Goal: Task Accomplishment & Management: Manage account settings

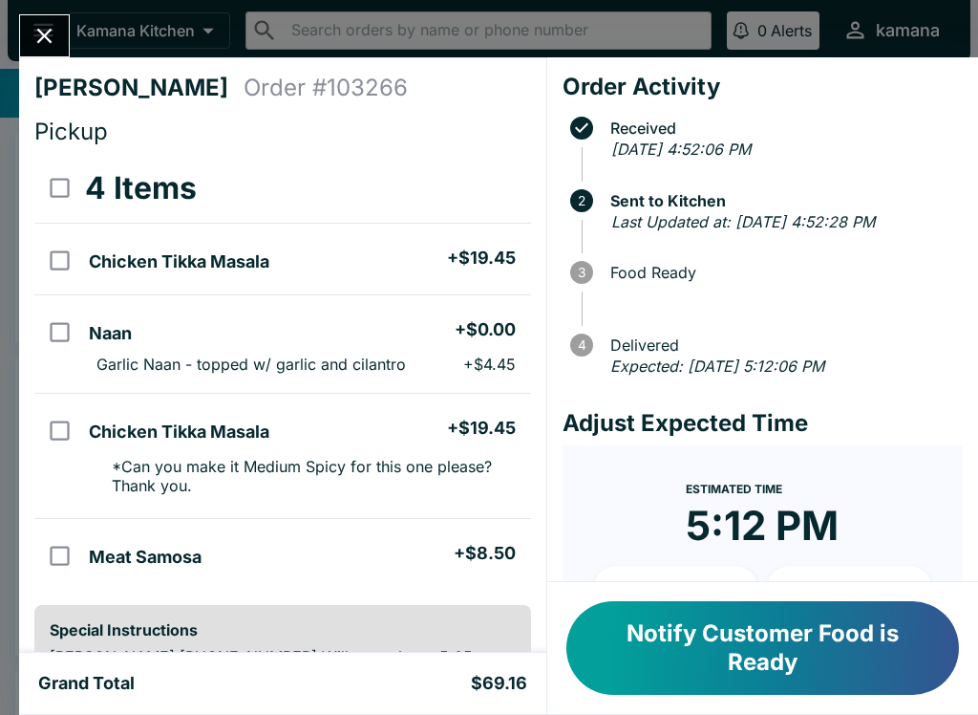
scroll to position [169, 0]
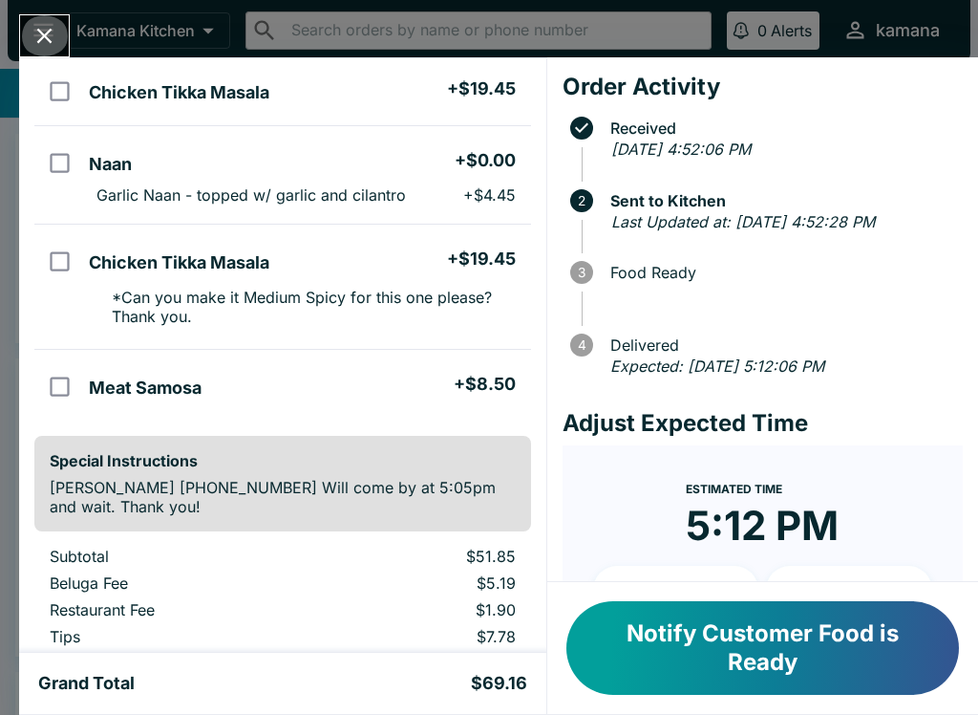
click at [49, 24] on icon "Close" at bounding box center [45, 36] width 26 height 26
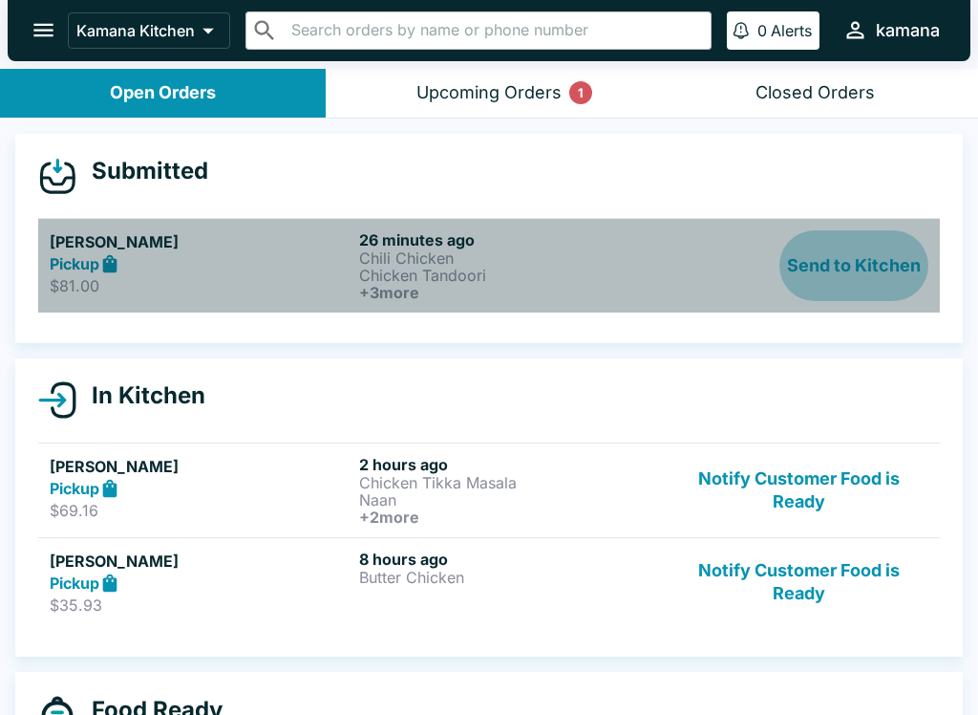
click at [883, 254] on button "Send to Kitchen" at bounding box center [854, 265] width 149 height 71
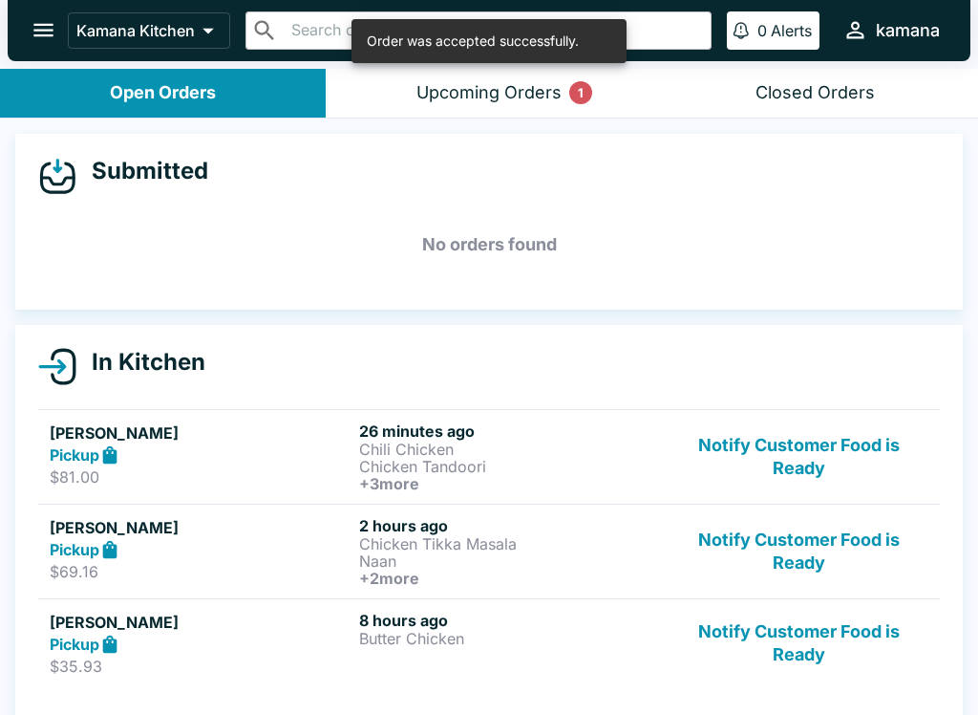
click at [415, 455] on p "Chili Chicken" at bounding box center [510, 448] width 302 height 17
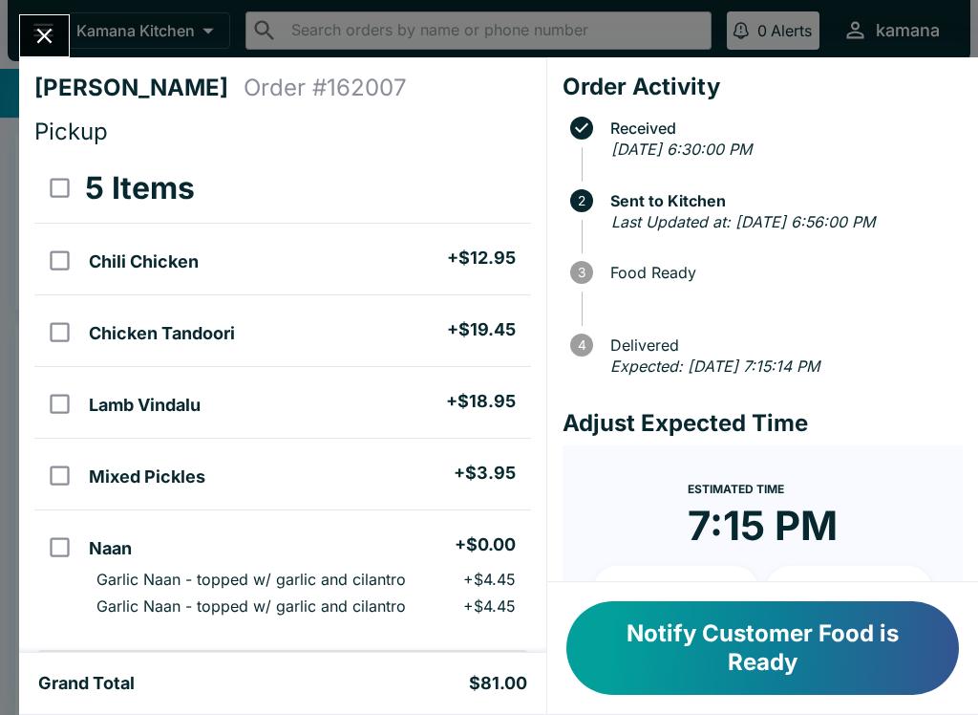
click at [359, 504] on td "Mixed Pickles + $3.95" at bounding box center [305, 474] width 449 height 72
checkbox input "true"
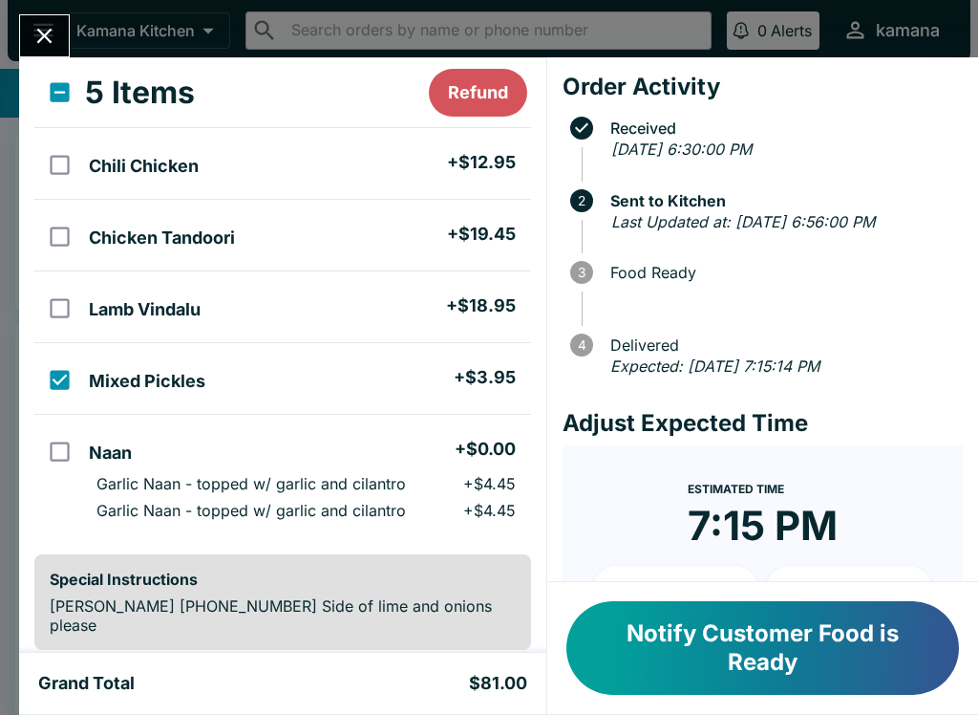
scroll to position [96, 0]
click at [65, 15] on div at bounding box center [44, 35] width 51 height 43
click at [53, 34] on icon "Close" at bounding box center [45, 36] width 26 height 26
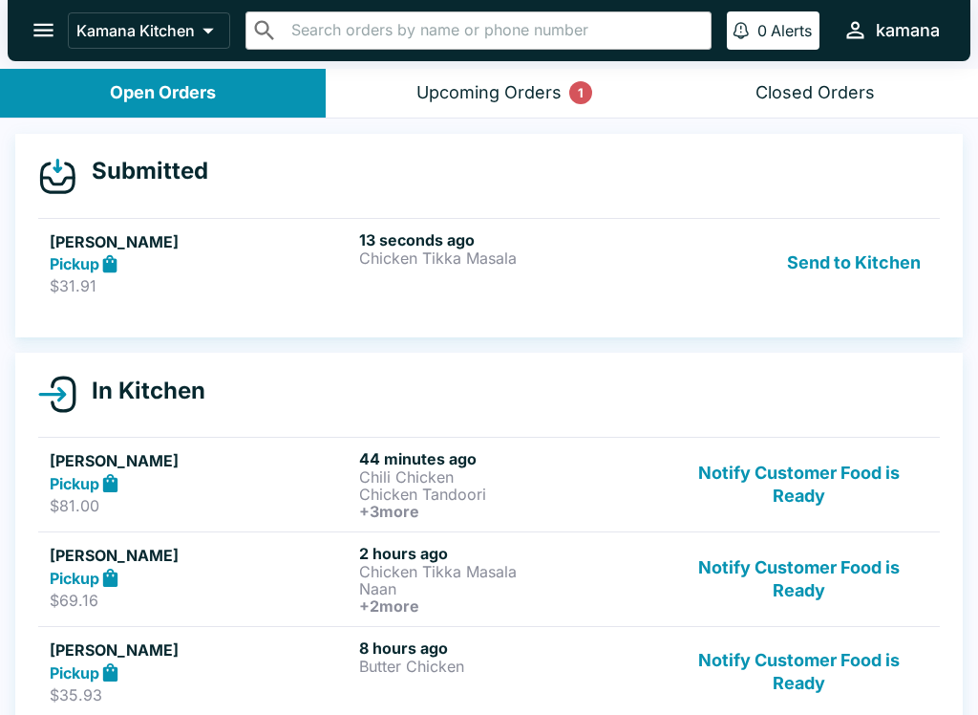
click at [335, 246] on h5 "[PERSON_NAME]" at bounding box center [201, 241] width 302 height 23
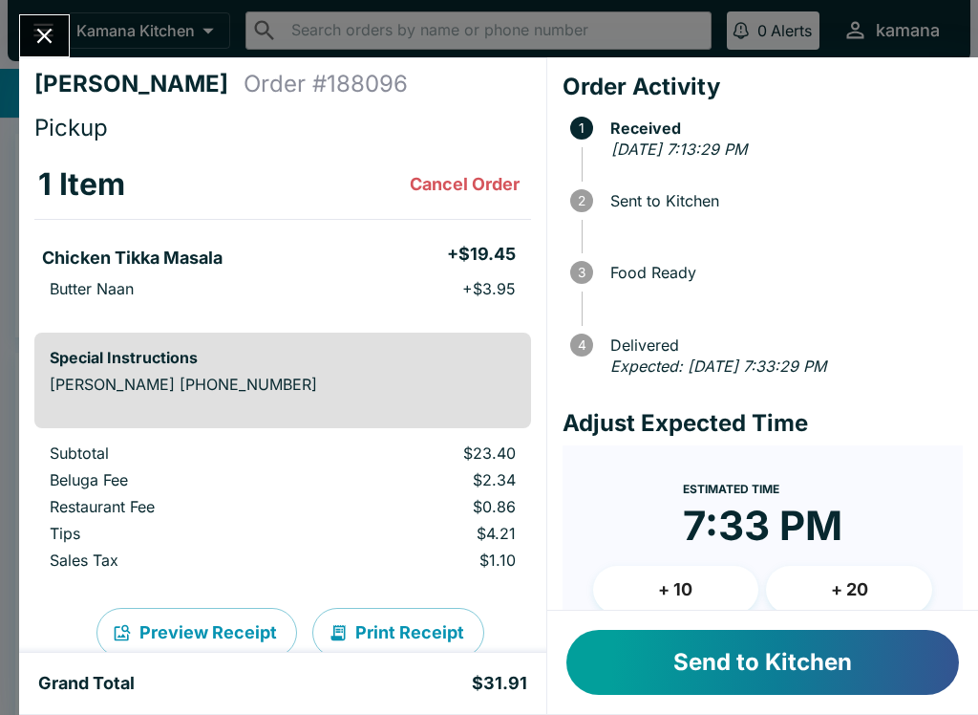
scroll to position [3, 0]
click at [674, 650] on button "Send to Kitchen" at bounding box center [763, 662] width 393 height 65
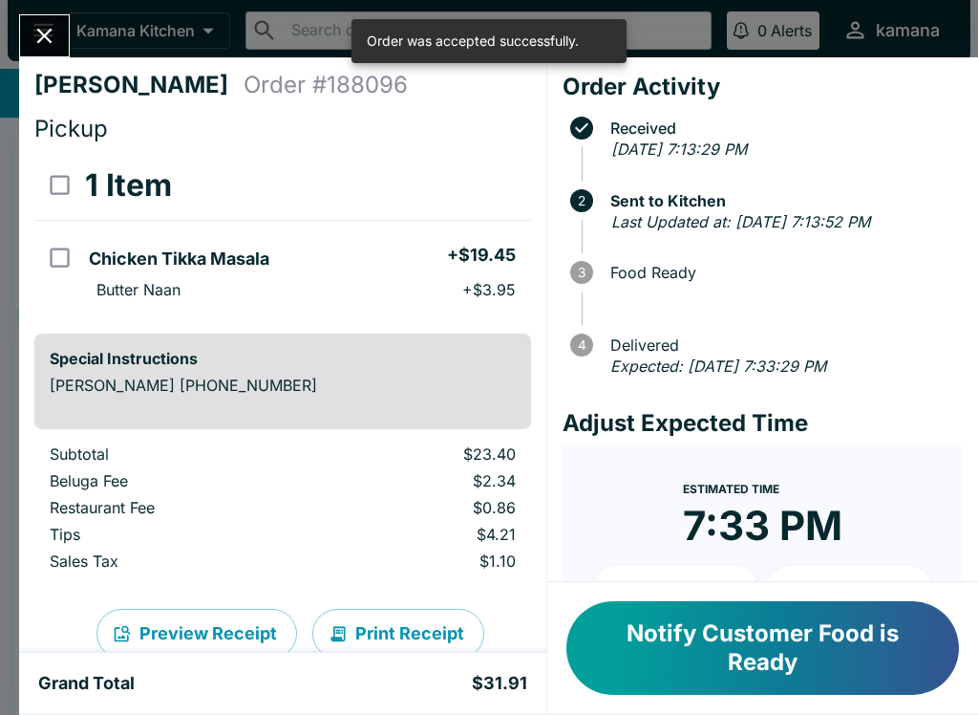
click at [41, 17] on button "Close" at bounding box center [44, 35] width 49 height 41
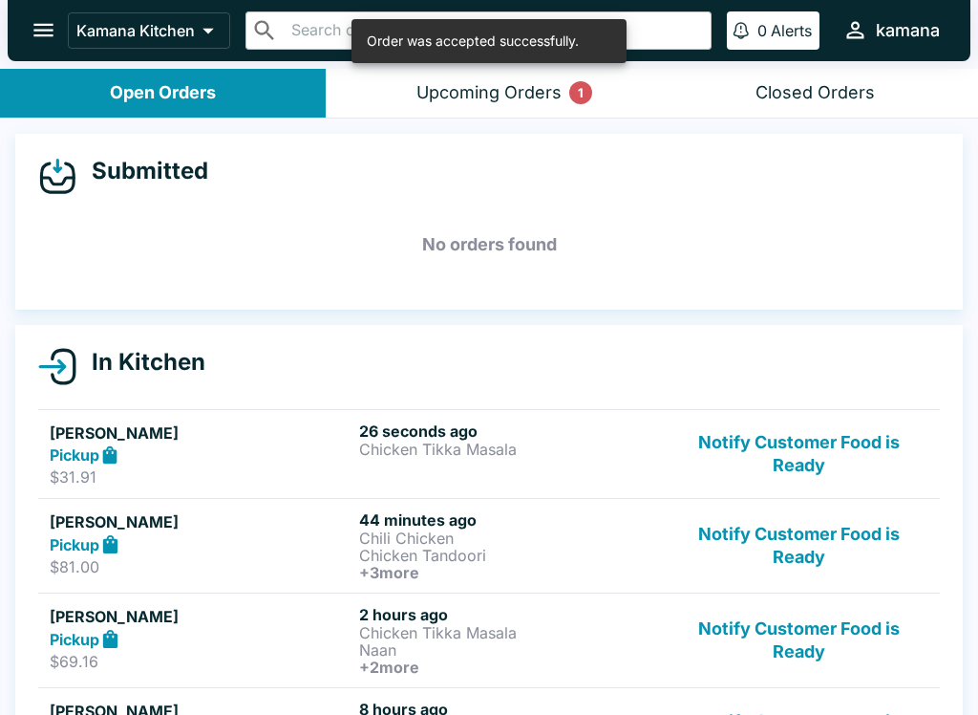
click at [478, 83] on div "Upcoming Orders 1" at bounding box center [489, 93] width 145 height 22
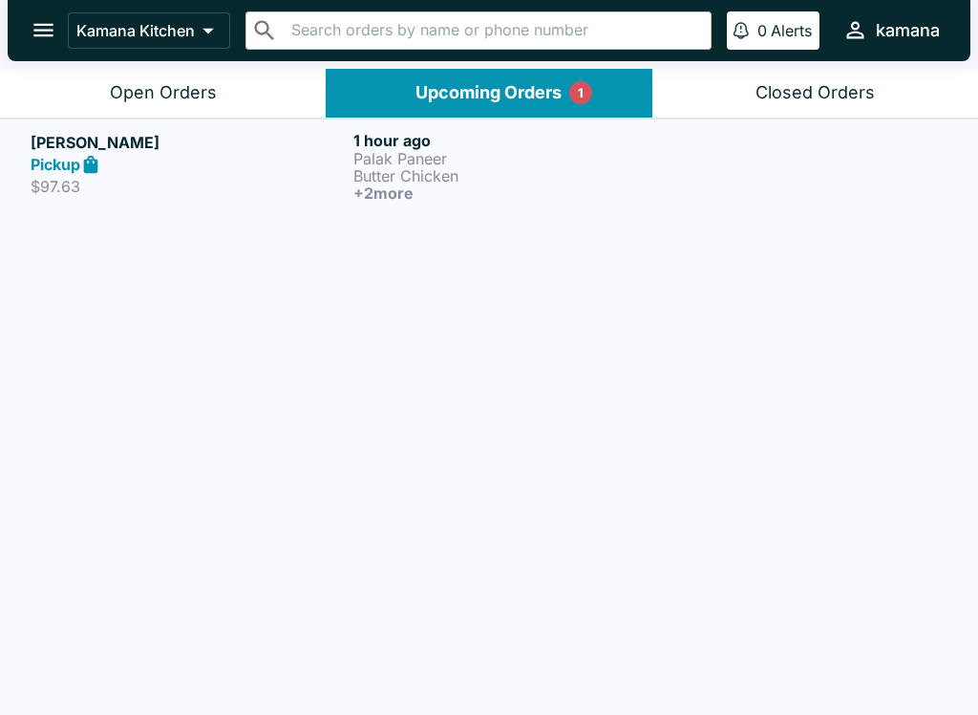
click at [450, 168] on p "Butter Chicken" at bounding box center [510, 175] width 315 height 17
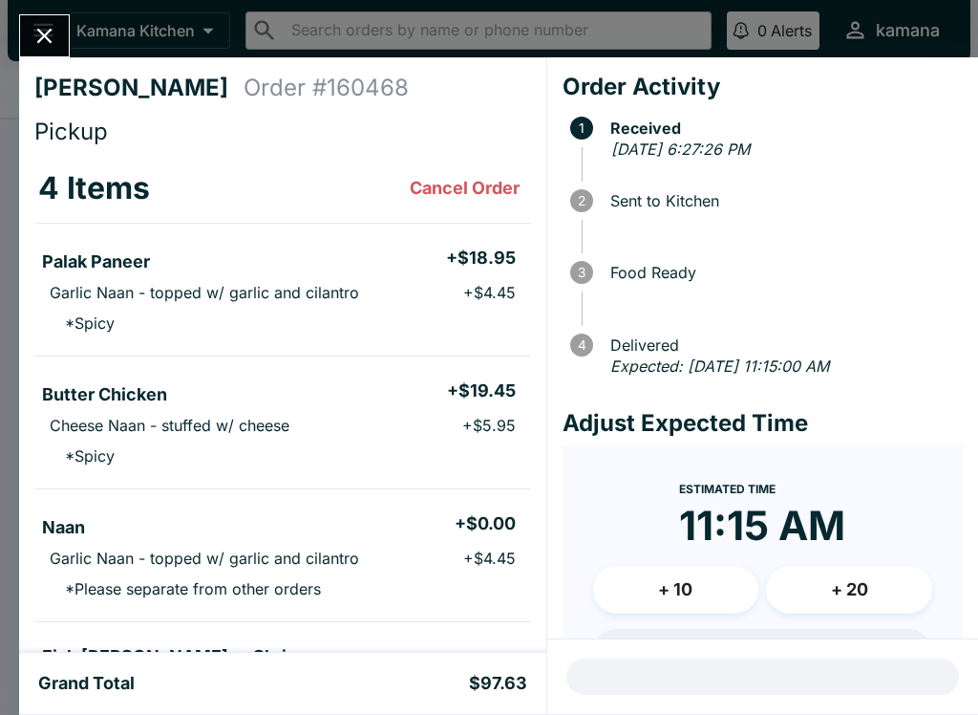
scroll to position [-1, 0]
click at [36, 27] on icon "Close" at bounding box center [45, 36] width 26 height 26
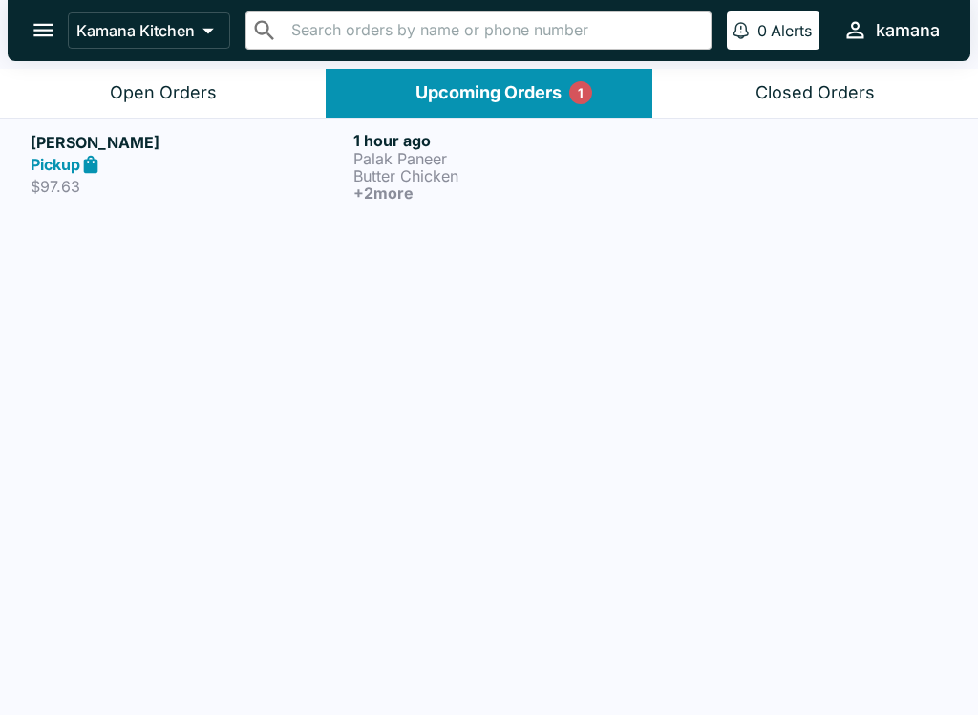
click at [40, 42] on icon "open drawer" at bounding box center [44, 30] width 26 height 26
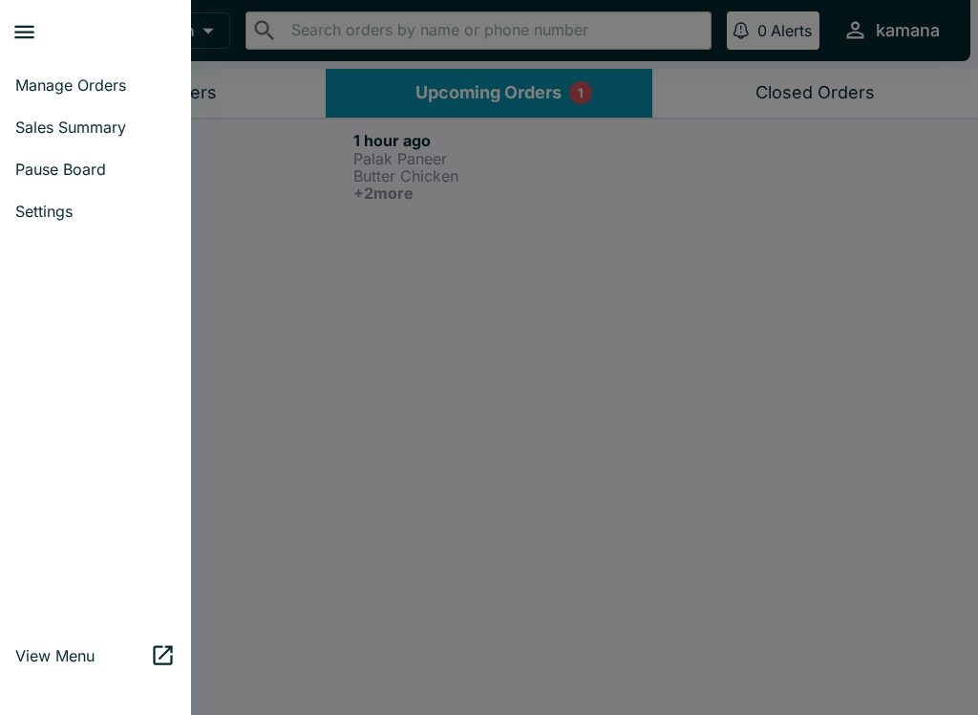
click at [102, 95] on link "Manage Orders" at bounding box center [95, 85] width 191 height 42
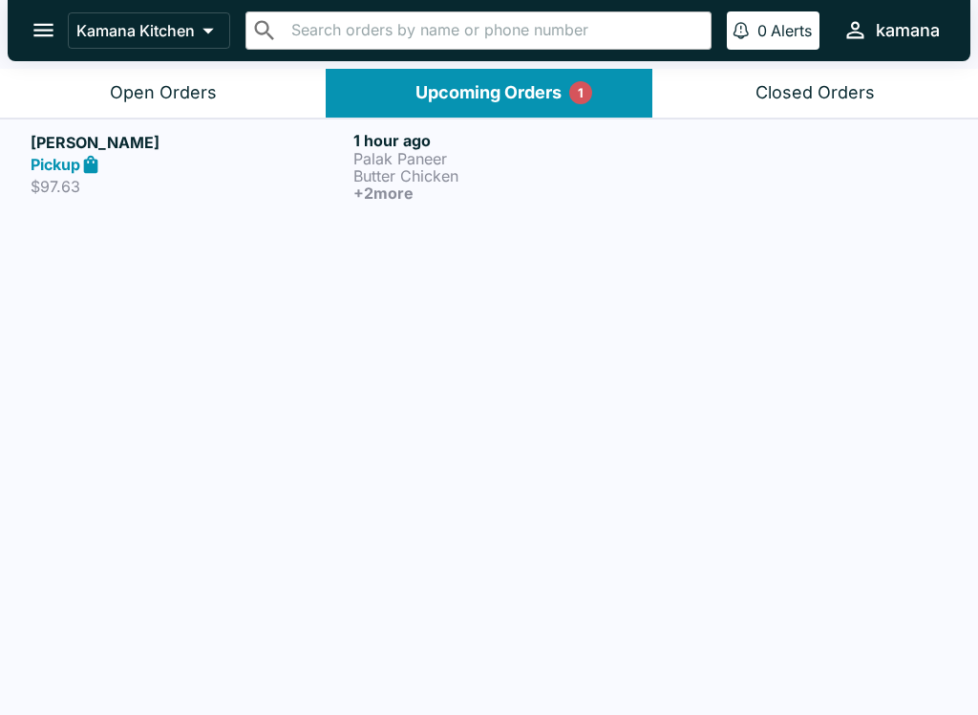
click at [45, 36] on icon "open drawer" at bounding box center [43, 30] width 20 height 13
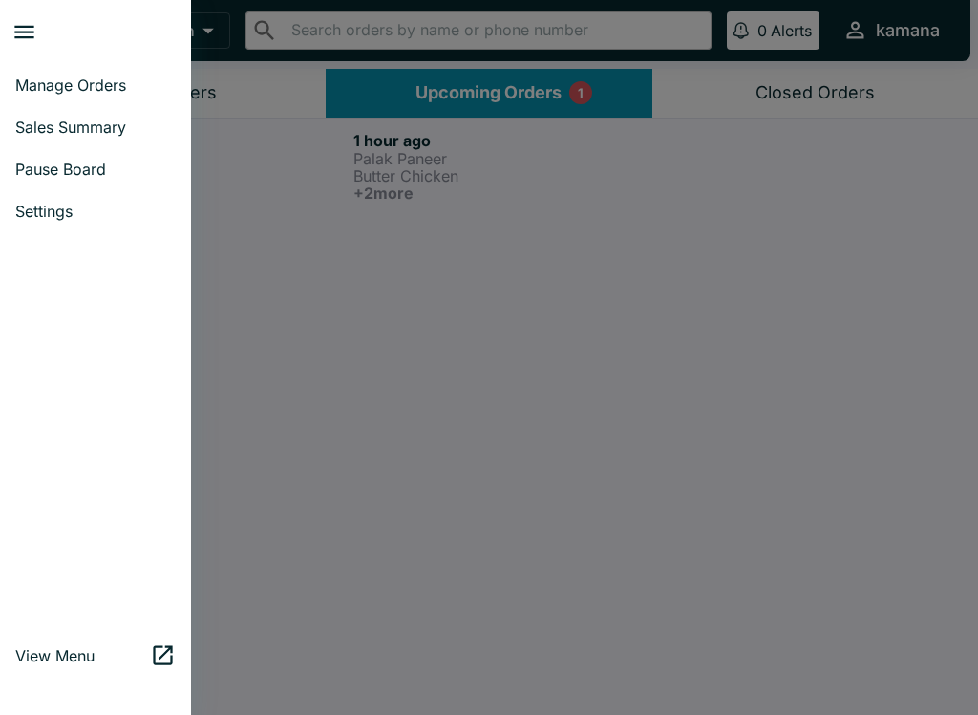
click at [90, 83] on span "Manage Orders" at bounding box center [95, 84] width 160 height 19
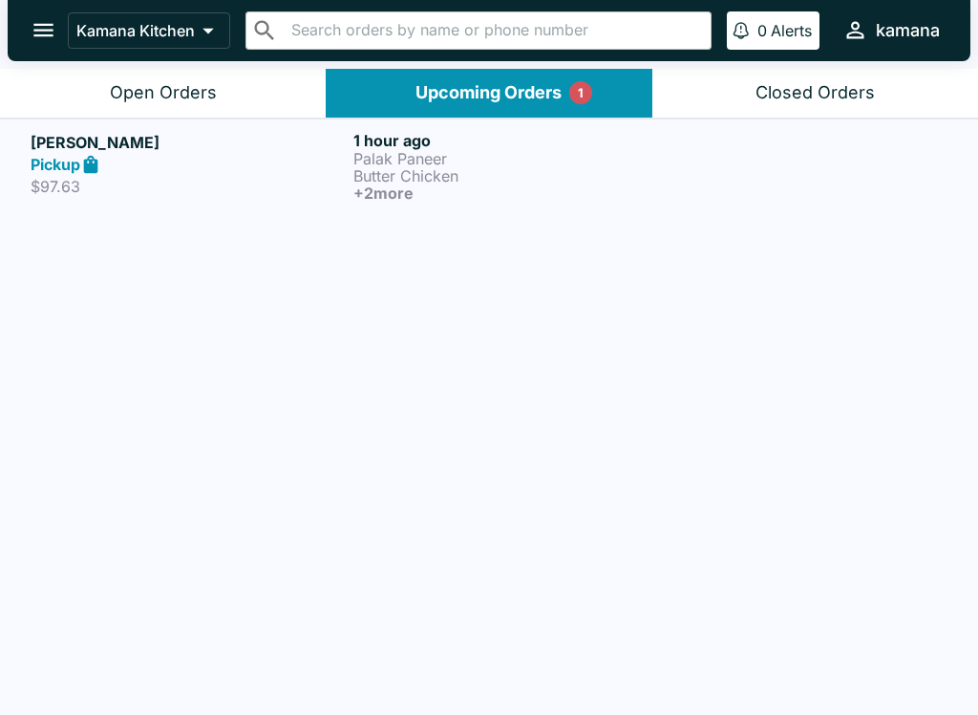
click at [167, 90] on div "Open Orders" at bounding box center [163, 93] width 107 height 22
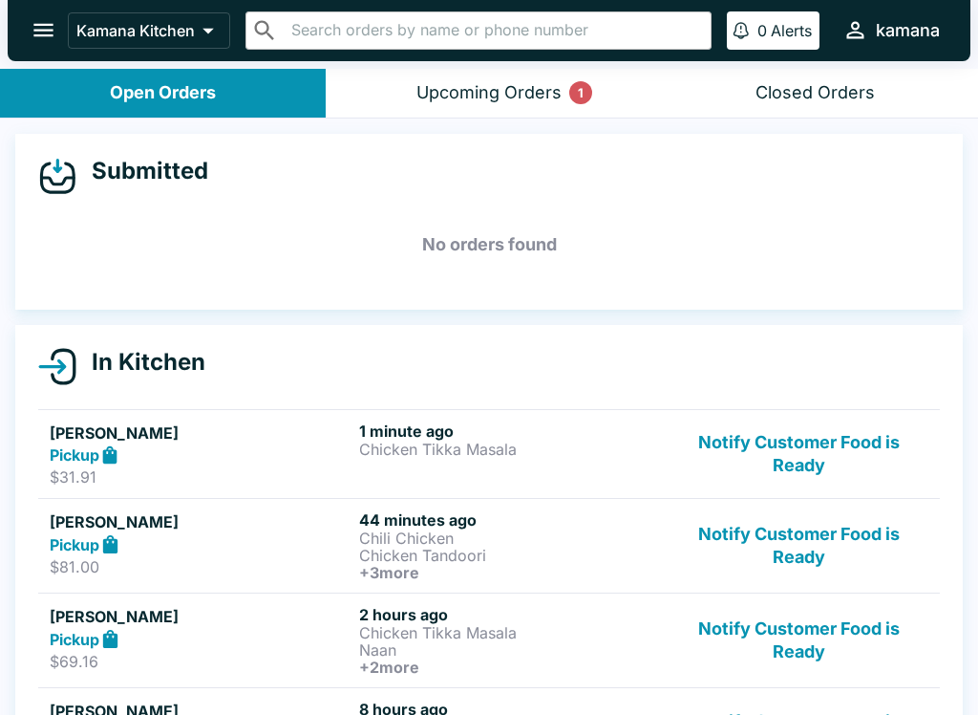
click at [413, 449] on p "Chicken Tikka Masala" at bounding box center [510, 448] width 302 height 17
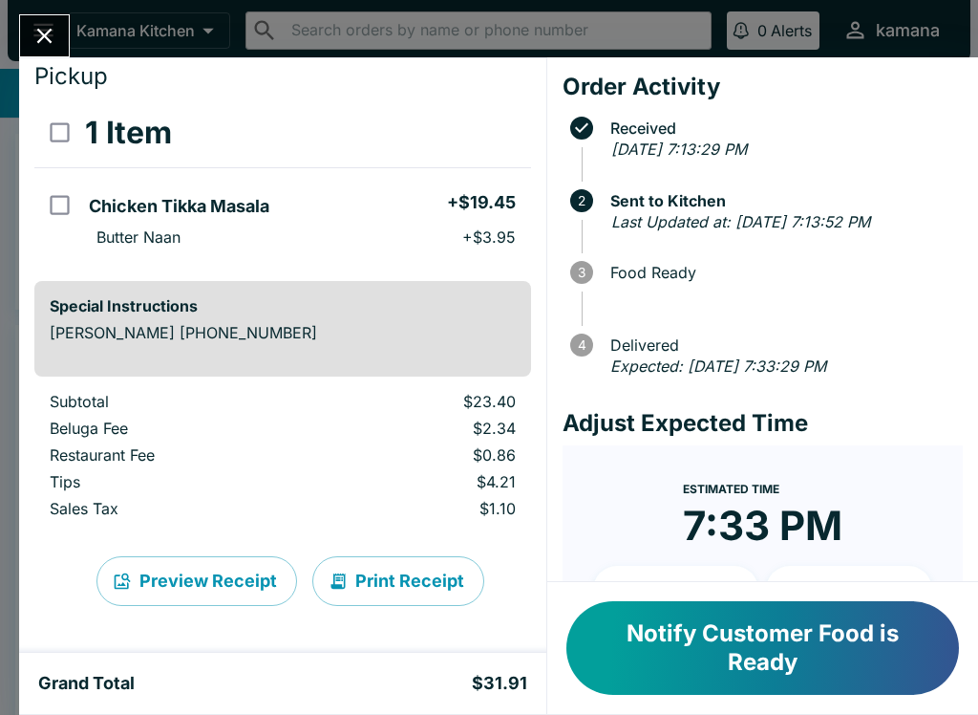
scroll to position [55, 0]
click at [51, 4] on div "Ashton Price Order # 188096 Pickup 1 Item Chicken Tikka Masala + $19.45 Butter …" at bounding box center [489, 357] width 978 height 715
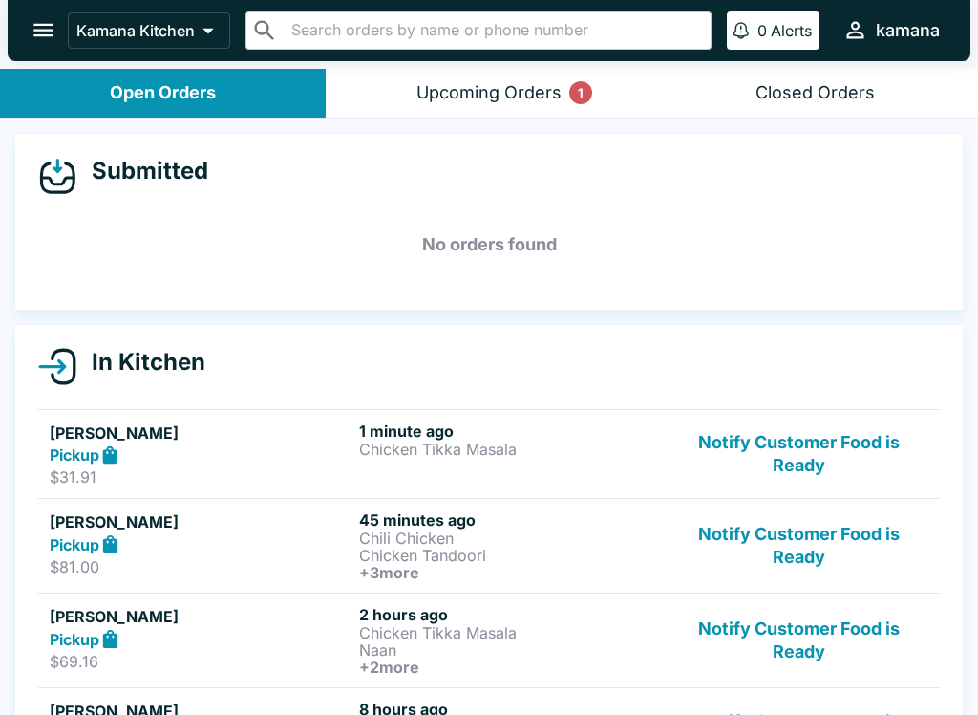
click at [301, 551] on div "Pickup" at bounding box center [201, 544] width 302 height 22
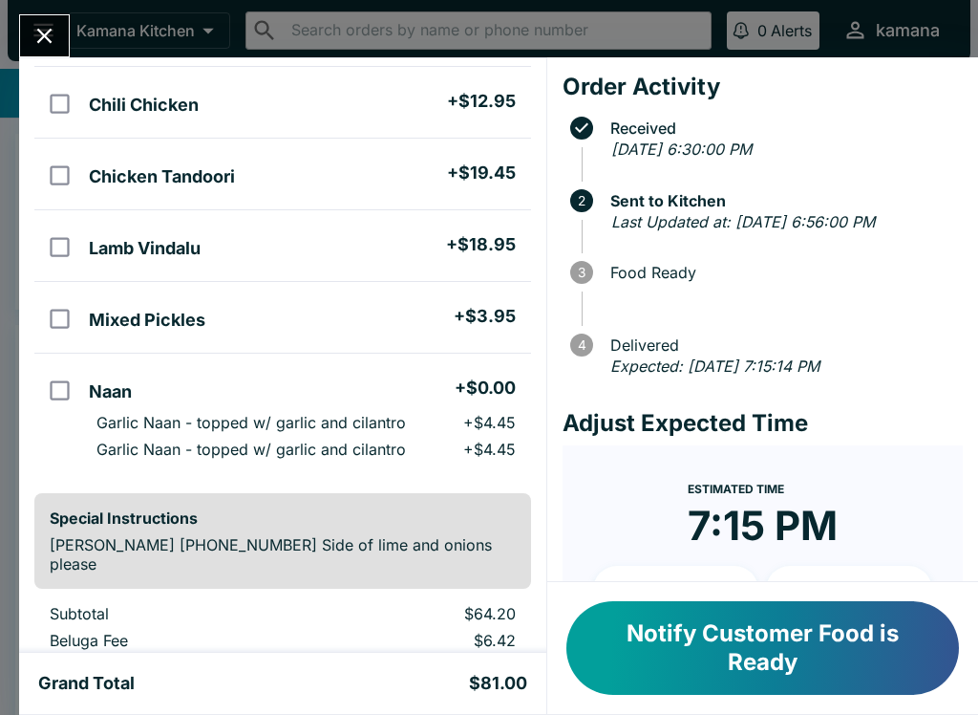
scroll to position [156, 0]
click at [64, 33] on button "Close" at bounding box center [44, 35] width 49 height 41
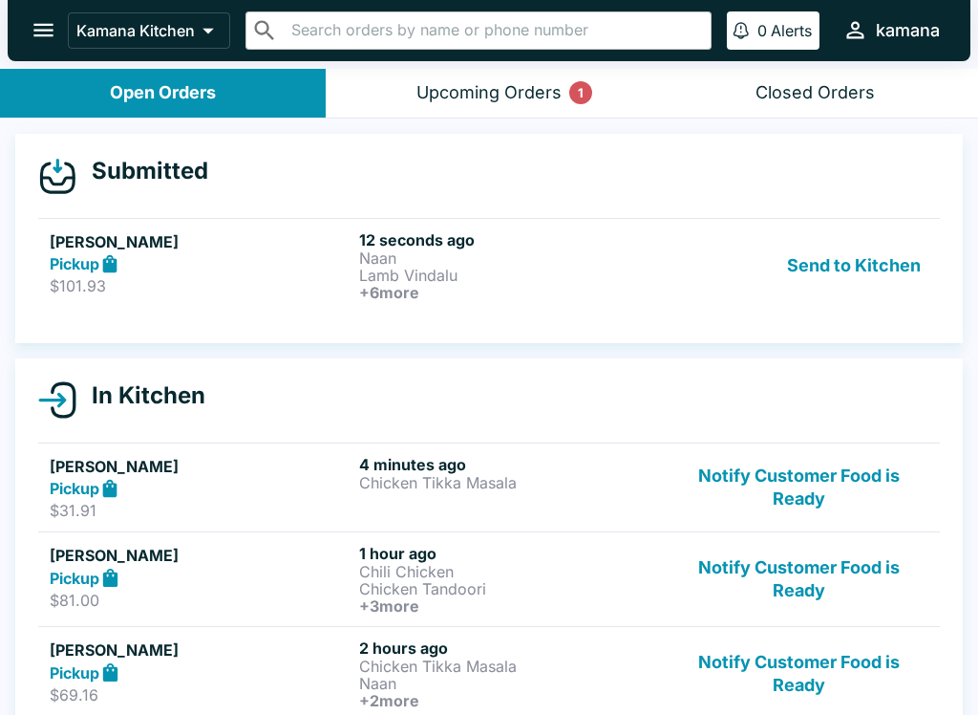
click at [252, 552] on h5 "[PERSON_NAME]" at bounding box center [201, 555] width 302 height 23
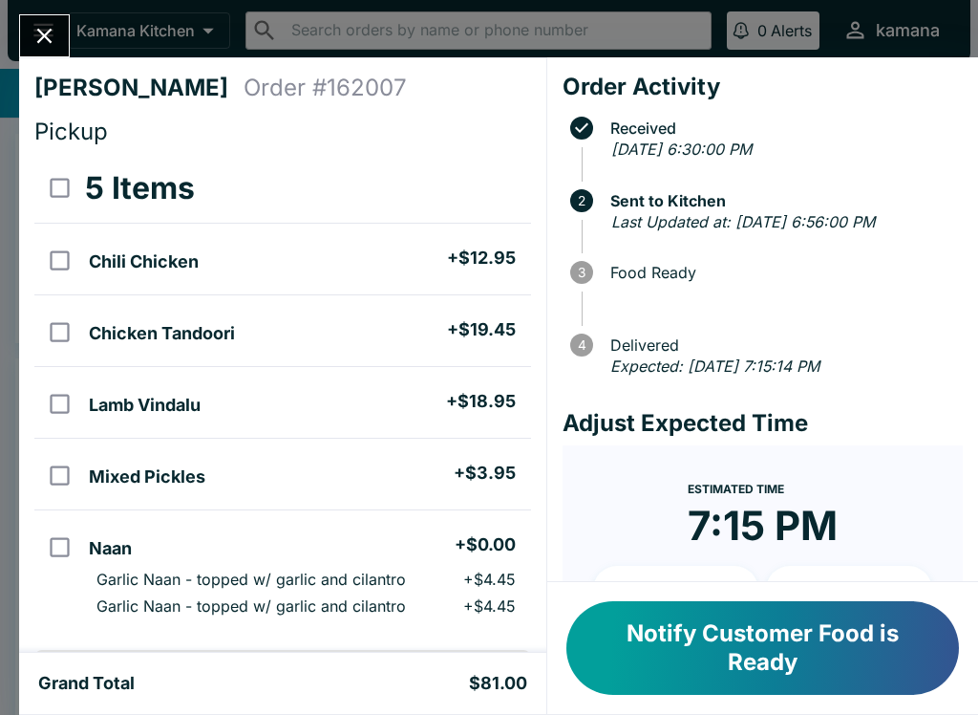
click at [50, 41] on icon "Close" at bounding box center [44, 36] width 15 height 15
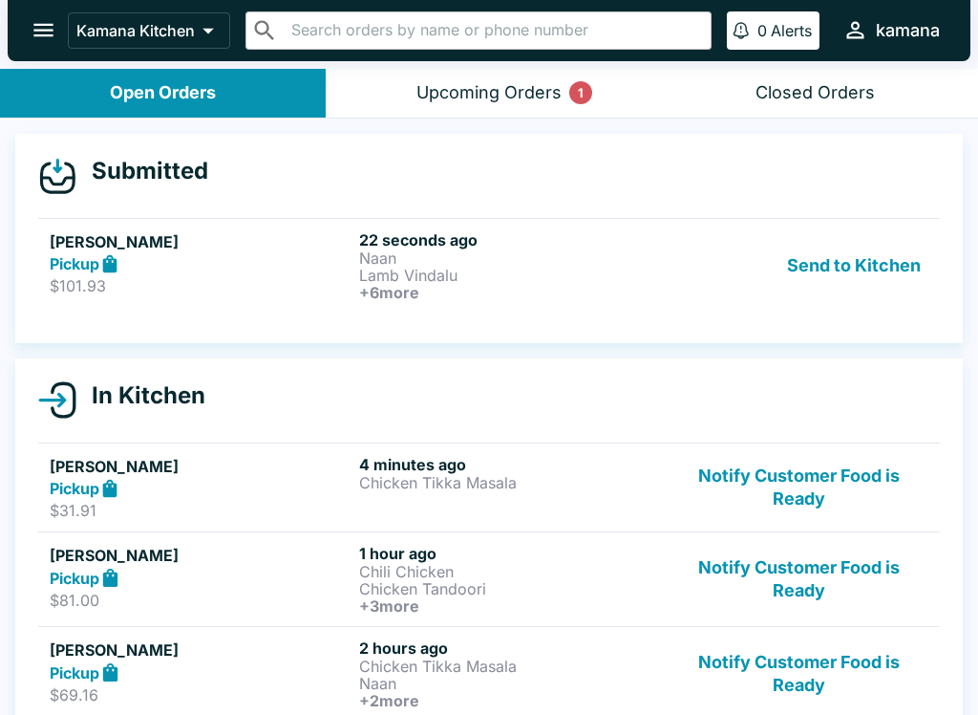
click at [424, 264] on p "Naan" at bounding box center [510, 257] width 302 height 17
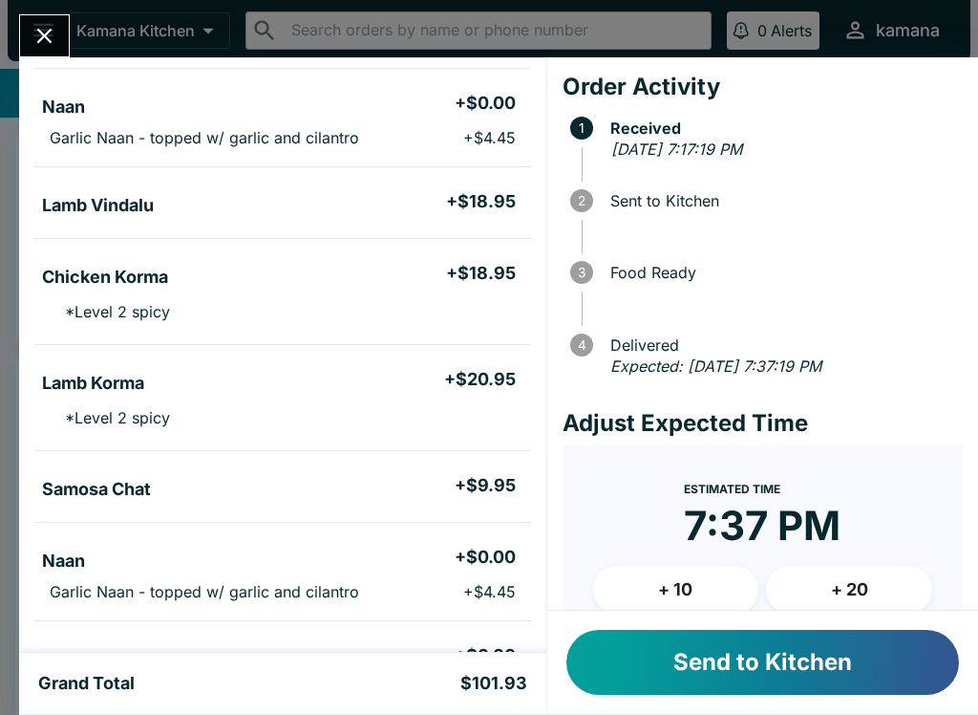
scroll to position [177, 0]
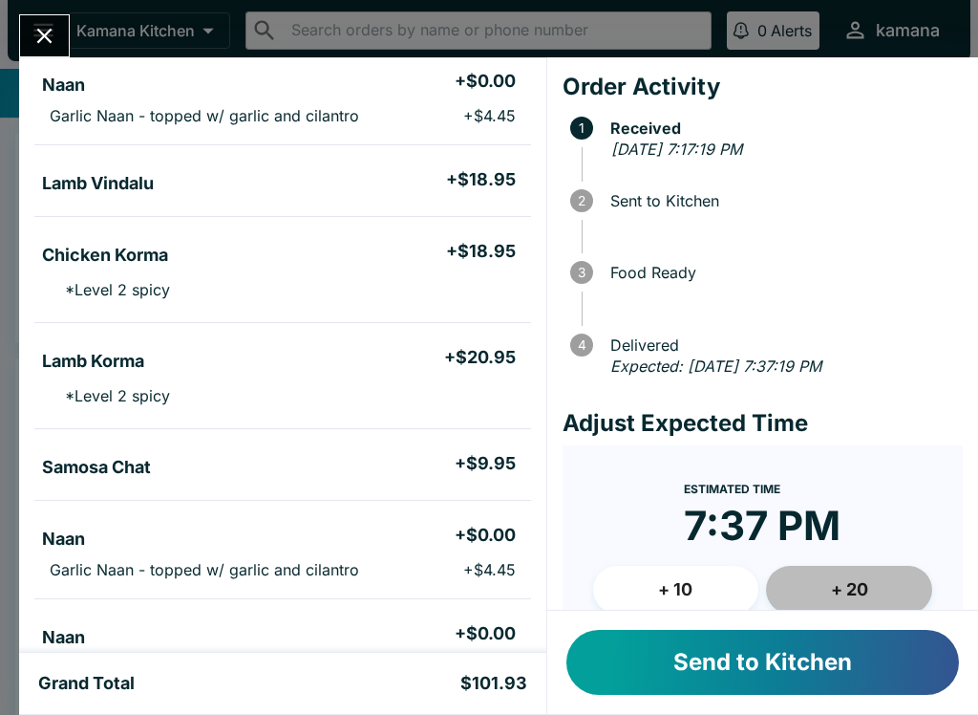
click at [871, 594] on button "+ 20" at bounding box center [849, 590] width 166 height 48
click at [893, 601] on button "+ 20" at bounding box center [849, 590] width 166 height 48
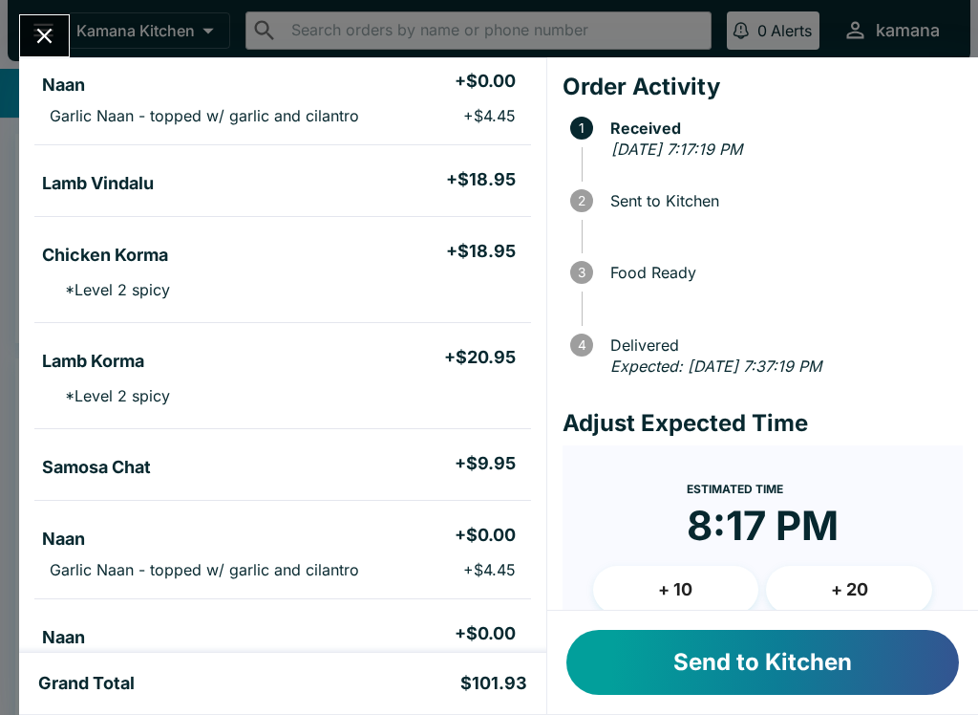
click at [693, 592] on button "+ 10" at bounding box center [676, 590] width 166 height 48
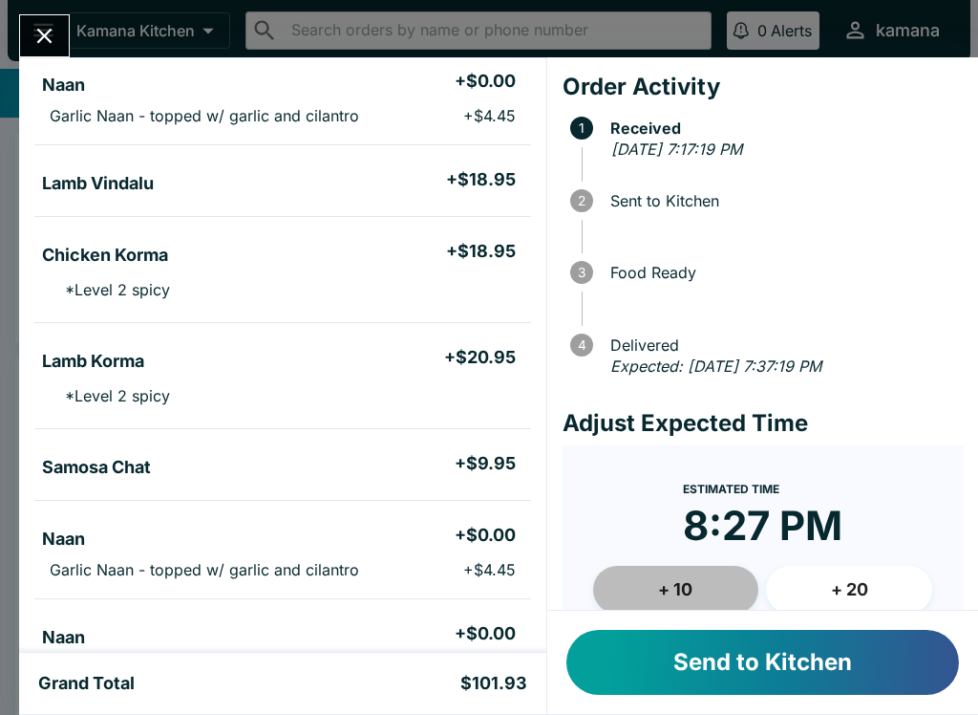
click at [670, 580] on button "+ 10" at bounding box center [676, 590] width 166 height 48
click at [45, 26] on icon "Close" at bounding box center [45, 36] width 26 height 26
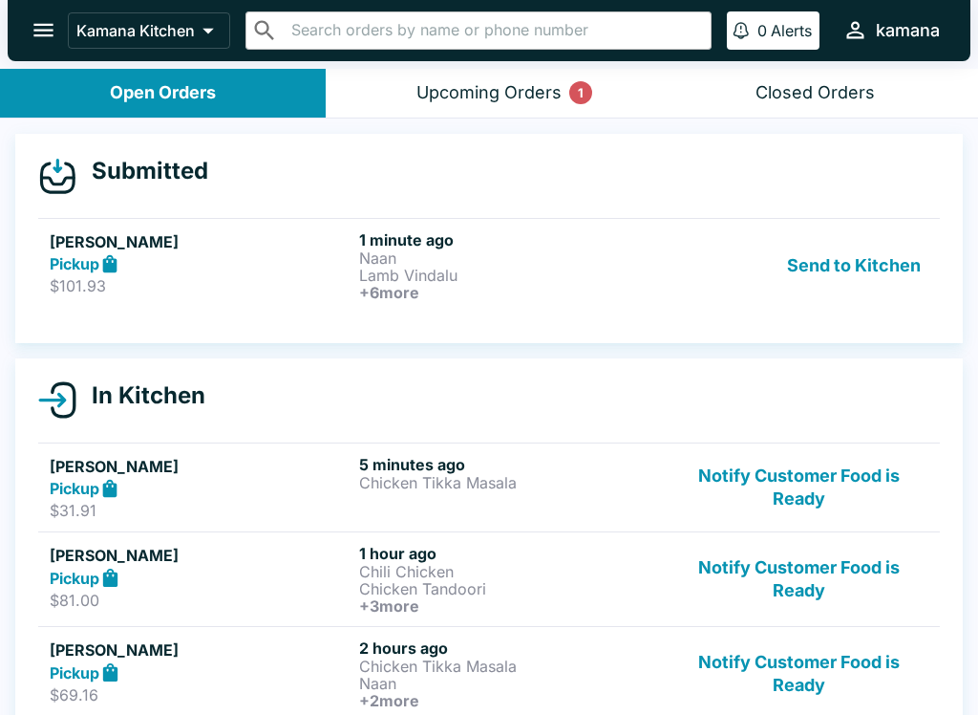
click at [406, 256] on p "Naan" at bounding box center [510, 257] width 302 height 17
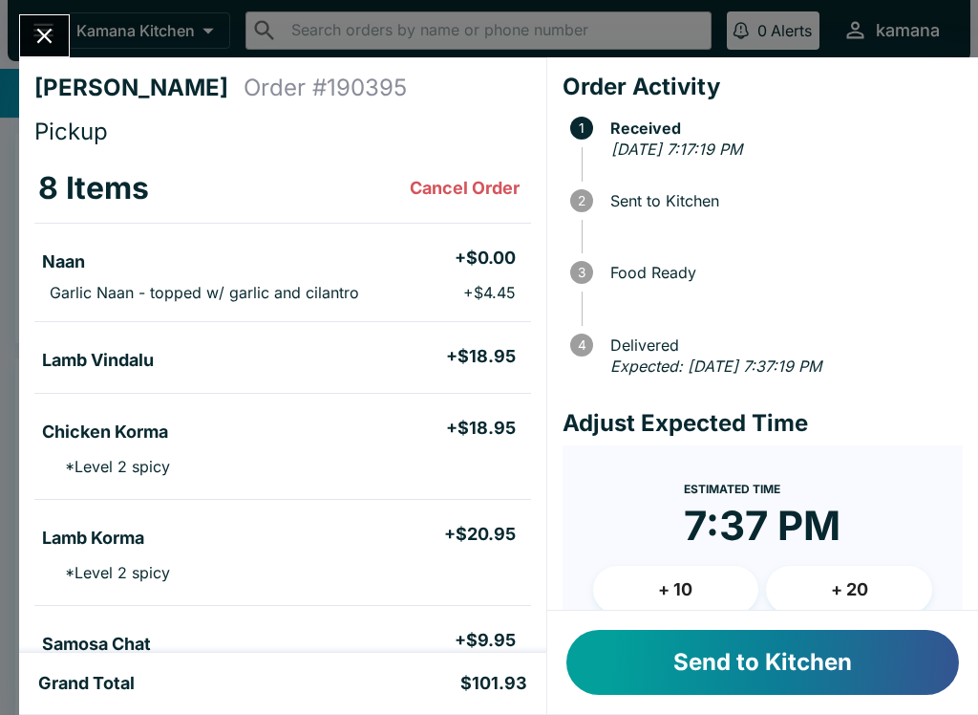
click at [877, 591] on button "+ 20" at bounding box center [849, 590] width 166 height 48
click at [854, 664] on button "Send to Kitchen" at bounding box center [763, 662] width 393 height 65
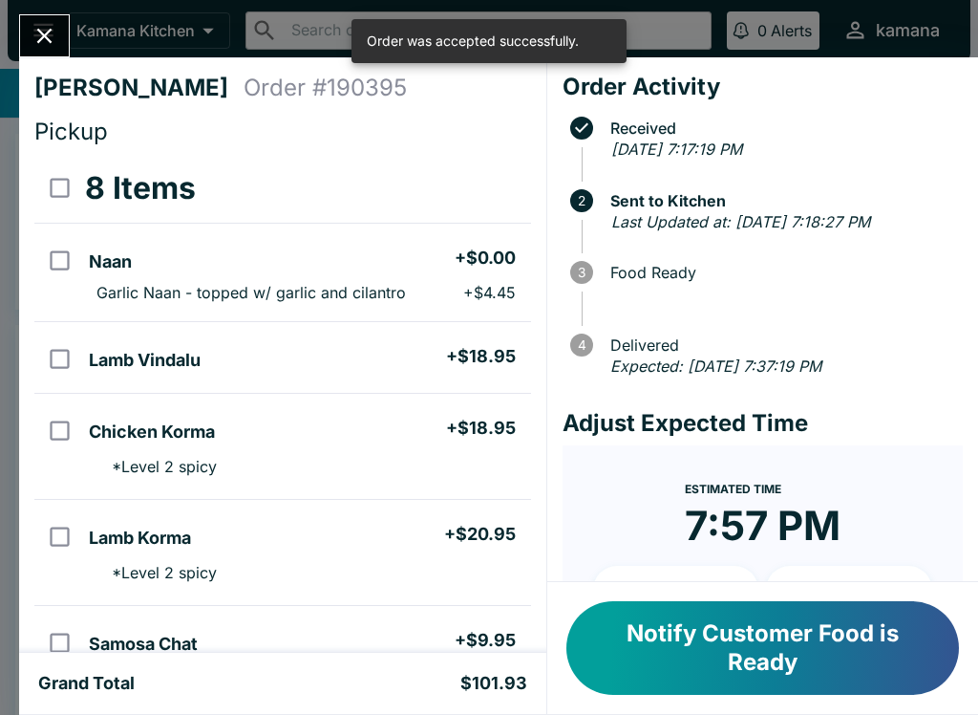
click at [27, 23] on button "Close" at bounding box center [44, 35] width 49 height 41
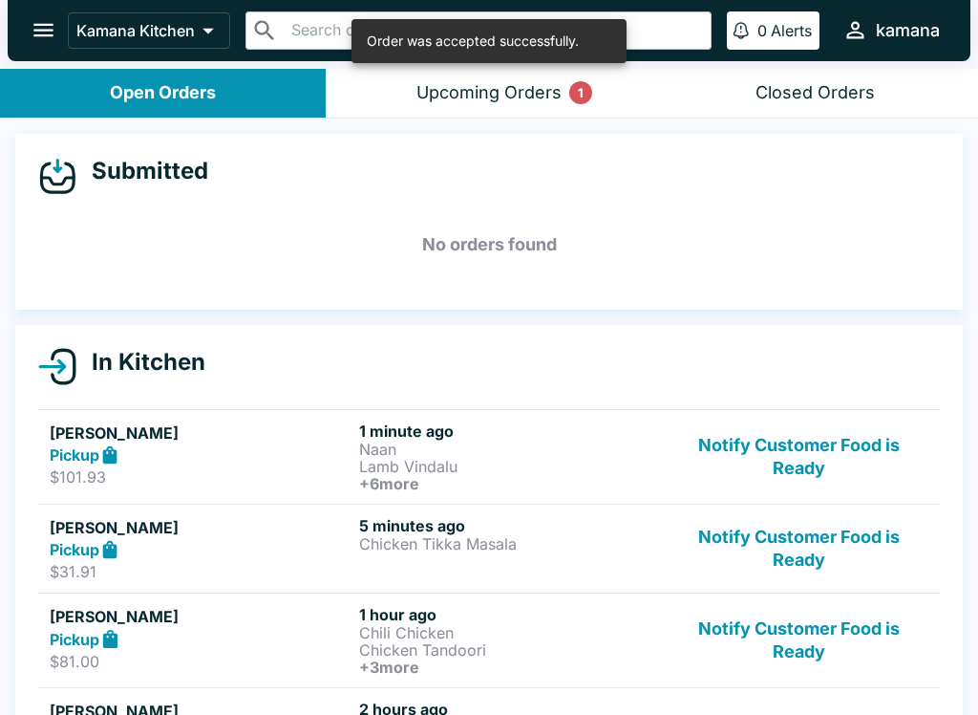
click at [284, 476] on p "$101.93" at bounding box center [201, 476] width 302 height 19
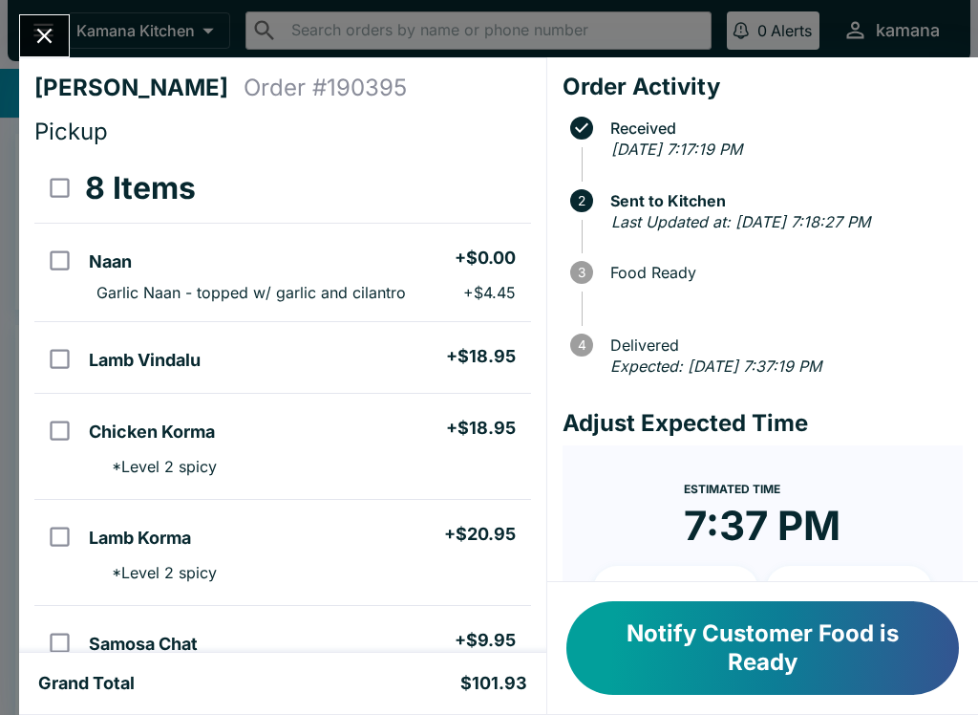
click at [52, 42] on icon "Close" at bounding box center [44, 36] width 15 height 15
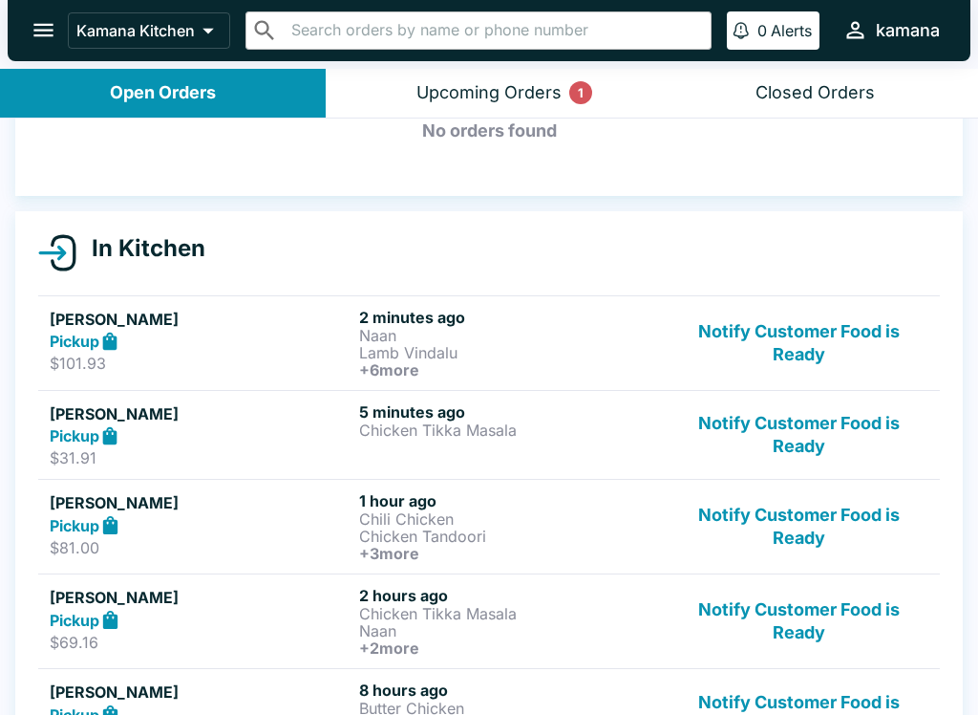
scroll to position [118, 0]
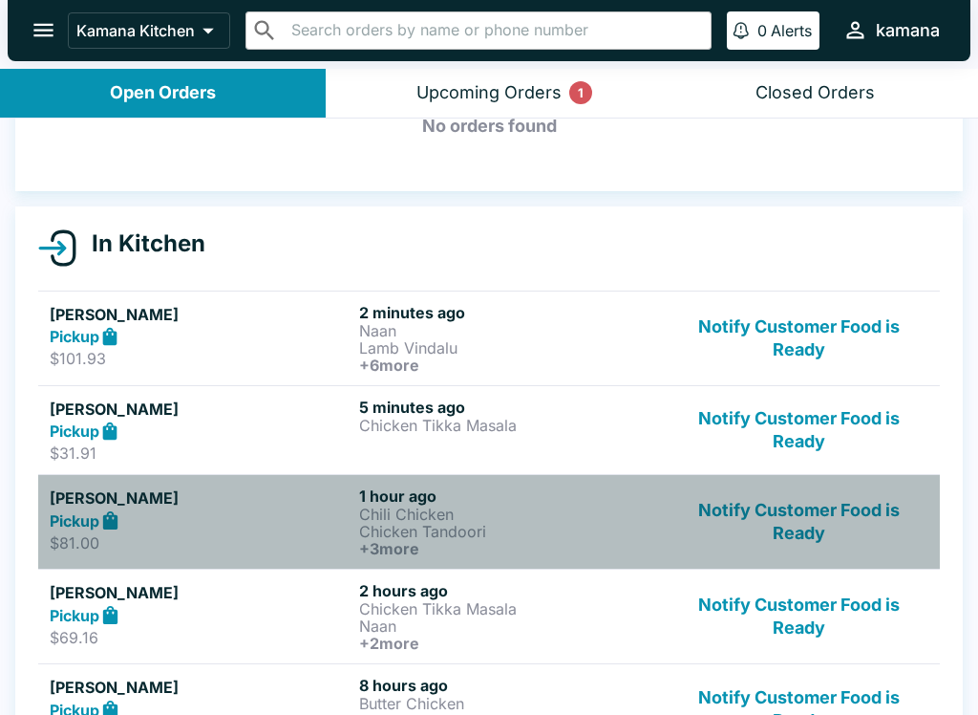
click at [406, 525] on p "Chicken Tandoori" at bounding box center [510, 531] width 302 height 17
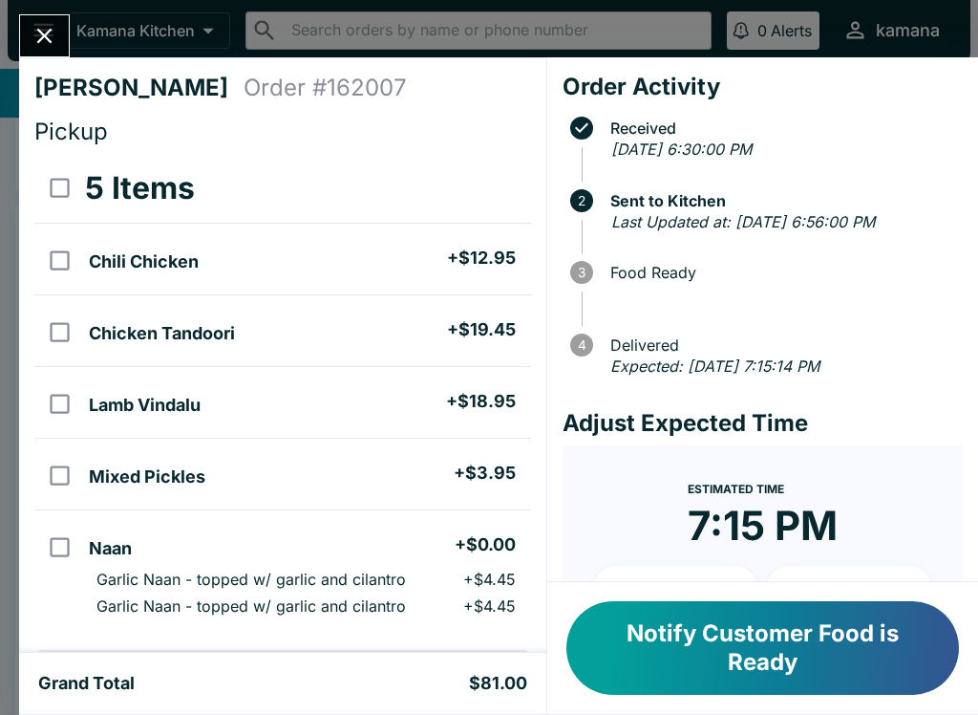
click at [668, 638] on button "Notify Customer Food is Ready" at bounding box center [763, 648] width 393 height 94
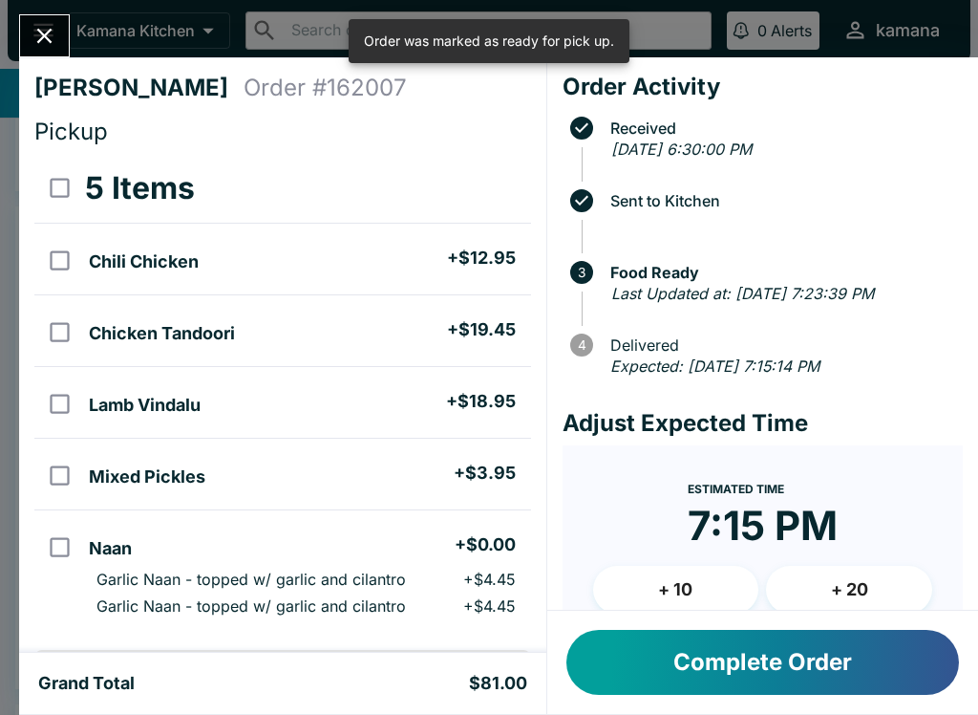
click at [693, 664] on button "Complete Order" at bounding box center [763, 662] width 393 height 65
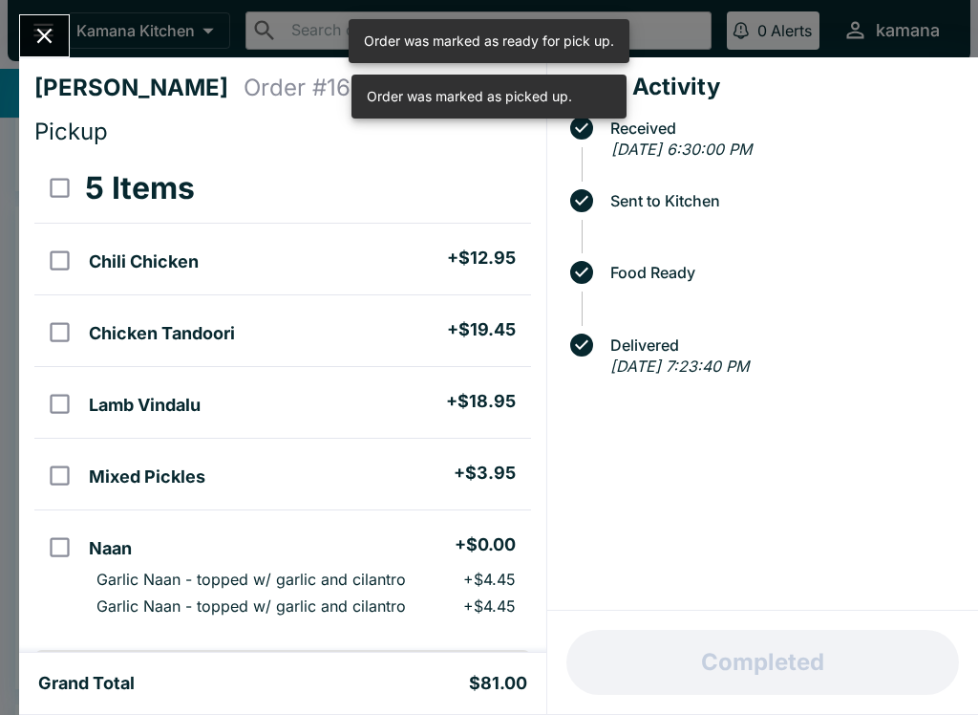
click at [53, 46] on icon "Close" at bounding box center [45, 36] width 26 height 26
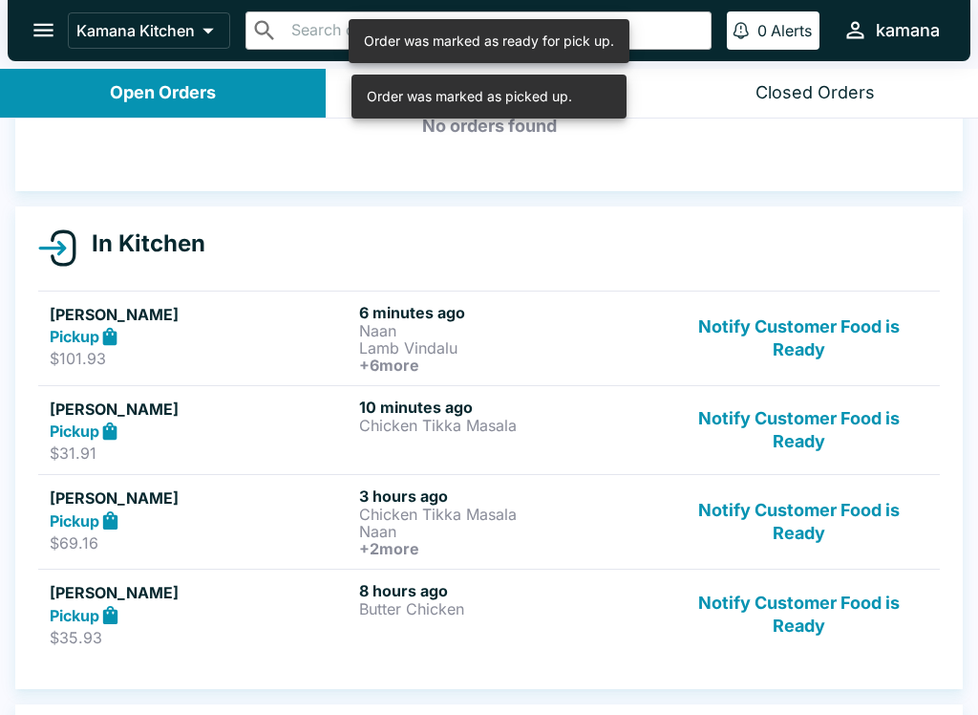
click at [39, 54] on button "open drawer" at bounding box center [43, 30] width 49 height 49
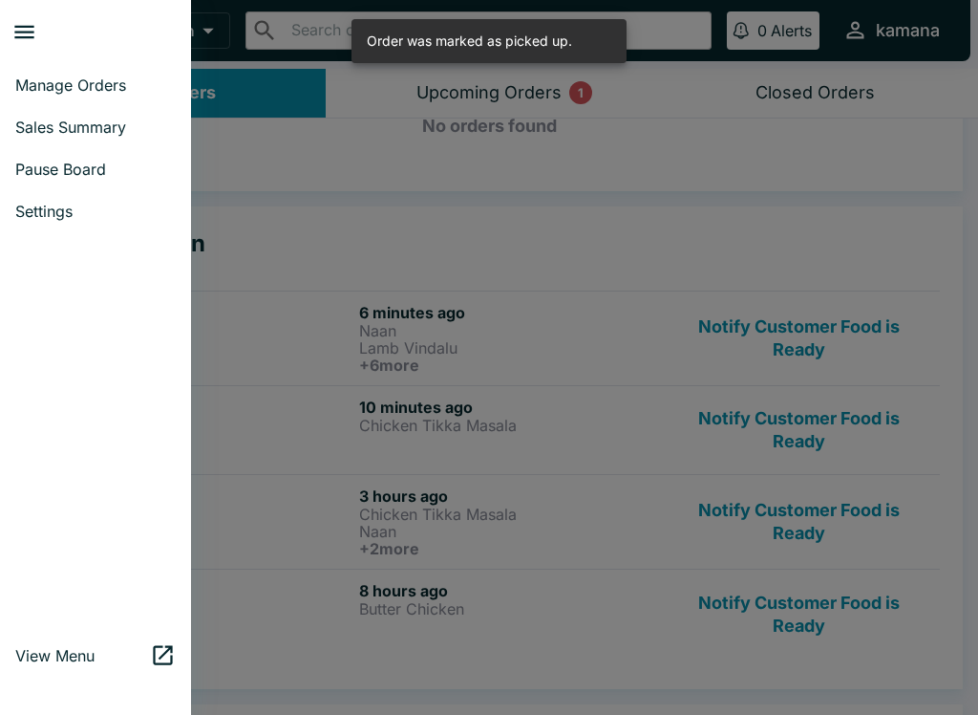
click at [570, 313] on div at bounding box center [489, 357] width 978 height 715
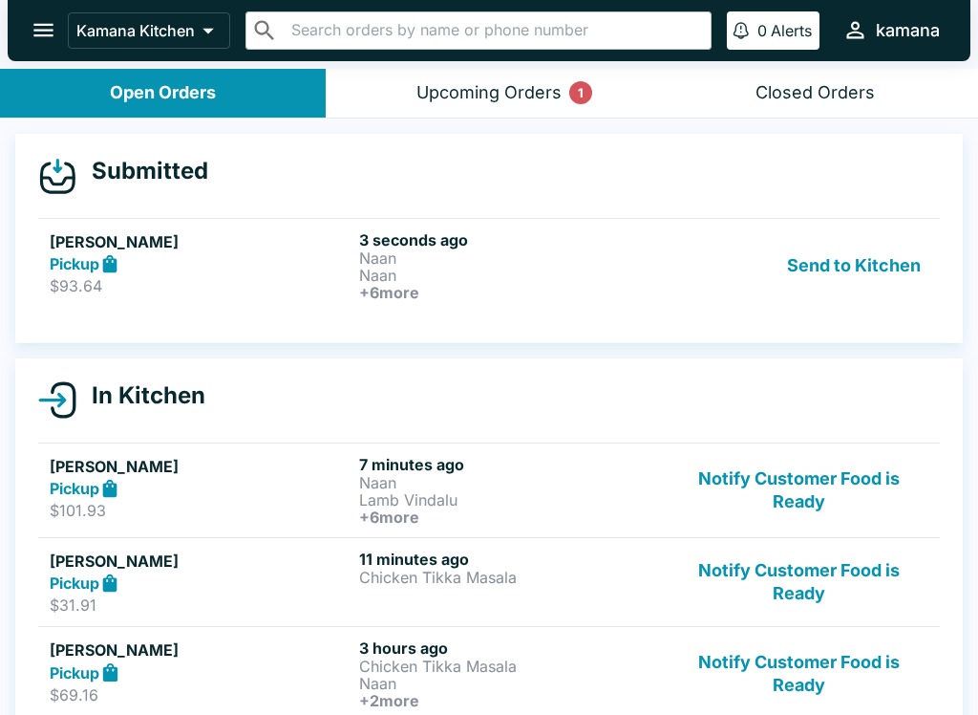
click at [209, 545] on link "Ashton Price Pickup $31.91 11 minutes ago Chicken Tikka Masala Notify Customer …" at bounding box center [489, 582] width 902 height 90
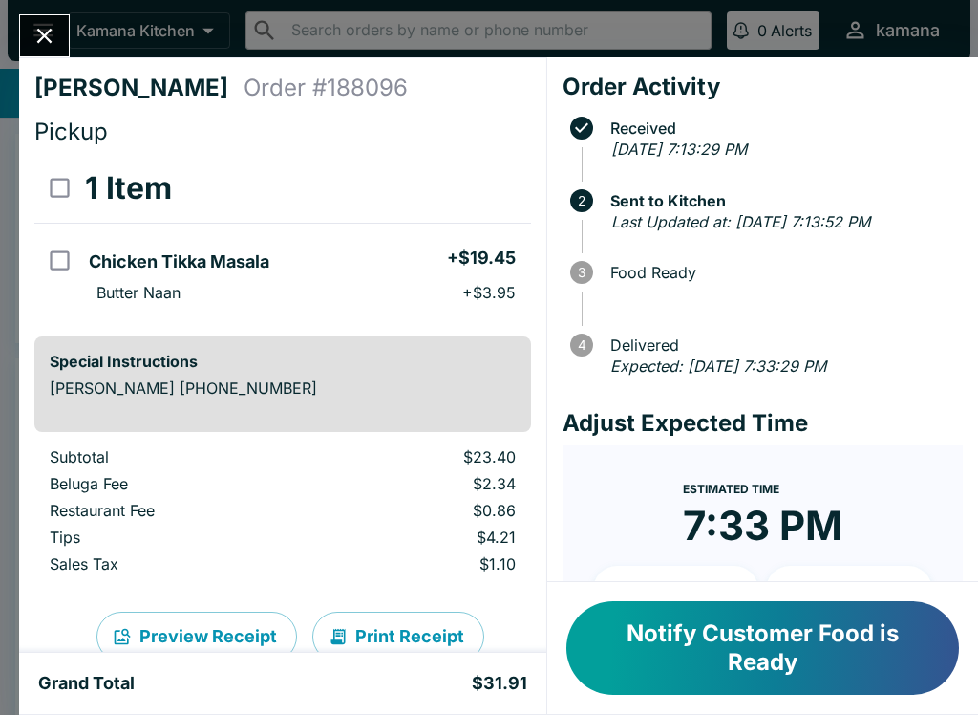
click at [49, 22] on button "Close" at bounding box center [44, 35] width 49 height 41
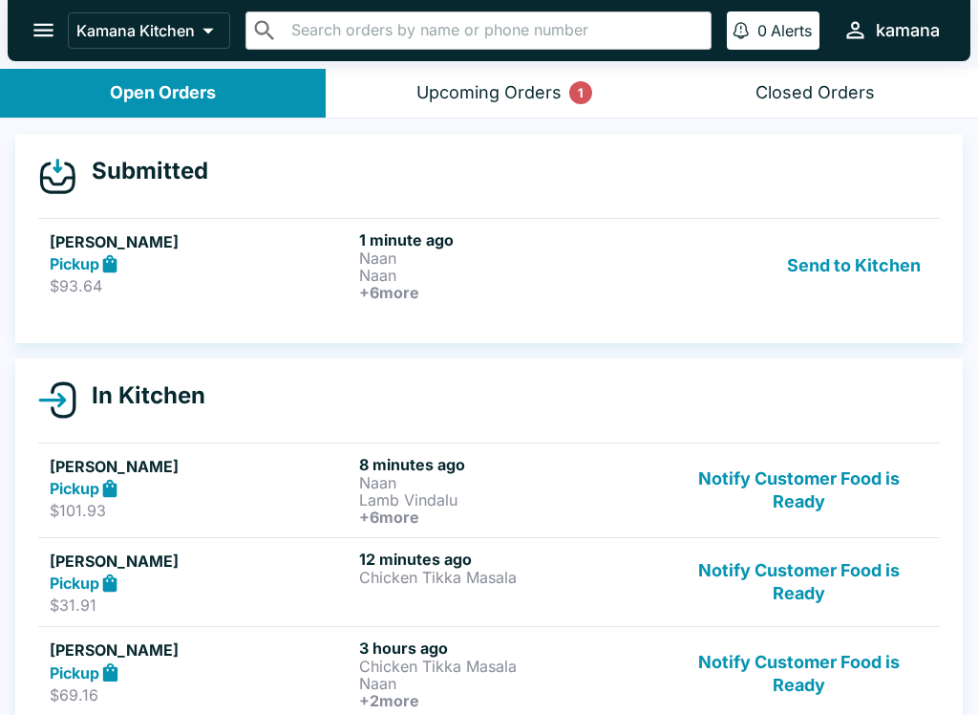
click at [438, 246] on h6 "1 minute ago" at bounding box center [510, 239] width 302 height 19
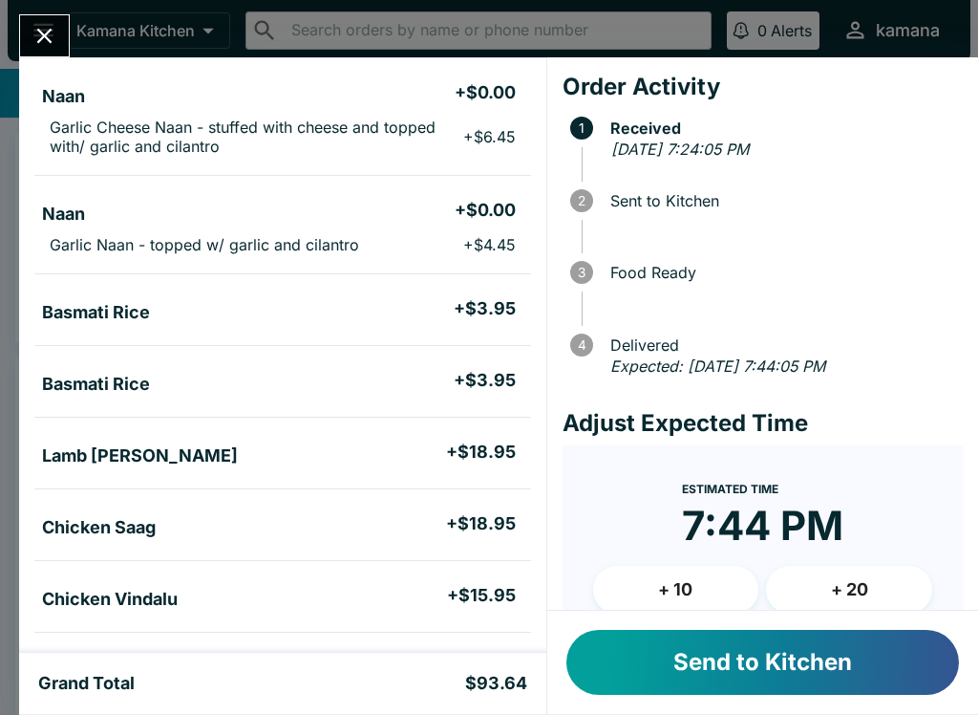
scroll to position [167, 0]
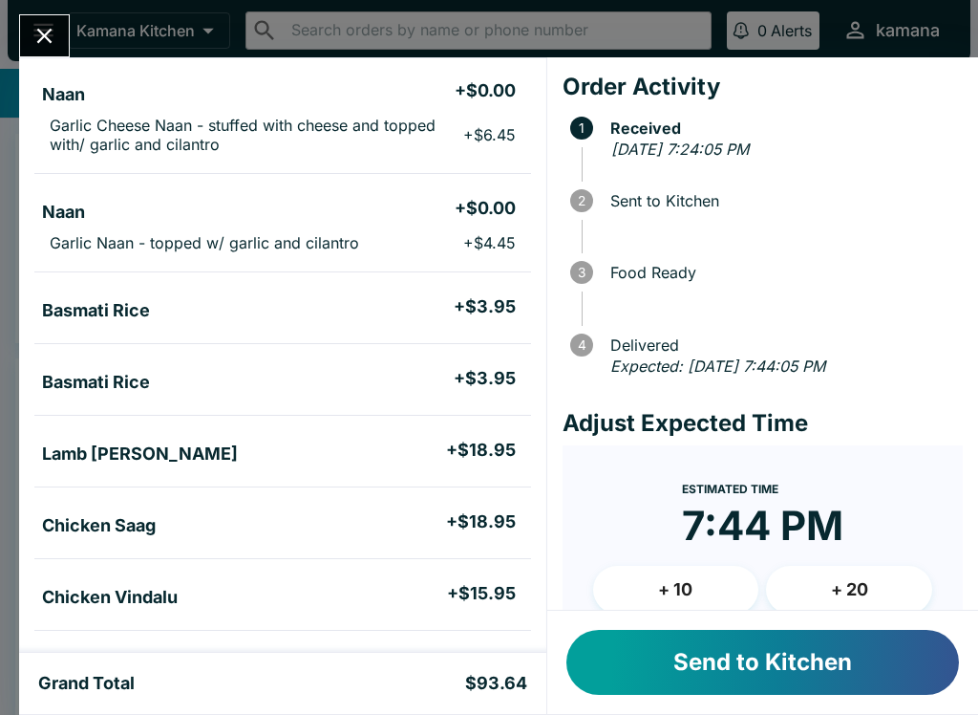
click at [736, 671] on button "Send to Kitchen" at bounding box center [763, 662] width 393 height 65
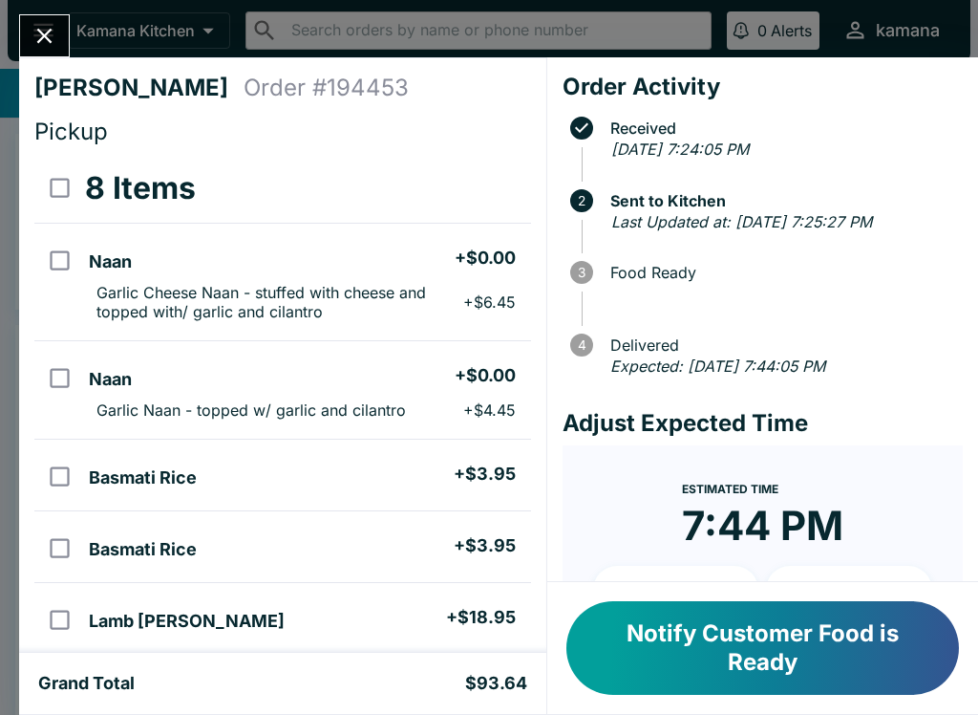
scroll to position [0, 0]
click at [53, 25] on icon "Close" at bounding box center [45, 36] width 26 height 26
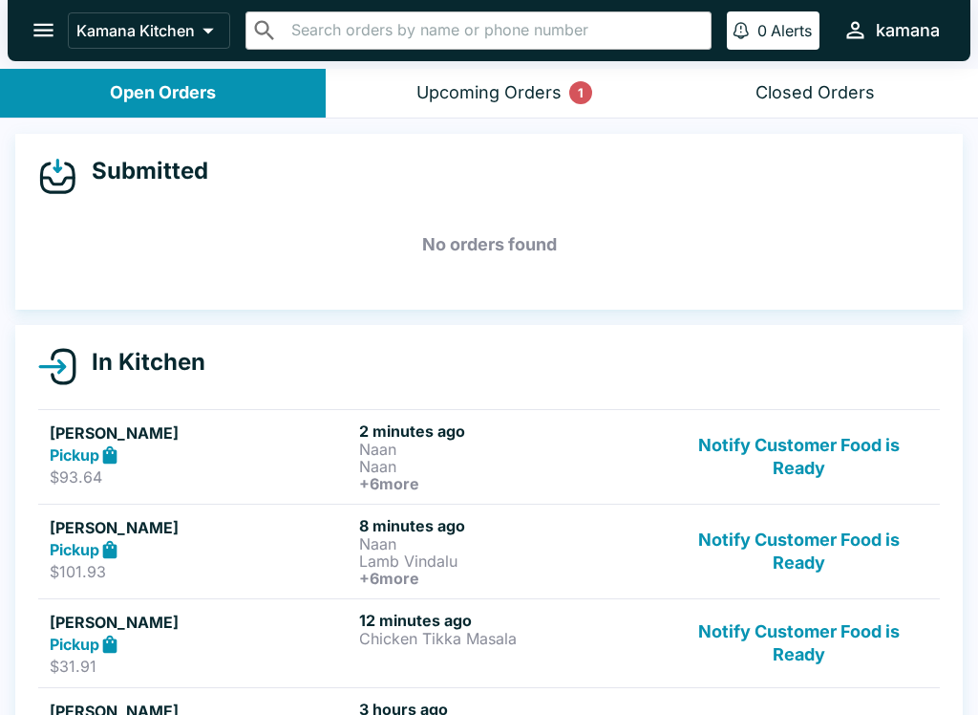
click at [472, 98] on div "Upcoming Orders 1" at bounding box center [489, 93] width 145 height 22
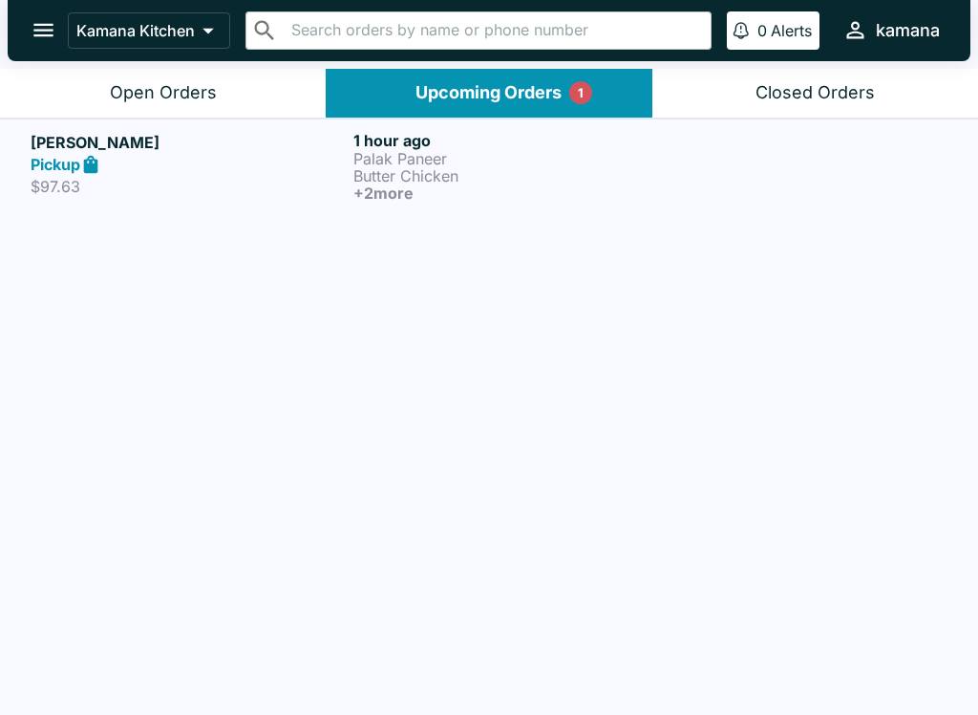
click at [348, 167] on div "[PERSON_NAME] Pickup $97.63 1 hour ago Palak Paneer Butter Chicken + 2 more" at bounding box center [489, 166] width 917 height 71
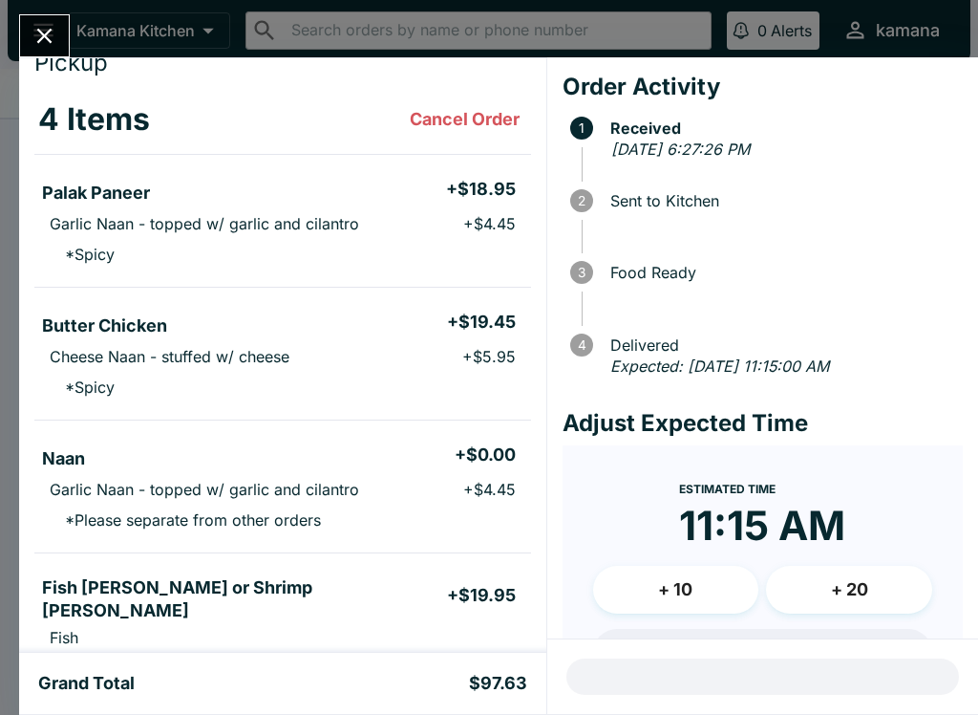
scroll to position [54, 0]
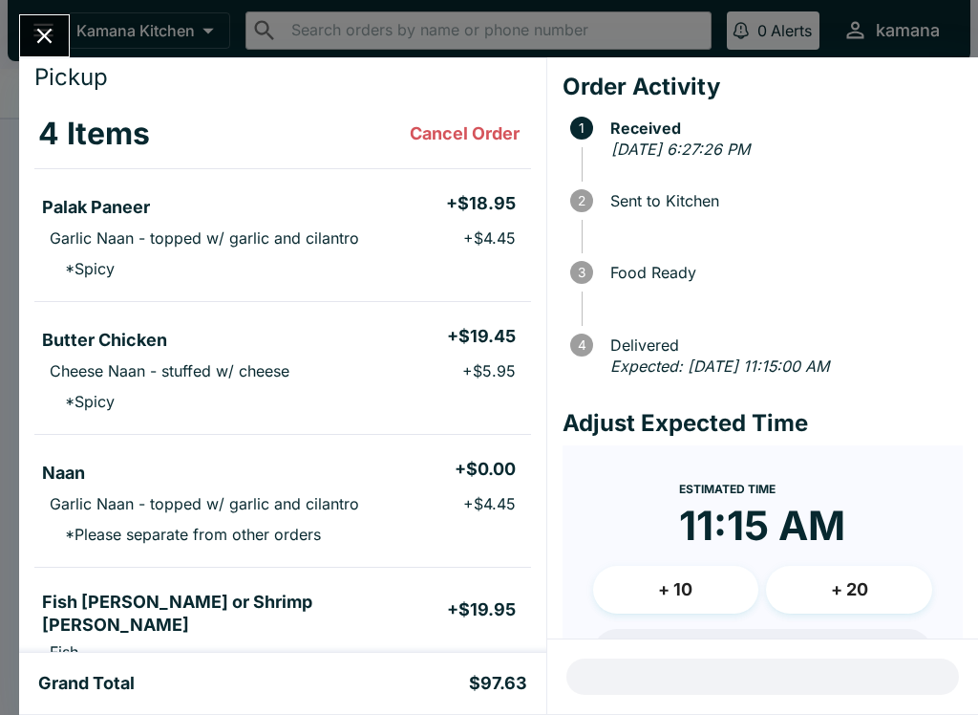
click at [51, 28] on icon "Close" at bounding box center [45, 36] width 26 height 26
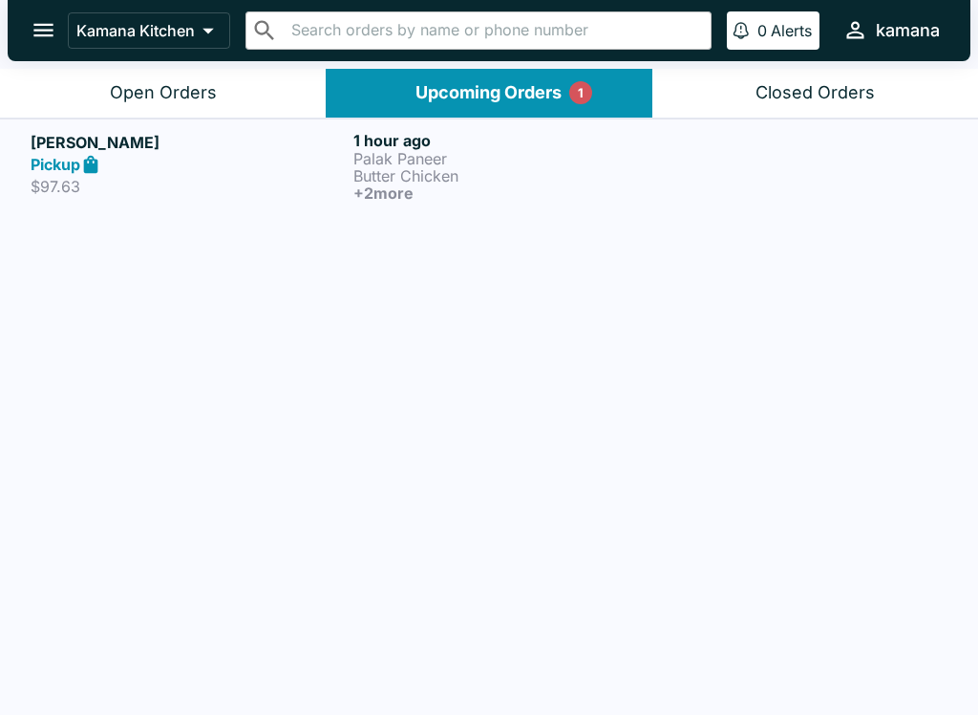
click at [209, 77] on button "Open Orders" at bounding box center [163, 93] width 326 height 49
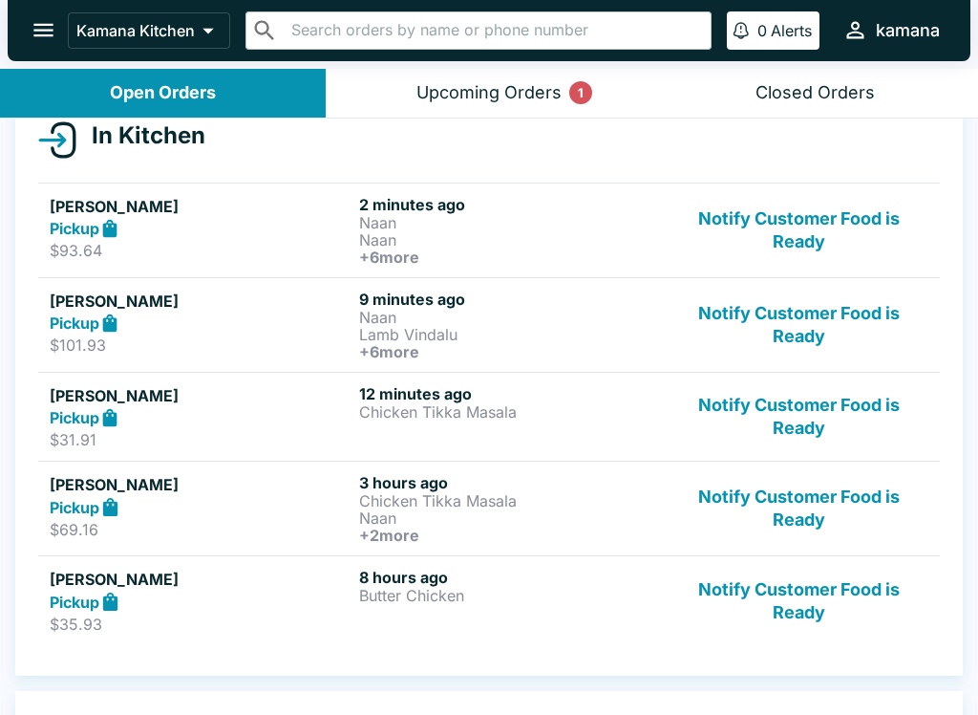
scroll to position [225, 0]
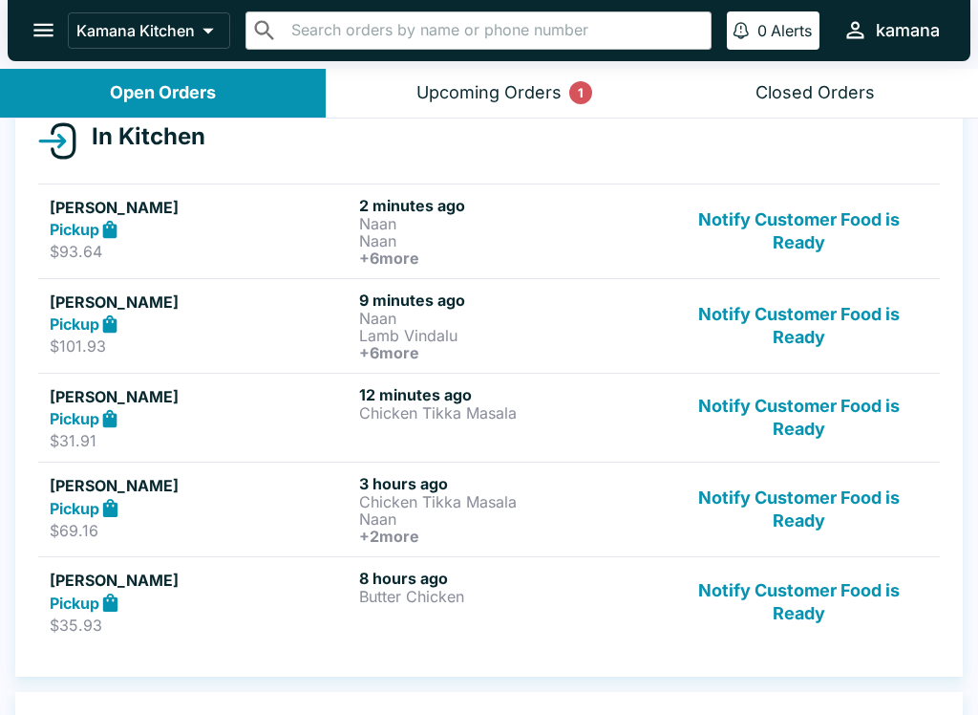
click at [764, 600] on button "Notify Customer Food is Ready" at bounding box center [799, 601] width 259 height 66
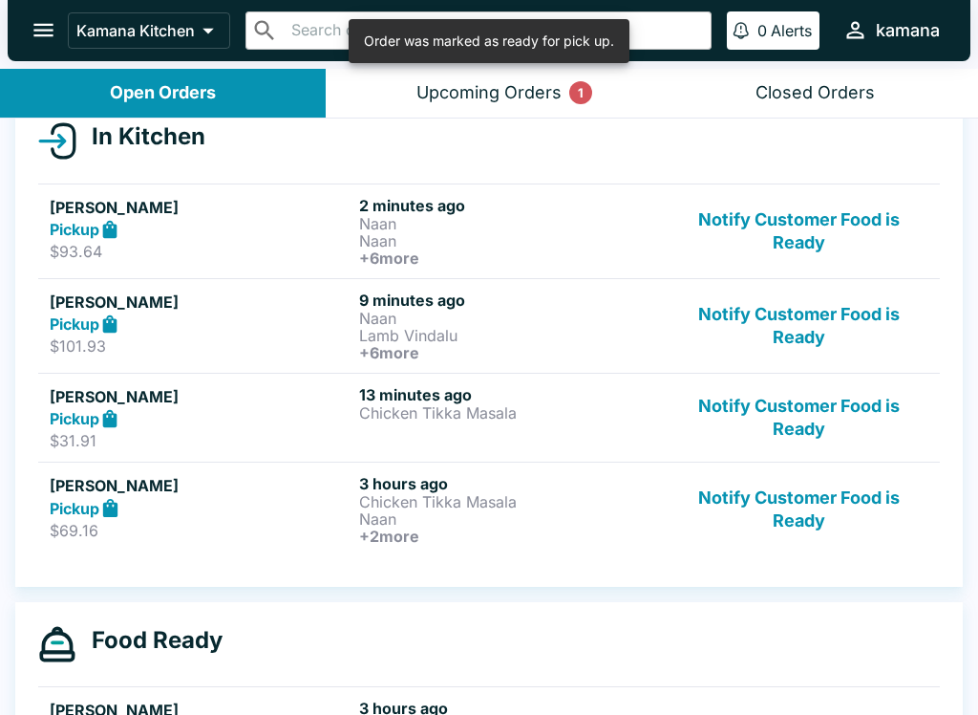
click at [756, 509] on button "Notify Customer Food is Ready" at bounding box center [799, 509] width 259 height 71
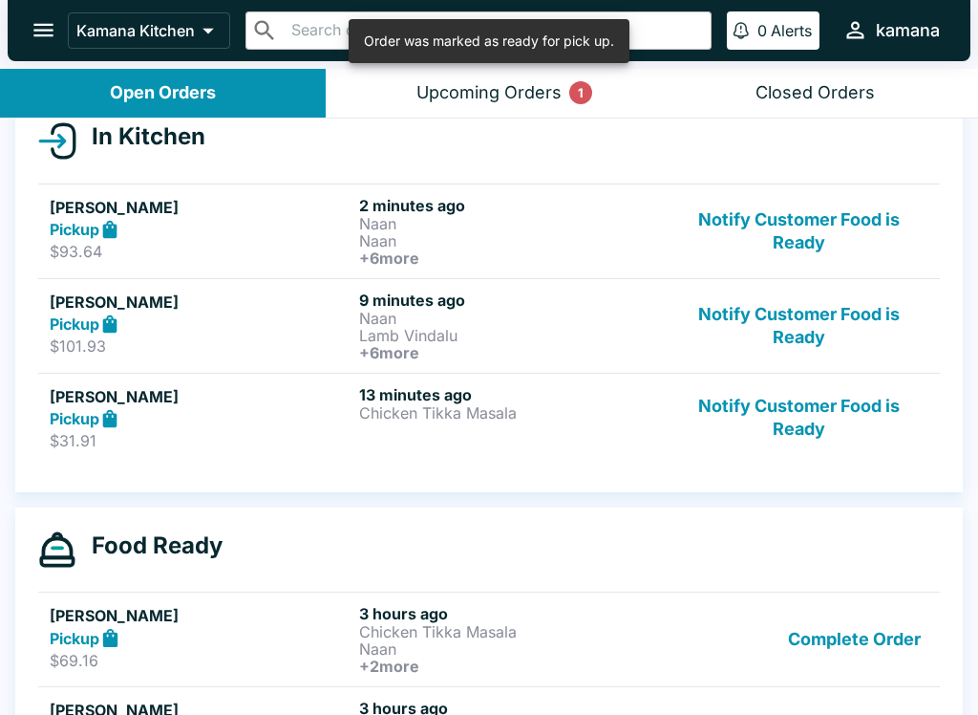
click at [502, 397] on h6 "13 minutes ago" at bounding box center [510, 394] width 302 height 19
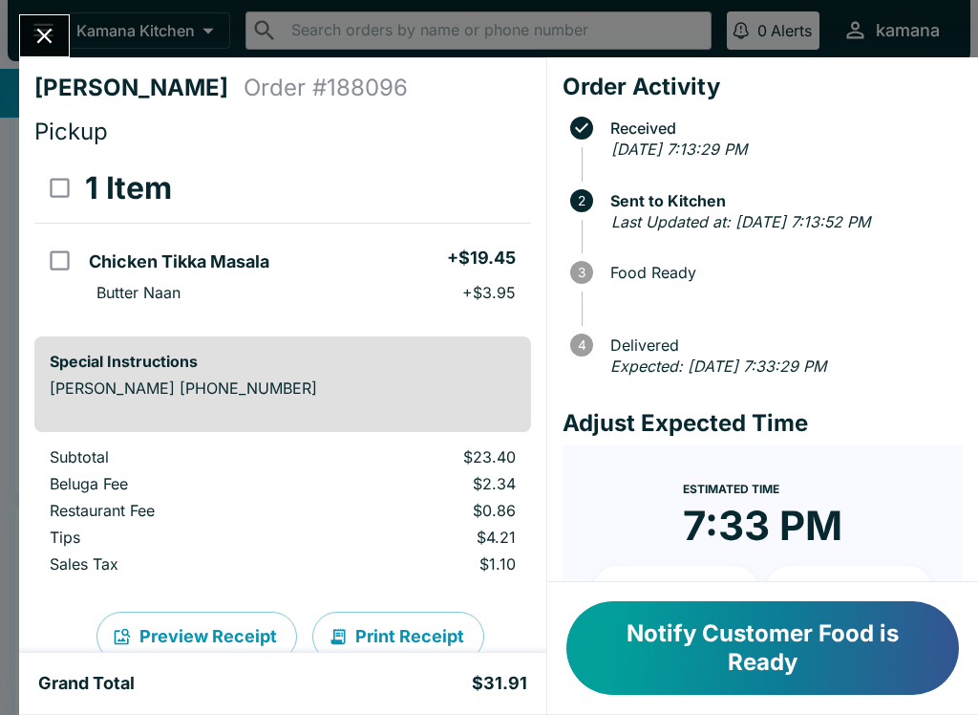
click at [36, 34] on icon "Close" at bounding box center [45, 36] width 26 height 26
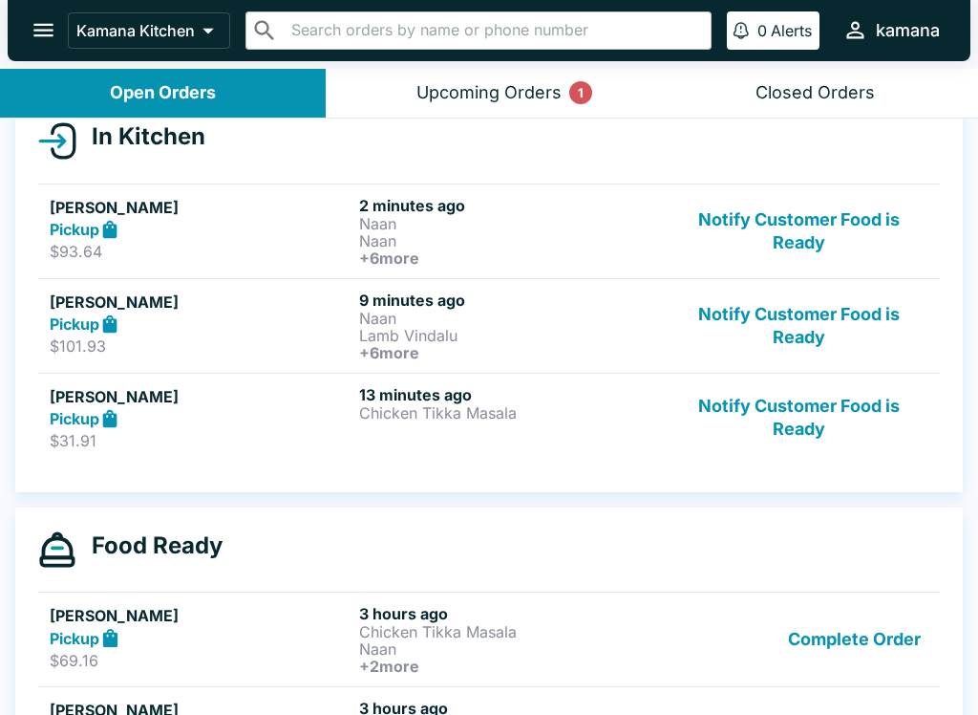
click at [267, 294] on h5 "[PERSON_NAME]" at bounding box center [201, 301] width 302 height 23
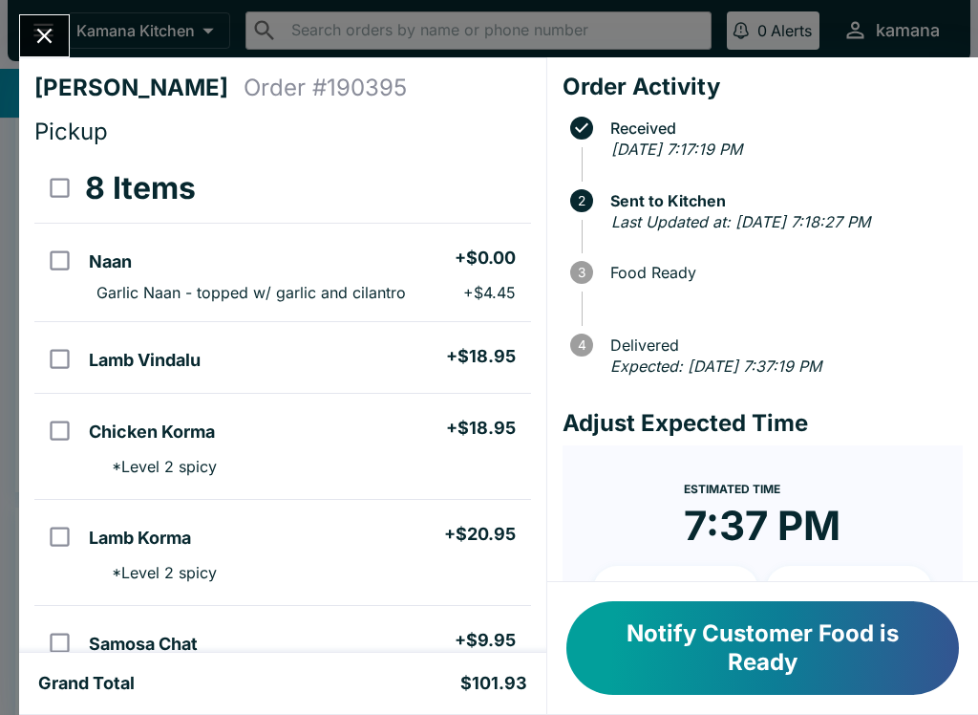
scroll to position [-2, 0]
click at [39, 28] on icon "Close" at bounding box center [45, 36] width 26 height 26
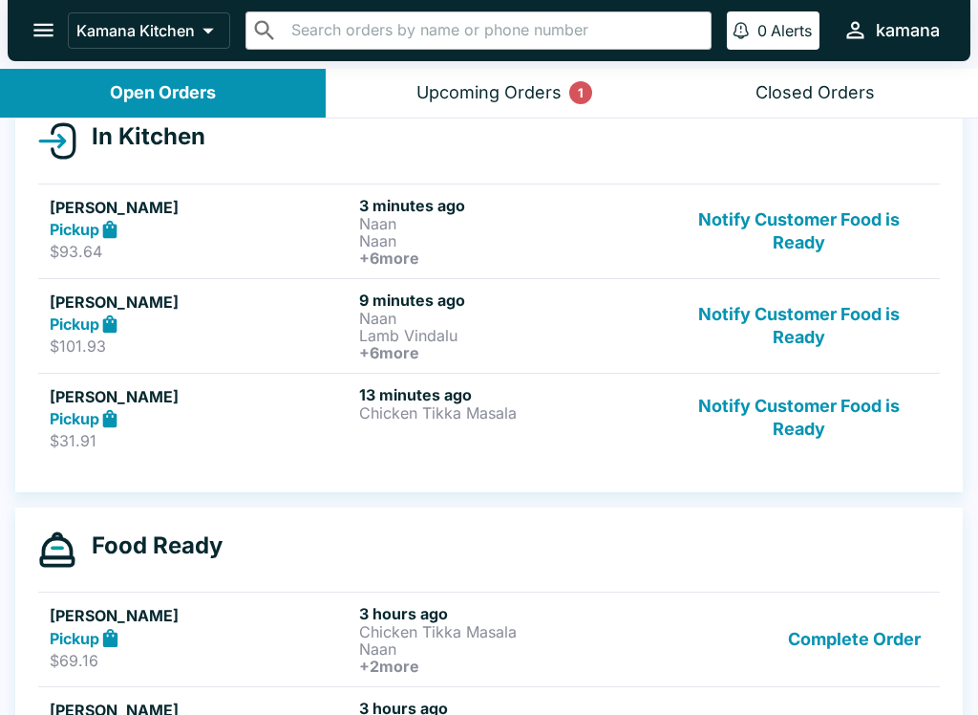
click at [236, 225] on div "Pickup" at bounding box center [201, 230] width 302 height 22
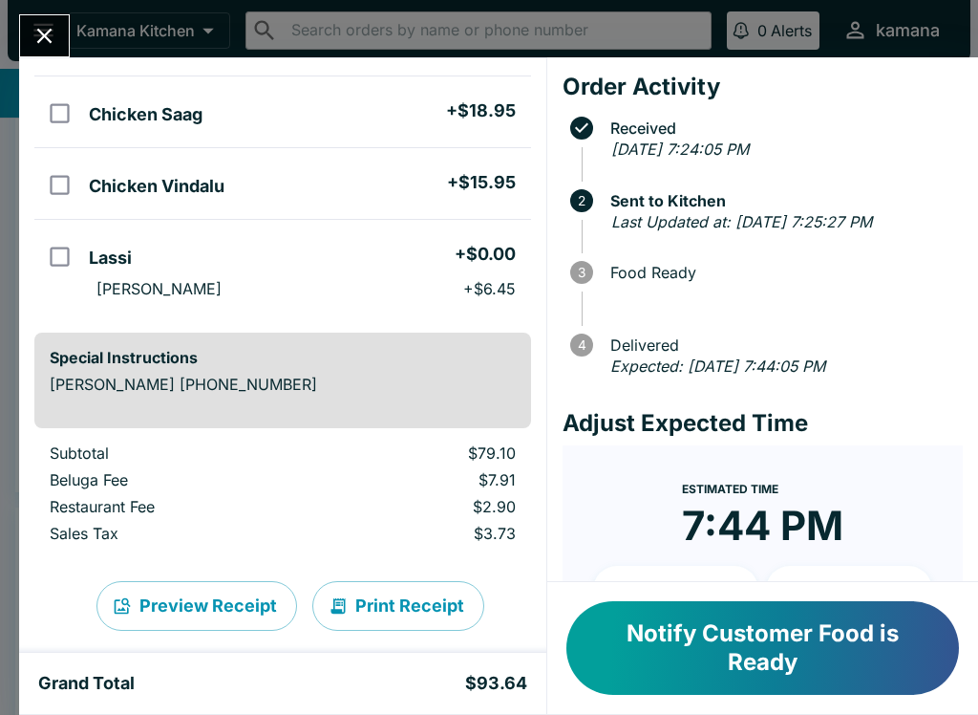
scroll to position [579, 0]
click at [51, 11] on div "[PERSON_NAME] Order # 194453 Pickup 8 Items Naan + $0.00 Garlic Cheese Naan - s…" at bounding box center [489, 357] width 978 height 715
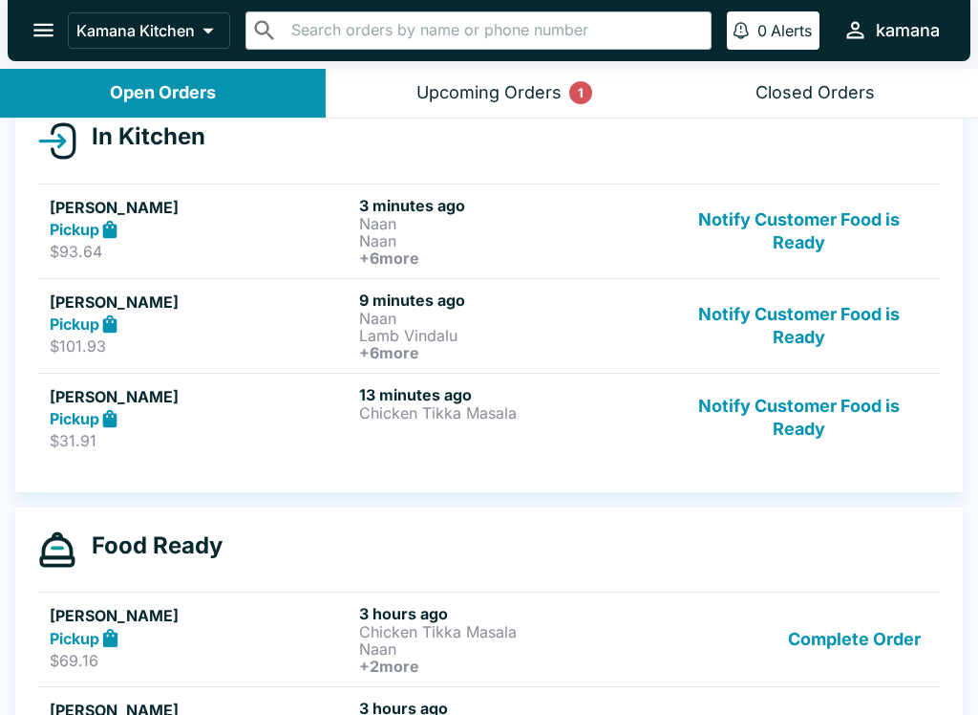
click at [502, 413] on p "Chicken Tikka Masala" at bounding box center [510, 412] width 302 height 17
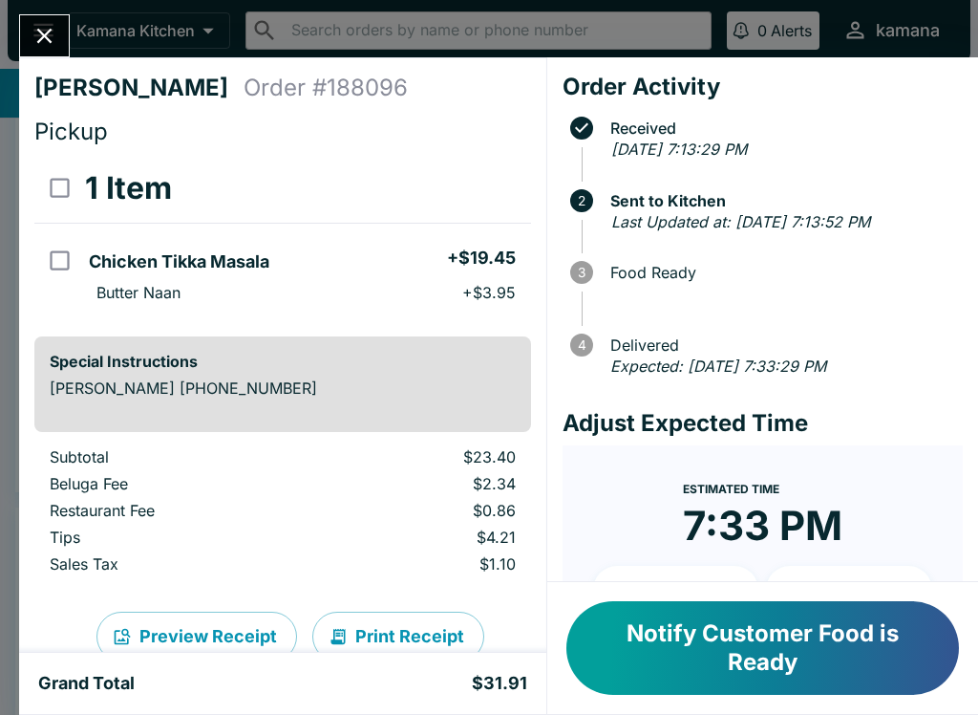
click at [802, 661] on button "Notify Customer Food is Ready" at bounding box center [763, 648] width 393 height 94
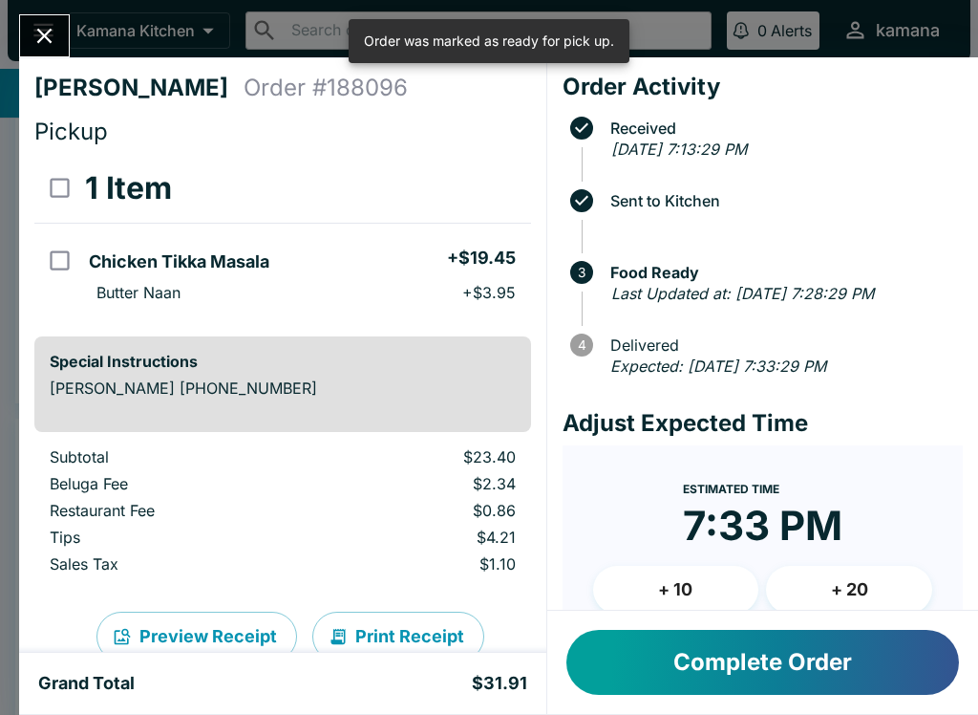
click at [801, 662] on button "Complete Order" at bounding box center [763, 662] width 393 height 65
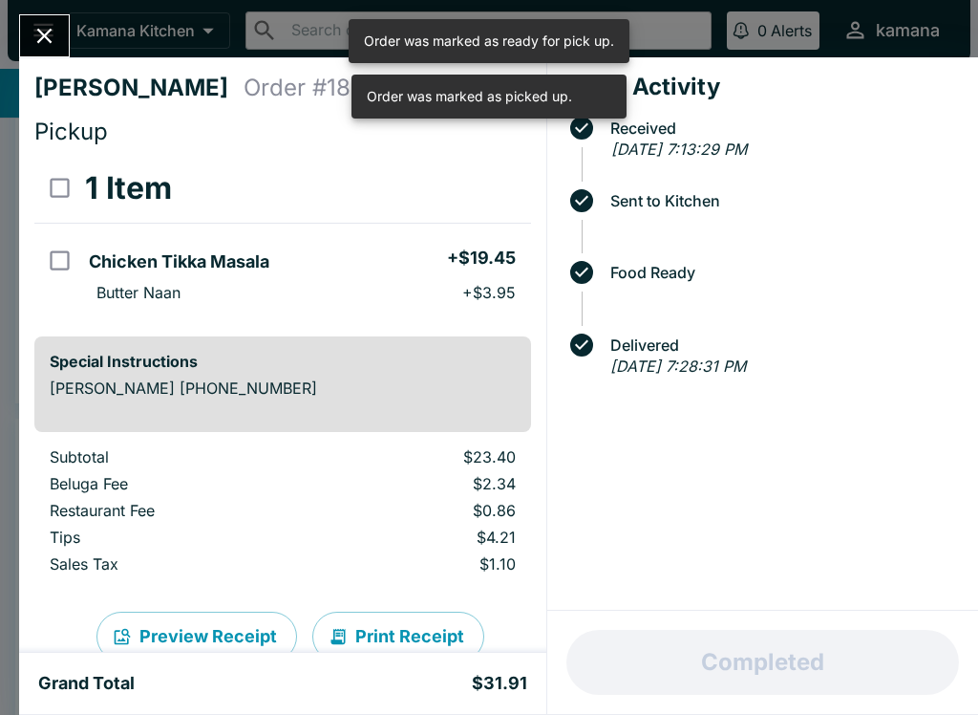
click at [41, 6] on div "Ashton Price Order # 188096 Pickup 1 Item Chicken Tikka Masala + $19.45 Butter …" at bounding box center [489, 357] width 978 height 715
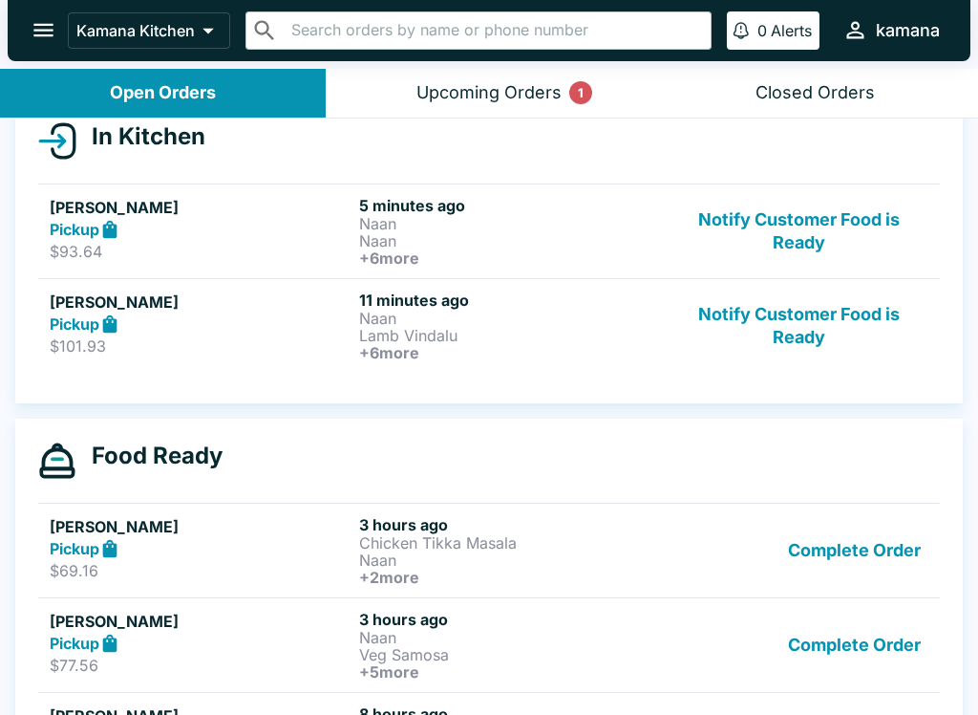
scroll to position [3, 0]
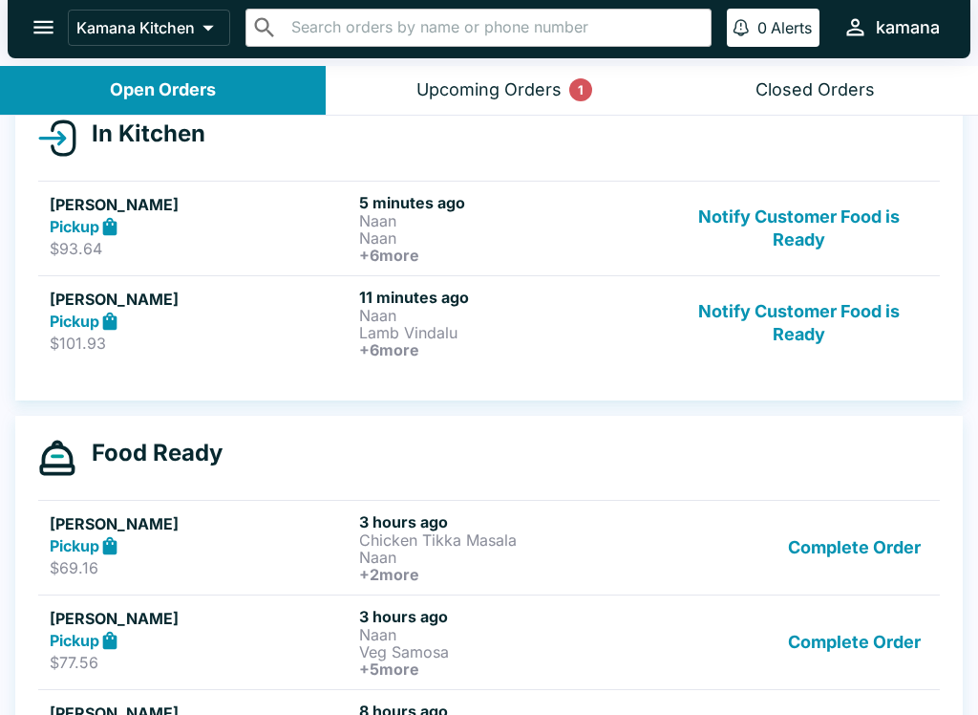
click at [433, 28] on input "text" at bounding box center [494, 27] width 417 height 27
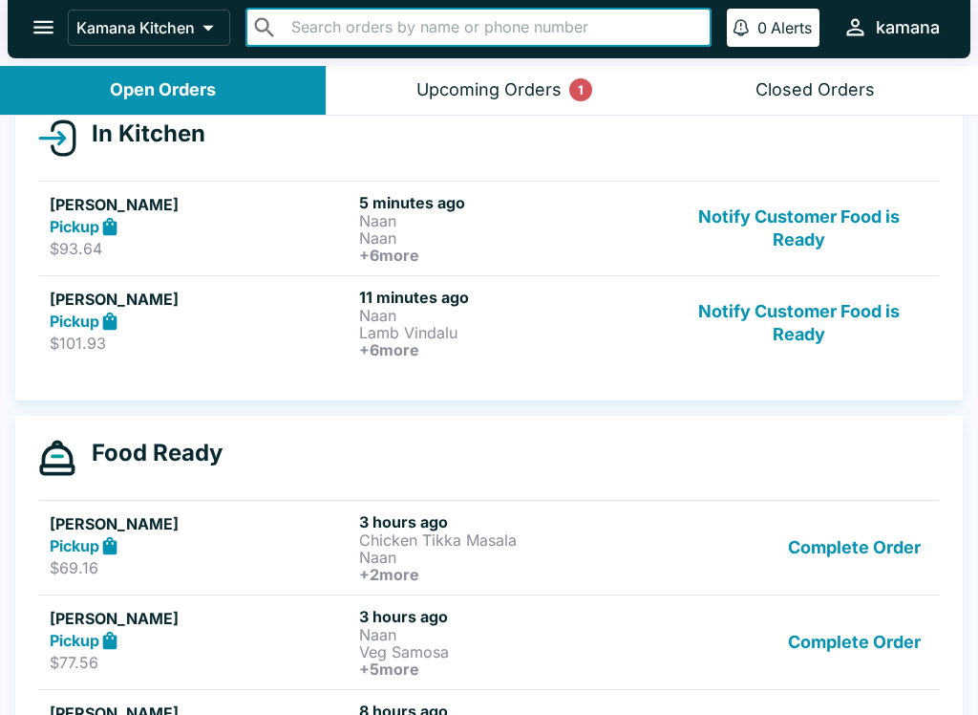
click at [433, 27] on input "text" at bounding box center [494, 27] width 417 height 27
click at [438, 68] on button "Upcoming Orders 1" at bounding box center [489, 90] width 326 height 49
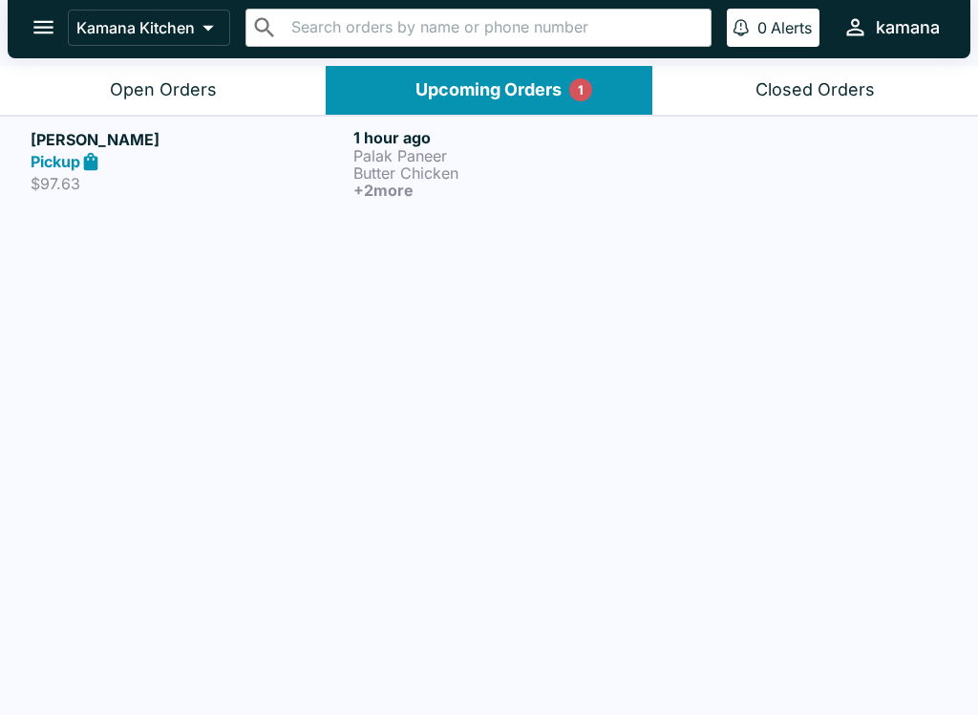
click at [268, 130] on h5 "[PERSON_NAME]" at bounding box center [188, 139] width 315 height 23
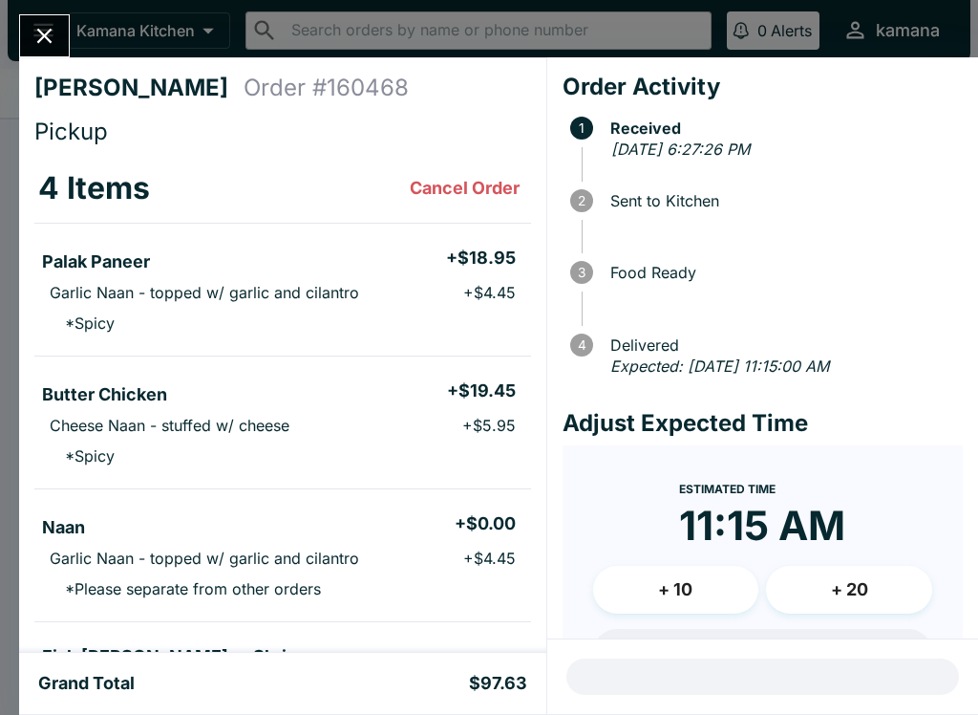
click at [48, 34] on icon "Close" at bounding box center [44, 36] width 15 height 15
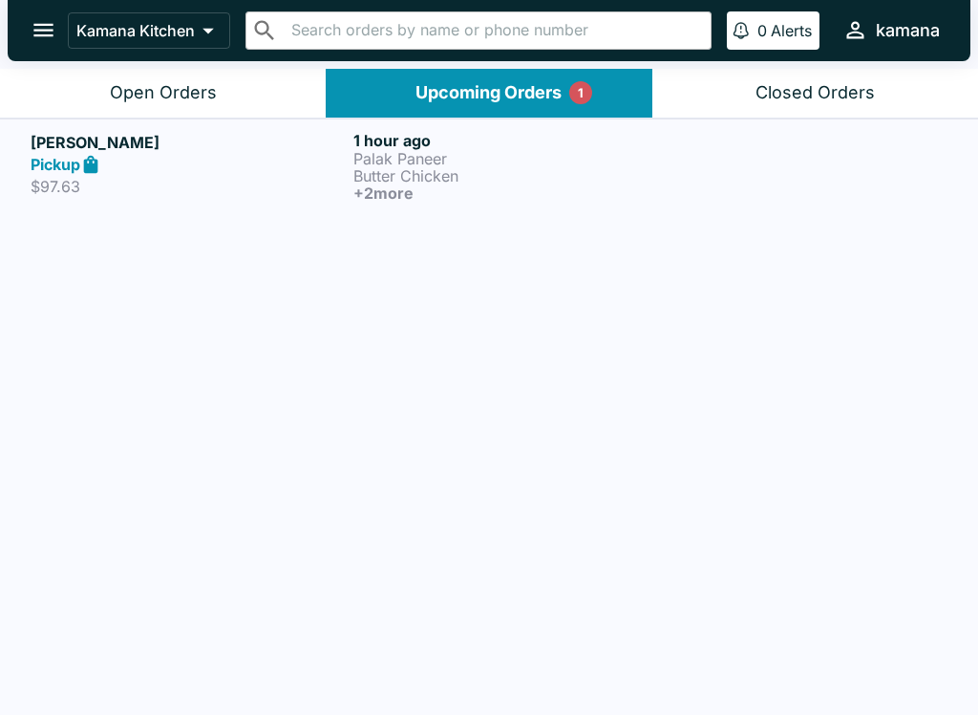
click at [144, 78] on button "Open Orders" at bounding box center [163, 93] width 326 height 49
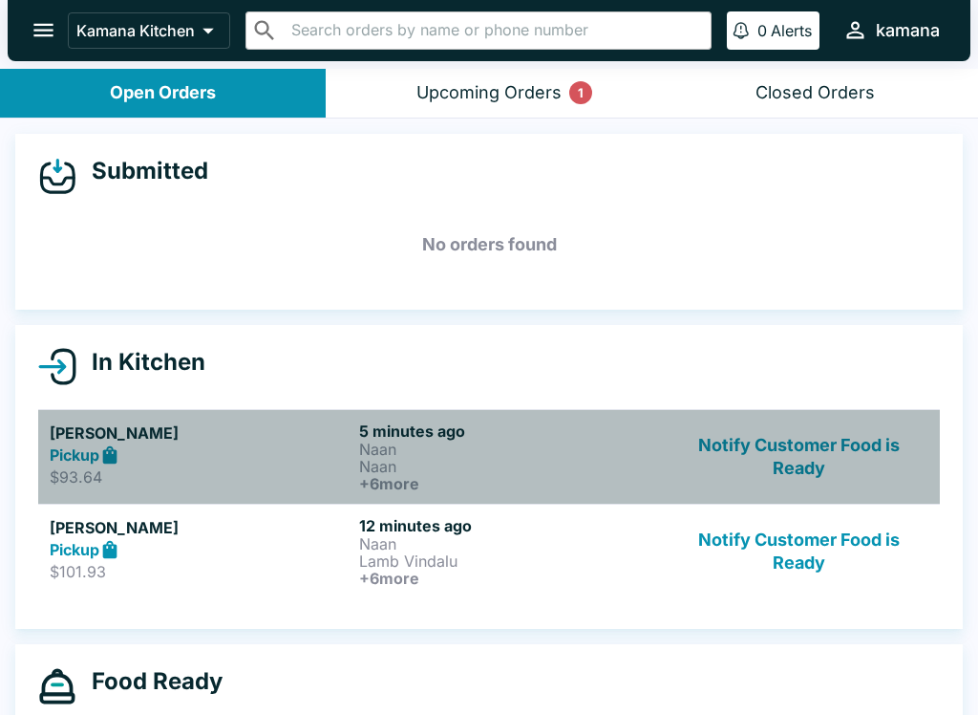
click at [203, 444] on div "Pickup" at bounding box center [201, 455] width 302 height 22
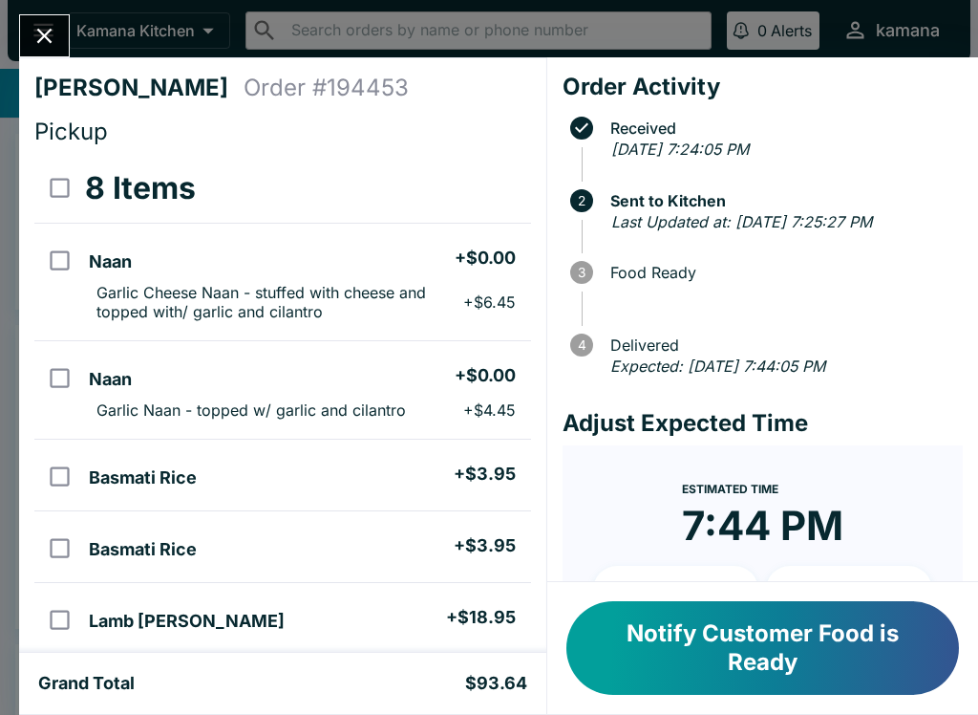
click at [62, 34] on button "Close" at bounding box center [44, 35] width 49 height 41
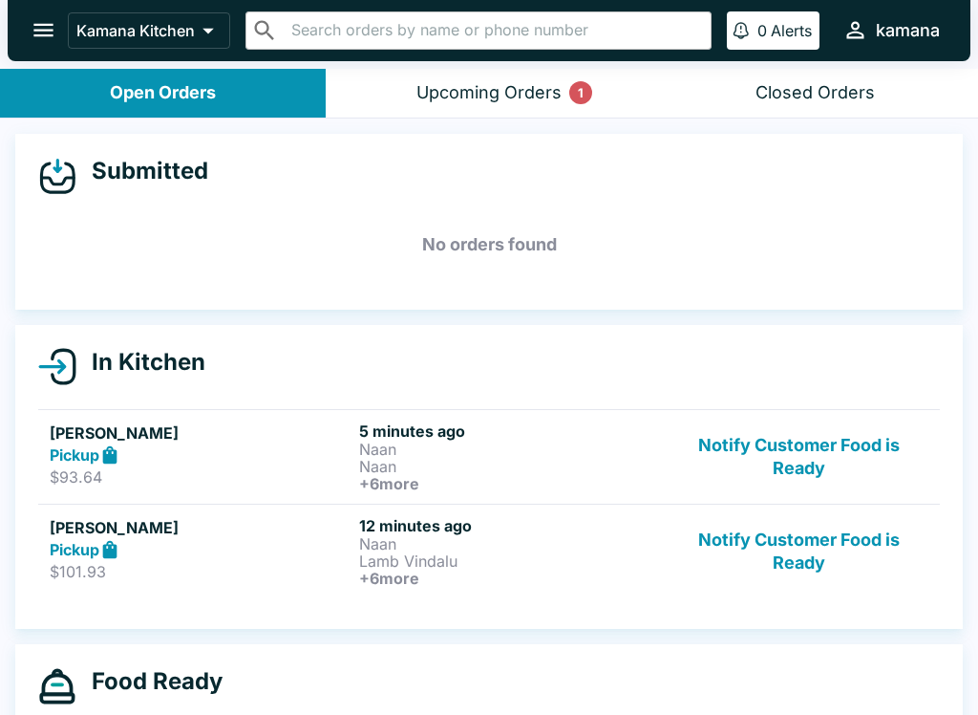
click at [313, 455] on div "Pickup" at bounding box center [201, 455] width 302 height 22
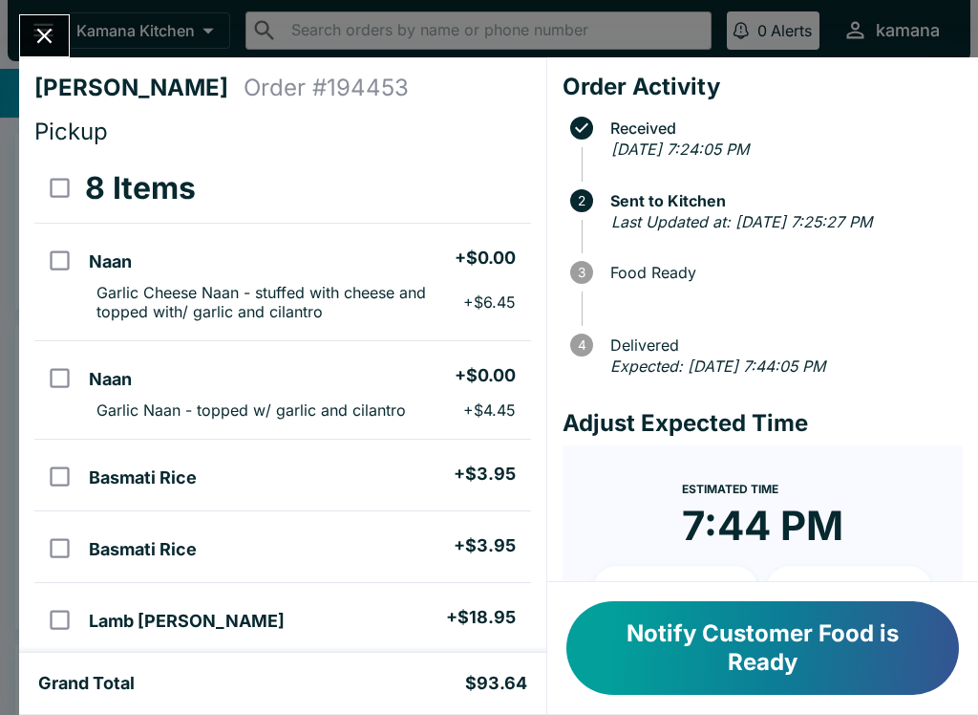
click at [53, 23] on icon "Close" at bounding box center [45, 36] width 26 height 26
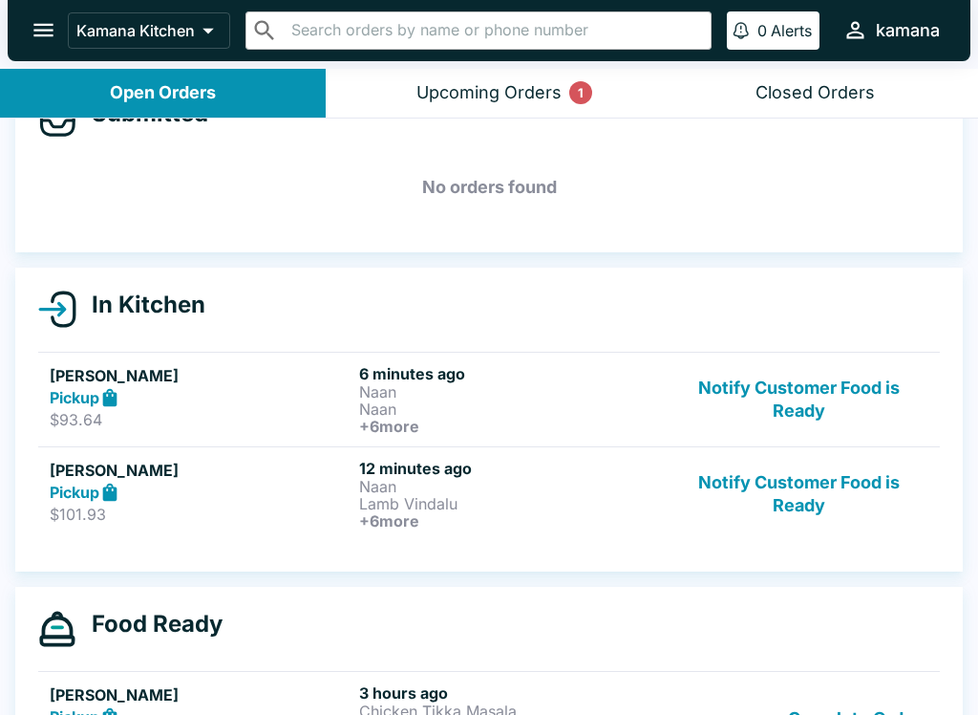
scroll to position [62, 0]
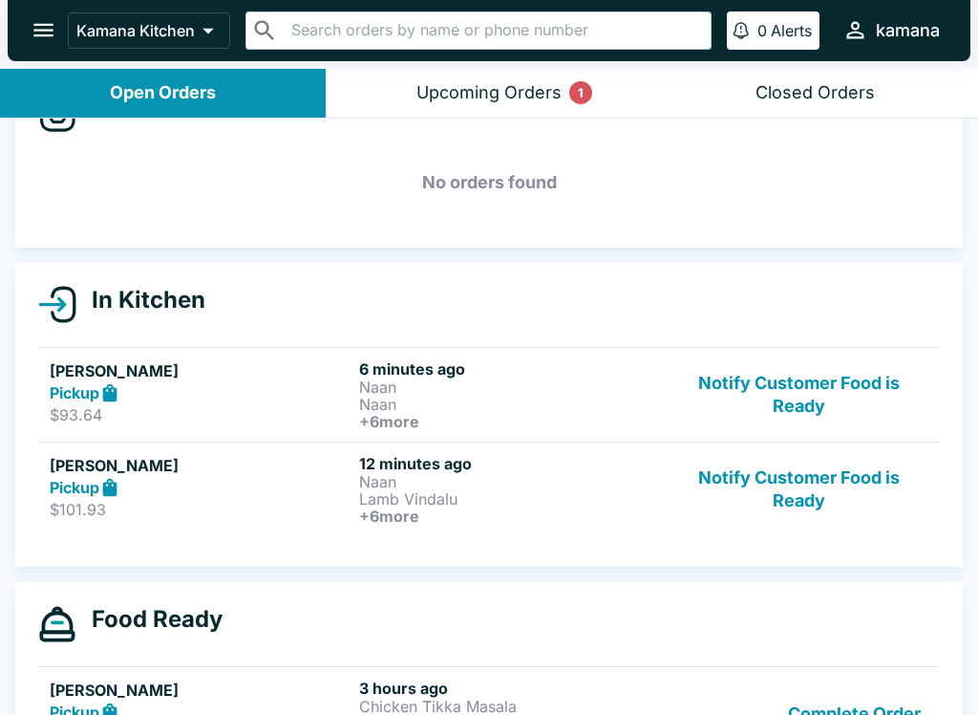
click at [251, 468] on h5 "[PERSON_NAME]" at bounding box center [201, 465] width 302 height 23
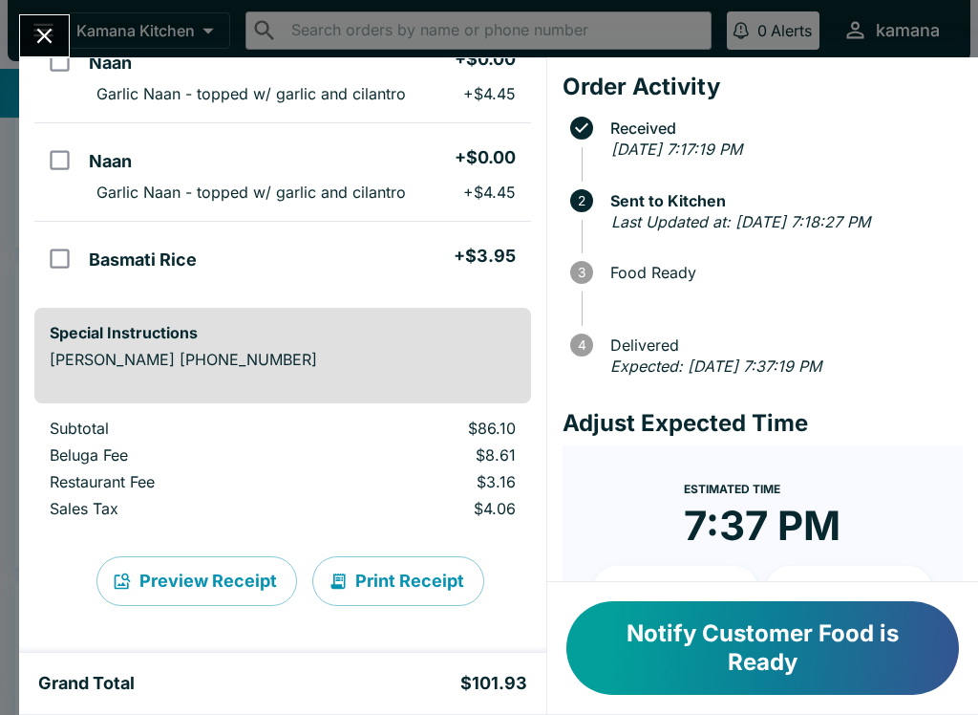
scroll to position [652, 0]
click at [410, 574] on button "Print Receipt" at bounding box center [398, 581] width 172 height 50
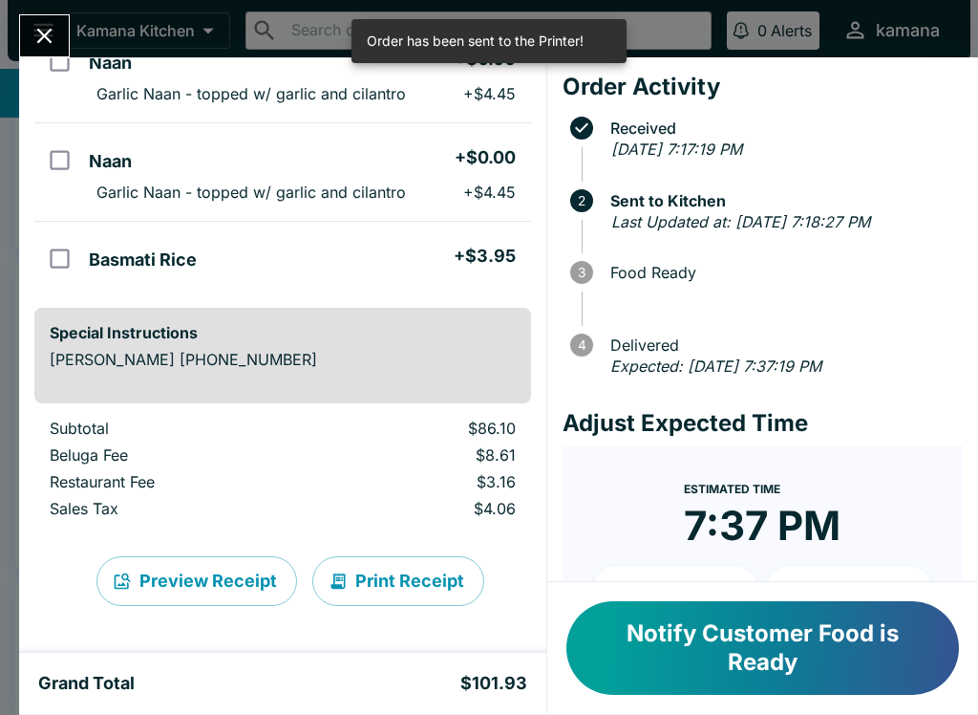
click at [425, 574] on button "Print Receipt" at bounding box center [398, 581] width 172 height 50
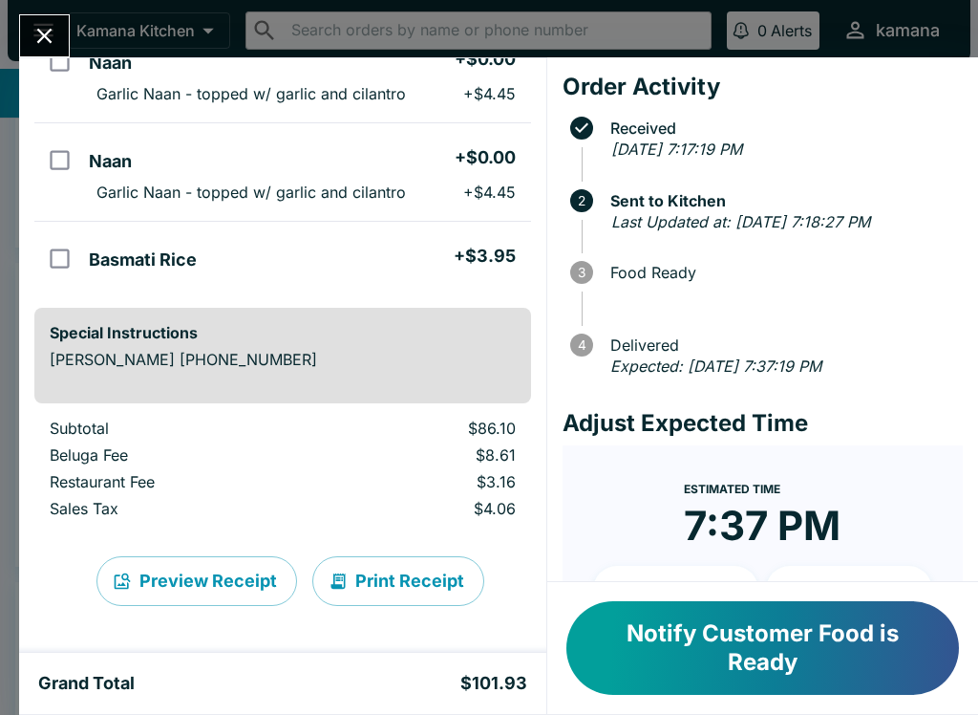
click at [411, 586] on button "Print Receipt" at bounding box center [398, 581] width 172 height 50
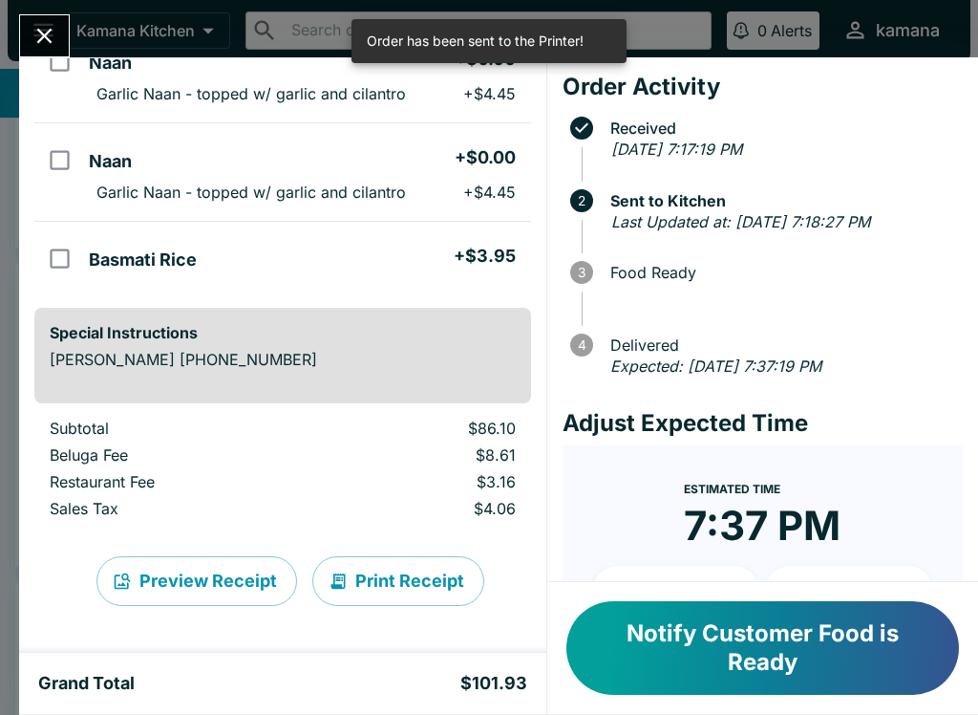
click at [214, 562] on button "Preview Receipt" at bounding box center [196, 581] width 201 height 50
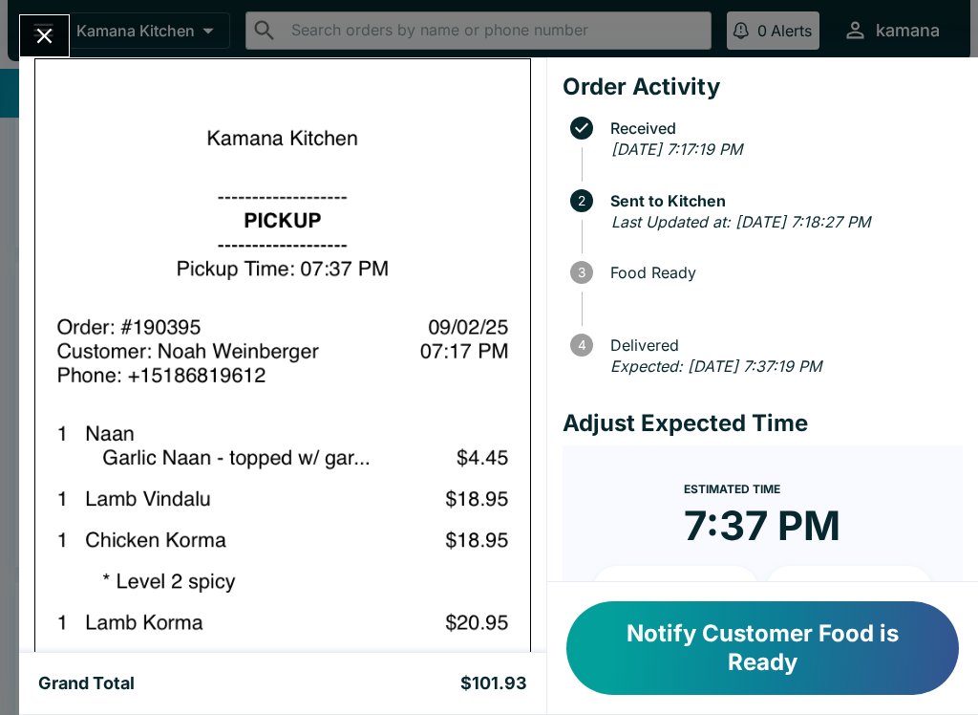
click at [58, 25] on button "Close" at bounding box center [44, 35] width 49 height 41
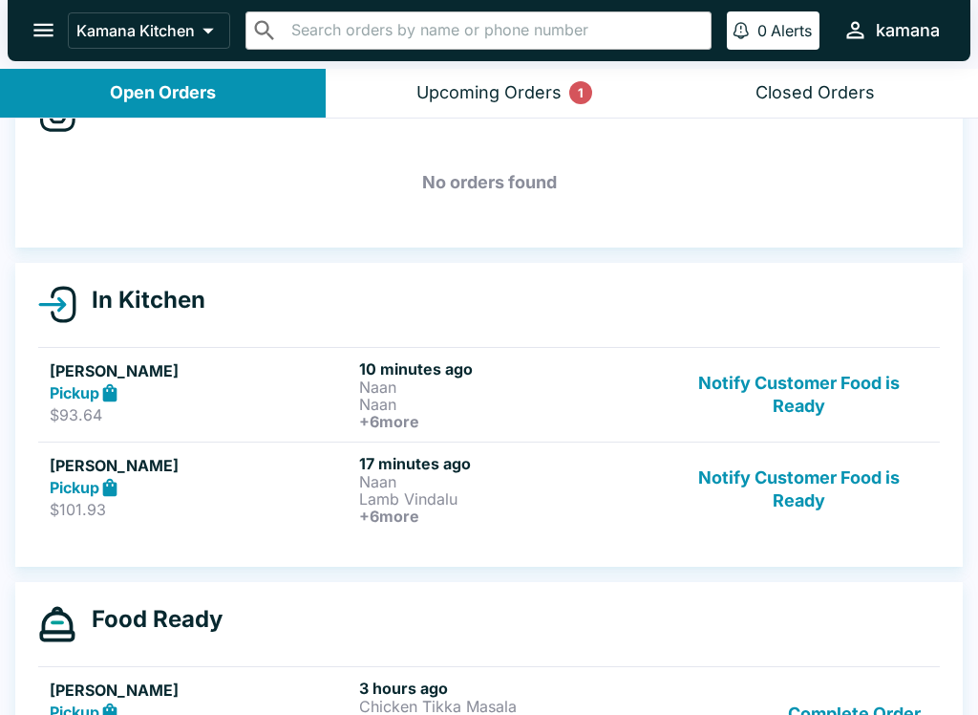
click at [661, 388] on p "Naan" at bounding box center [510, 386] width 302 height 17
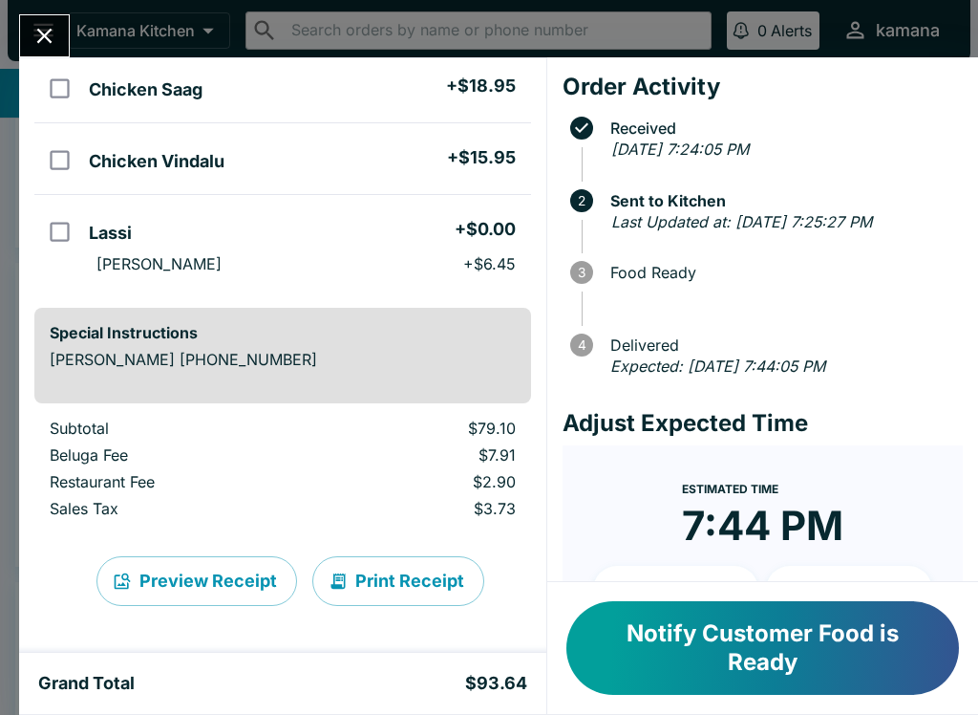
scroll to position [603, 0]
click at [420, 572] on button "Print Receipt" at bounding box center [398, 581] width 172 height 50
click at [428, 590] on button "Print Receipt" at bounding box center [398, 581] width 172 height 50
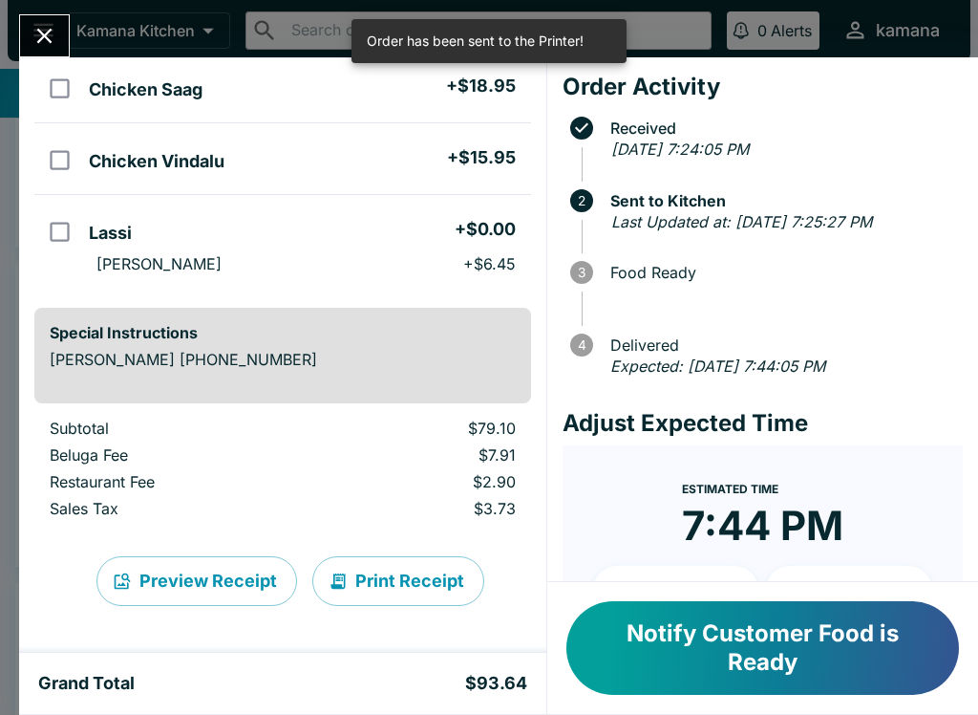
click at [424, 570] on button "Print Receipt" at bounding box center [398, 581] width 172 height 50
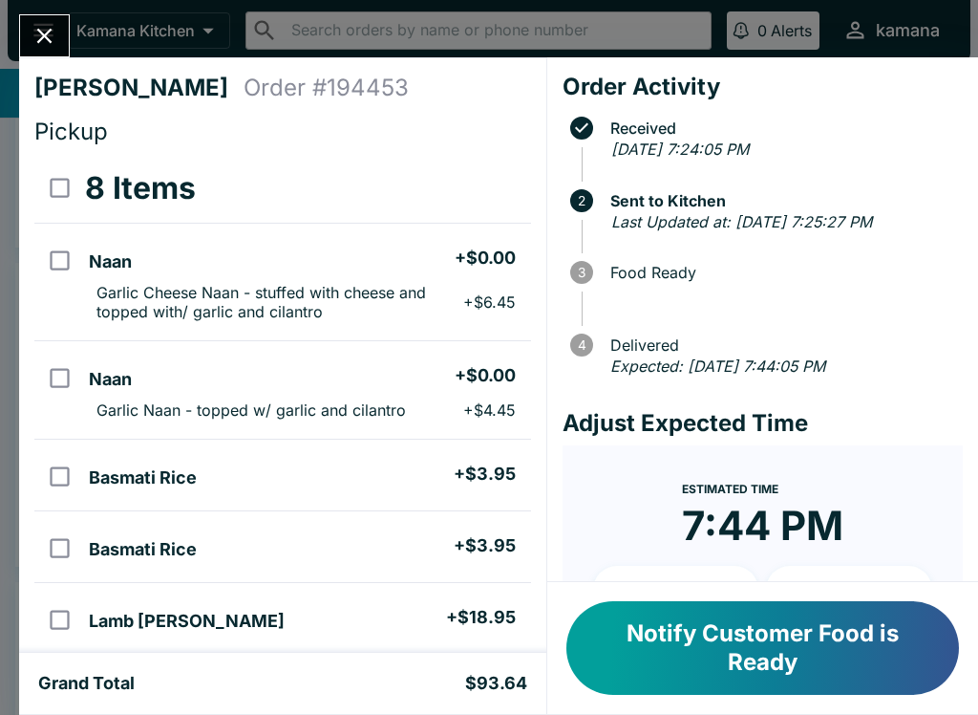
scroll to position [0, 0]
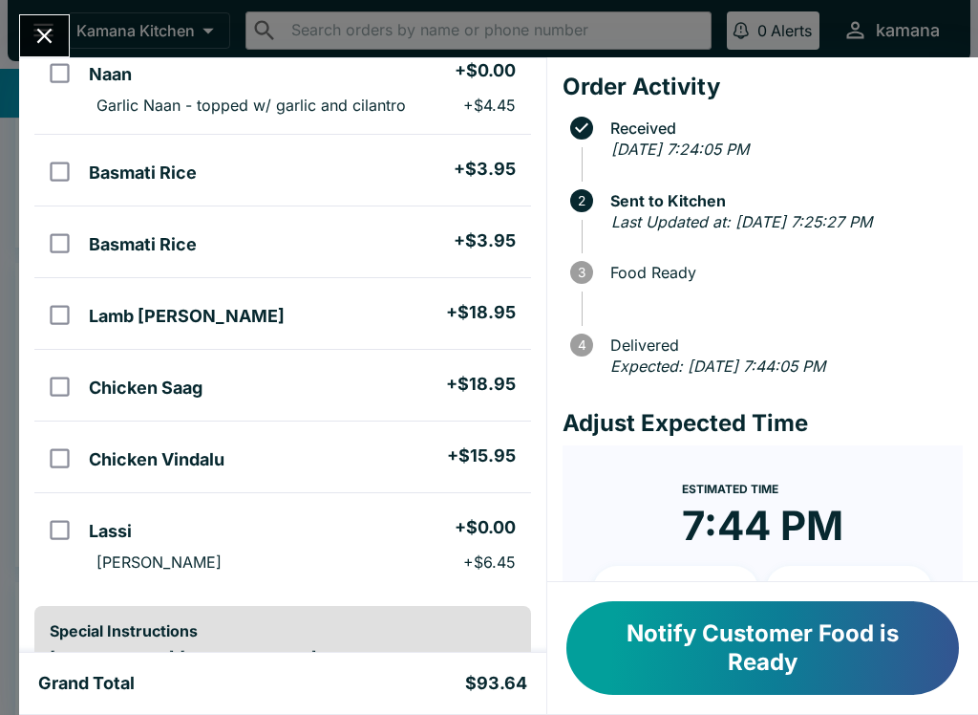
click at [54, 10] on div "[PERSON_NAME] Order # 194453 Pickup 8 Items Naan + $0.00 Garlic Cheese Naan - s…" at bounding box center [489, 357] width 978 height 715
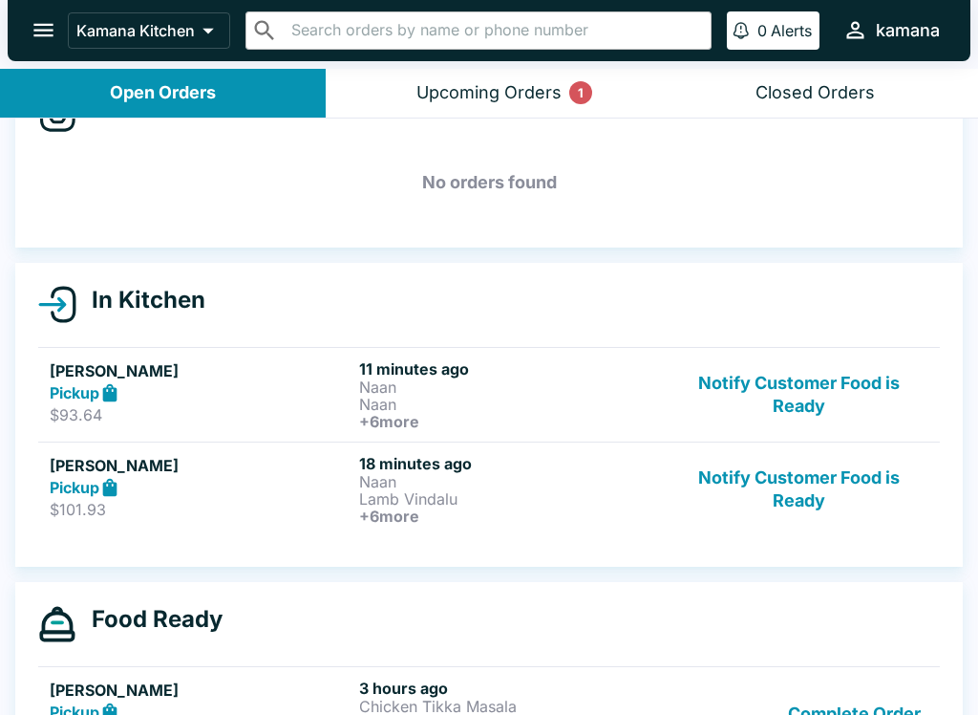
click at [231, 498] on div "[PERSON_NAME] Pickup $101.93" at bounding box center [201, 489] width 302 height 71
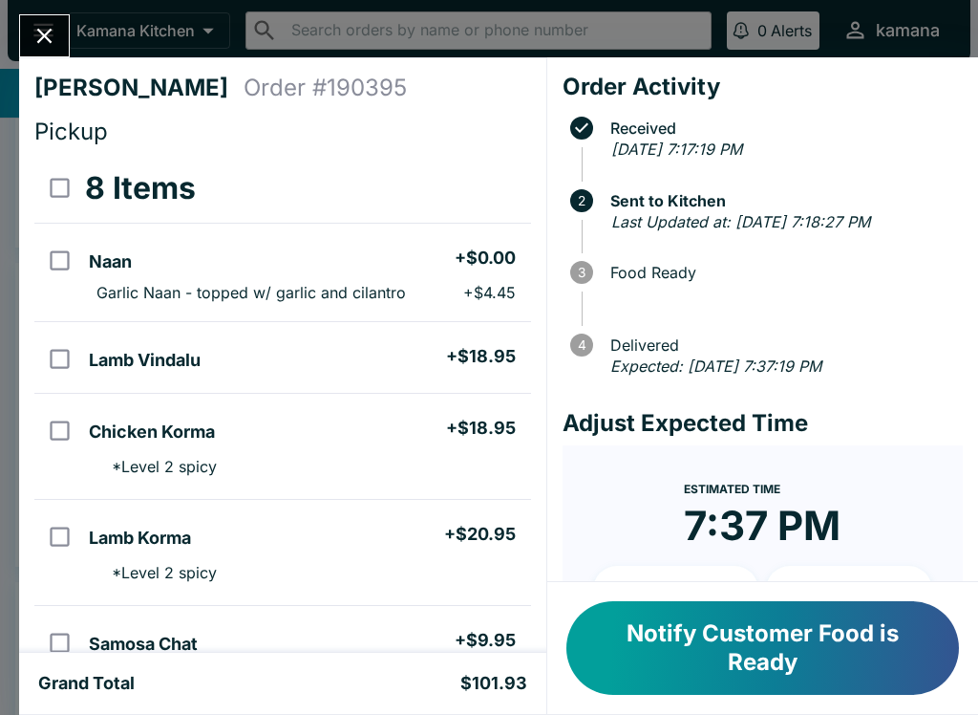
click at [42, 19] on button "Close" at bounding box center [44, 35] width 49 height 41
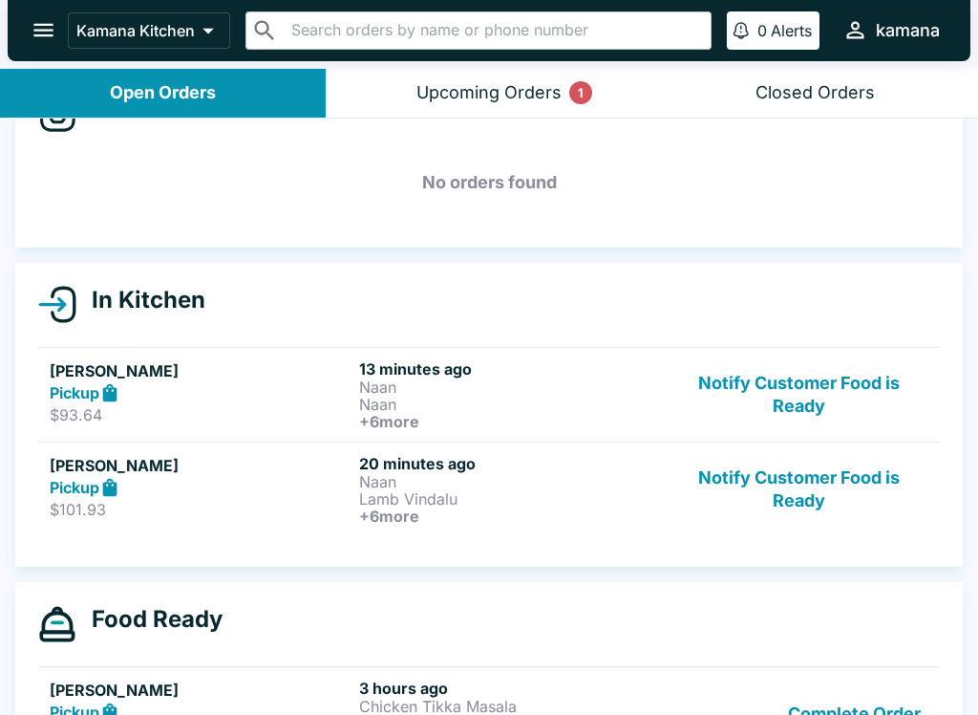
click at [801, 471] on button "Notify Customer Food is Ready" at bounding box center [799, 489] width 259 height 71
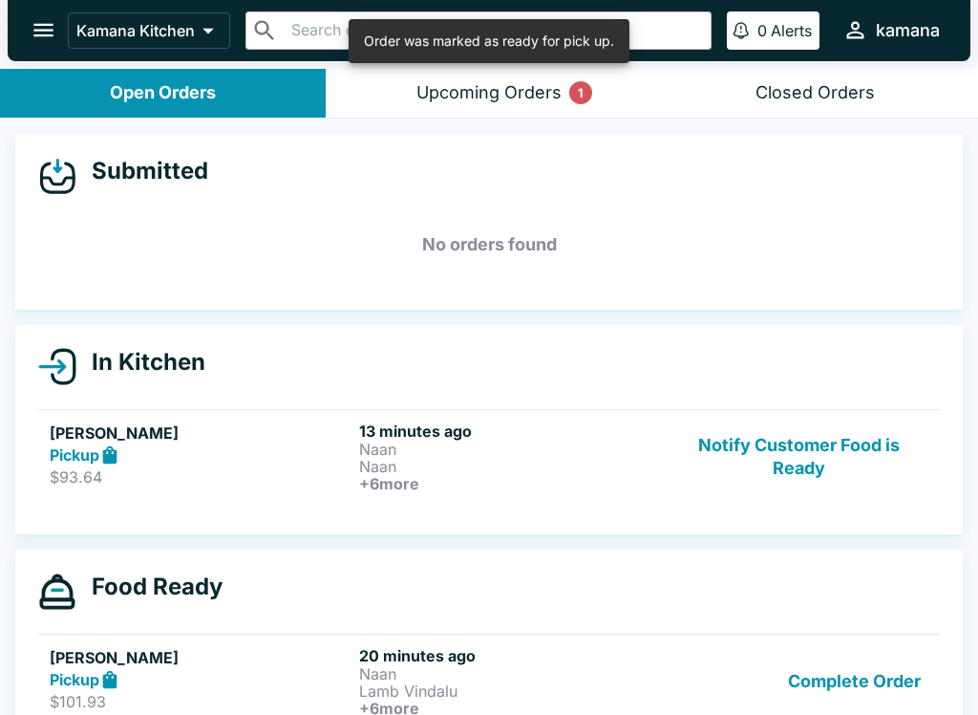
click at [319, 450] on div "Pickup" at bounding box center [201, 455] width 302 height 22
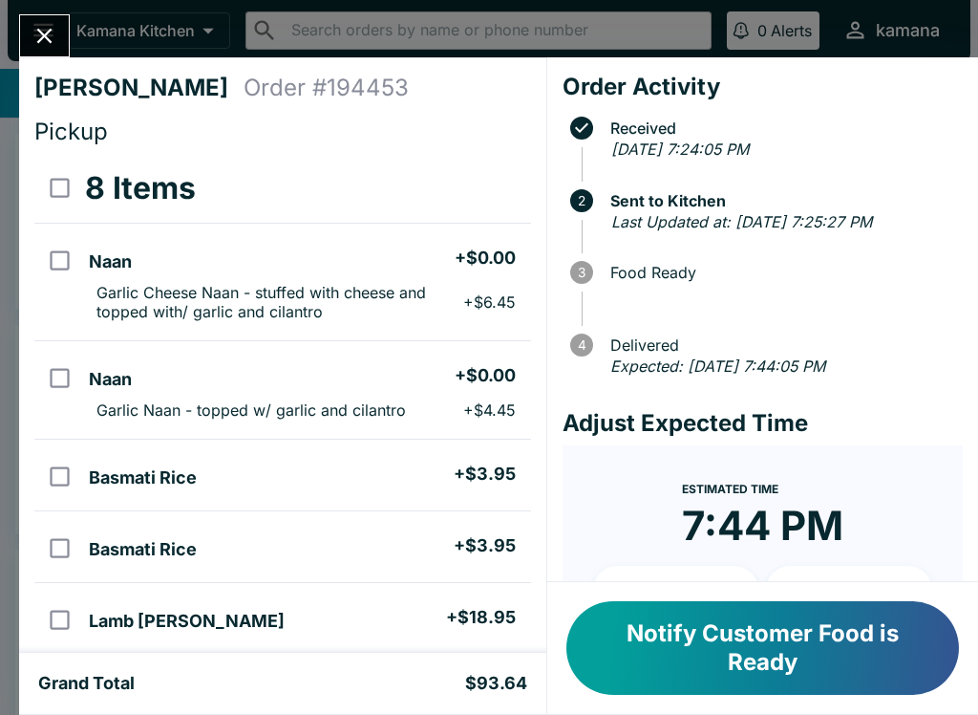
click at [823, 629] on button "Notify Customer Food is Ready" at bounding box center [763, 648] width 393 height 94
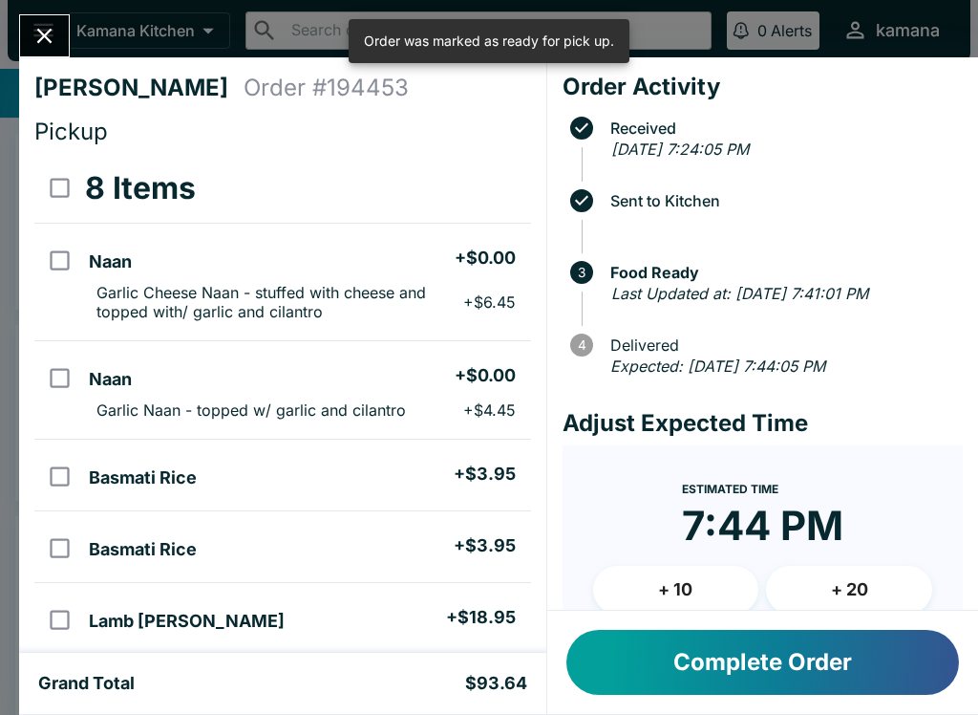
click at [38, 39] on icon "Close" at bounding box center [45, 36] width 26 height 26
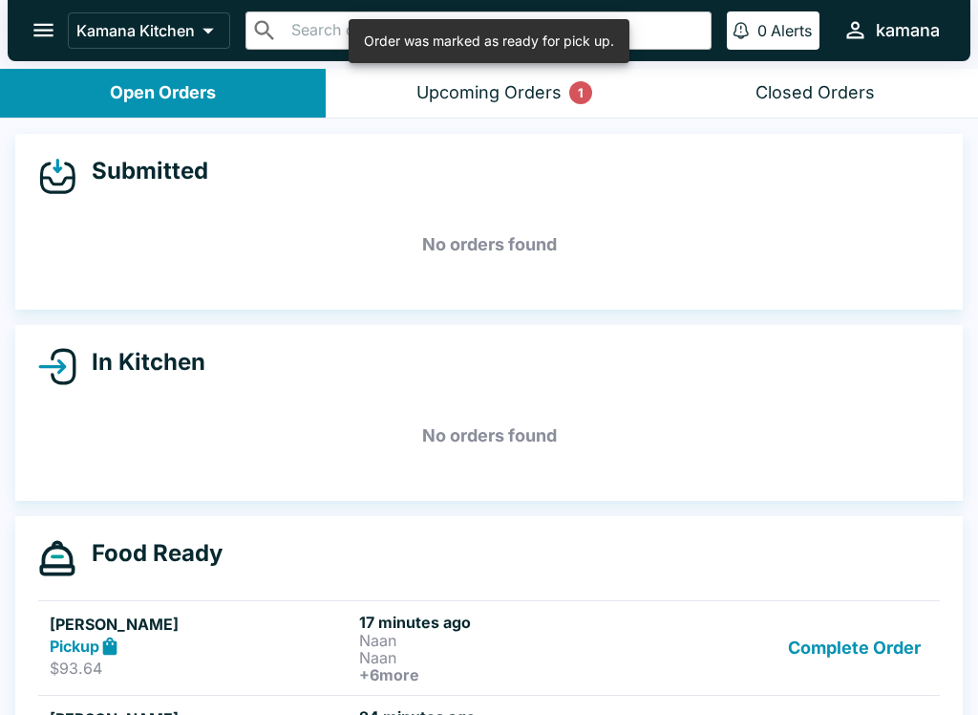
click at [556, 88] on div "Upcoming Orders 1" at bounding box center [489, 93] width 145 height 22
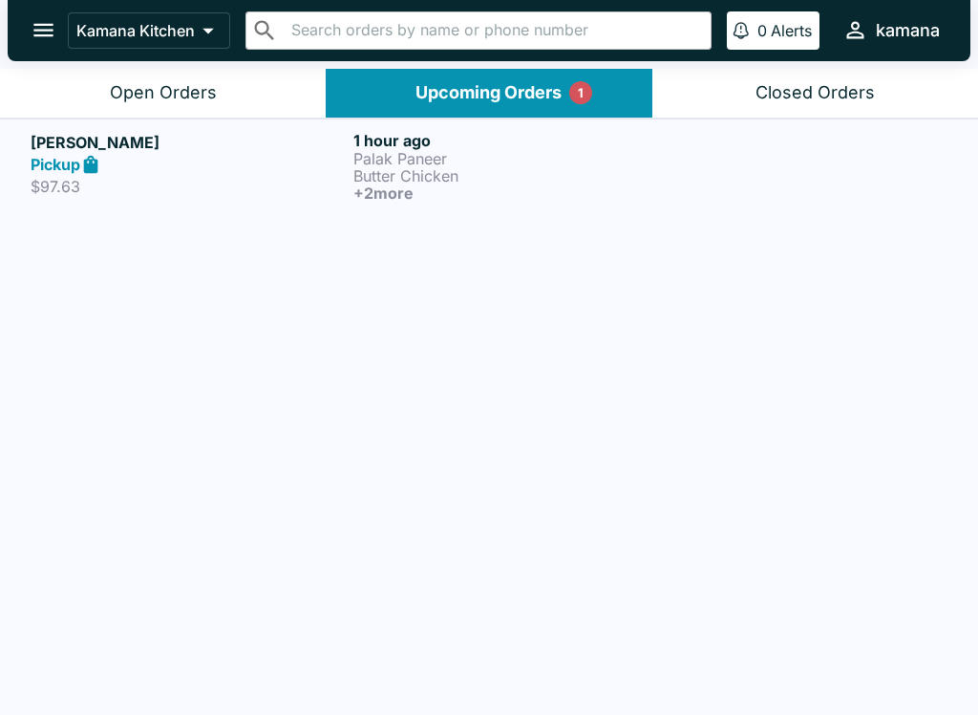
click at [803, 207] on link "[PERSON_NAME] Pickup $97.63 1 hour ago Palak Paneer Butter Chicken + 2 more" at bounding box center [489, 165] width 978 height 95
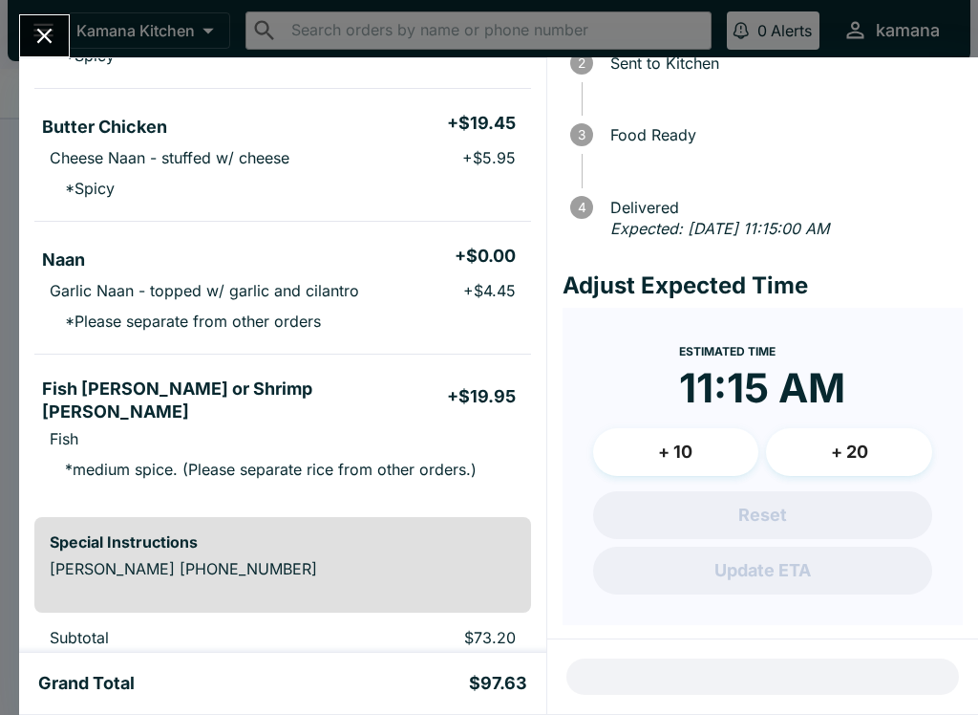
scroll to position [137, 0]
click at [58, 15] on div at bounding box center [44, 35] width 51 height 43
click at [56, 18] on button "Close" at bounding box center [44, 35] width 49 height 41
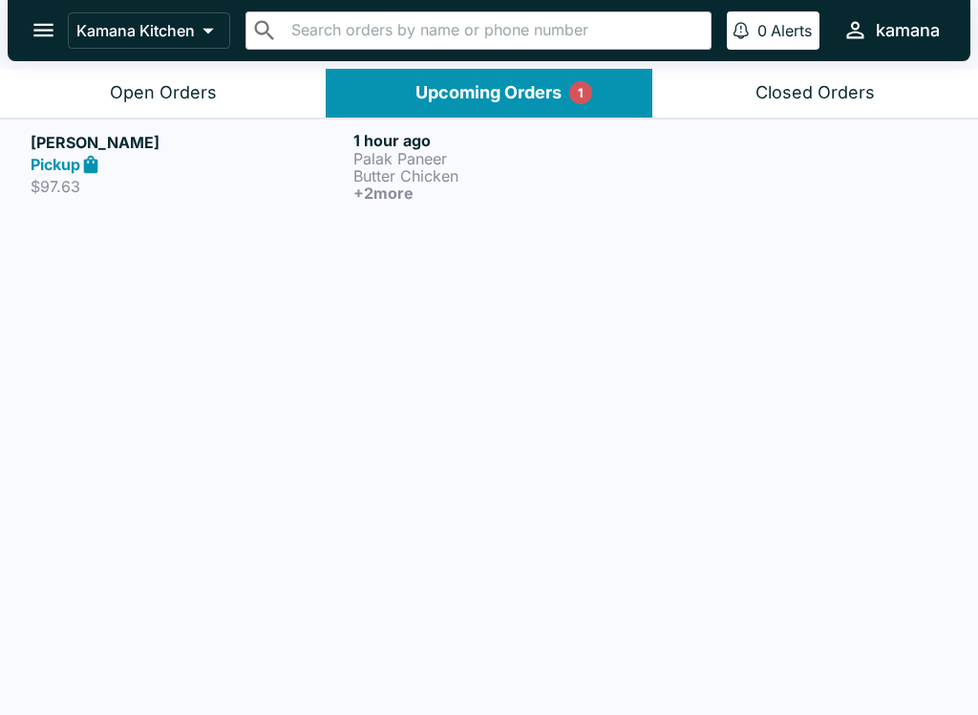
click at [133, 91] on div "Open Orders" at bounding box center [163, 93] width 107 height 22
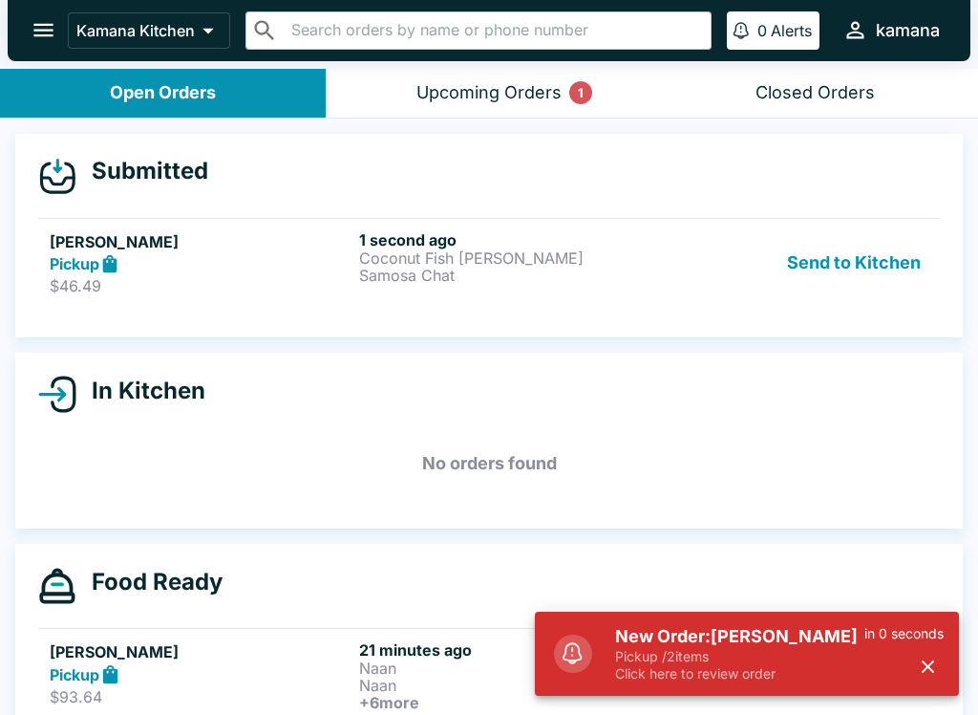
click at [829, 264] on button "Send to Kitchen" at bounding box center [854, 263] width 149 height 66
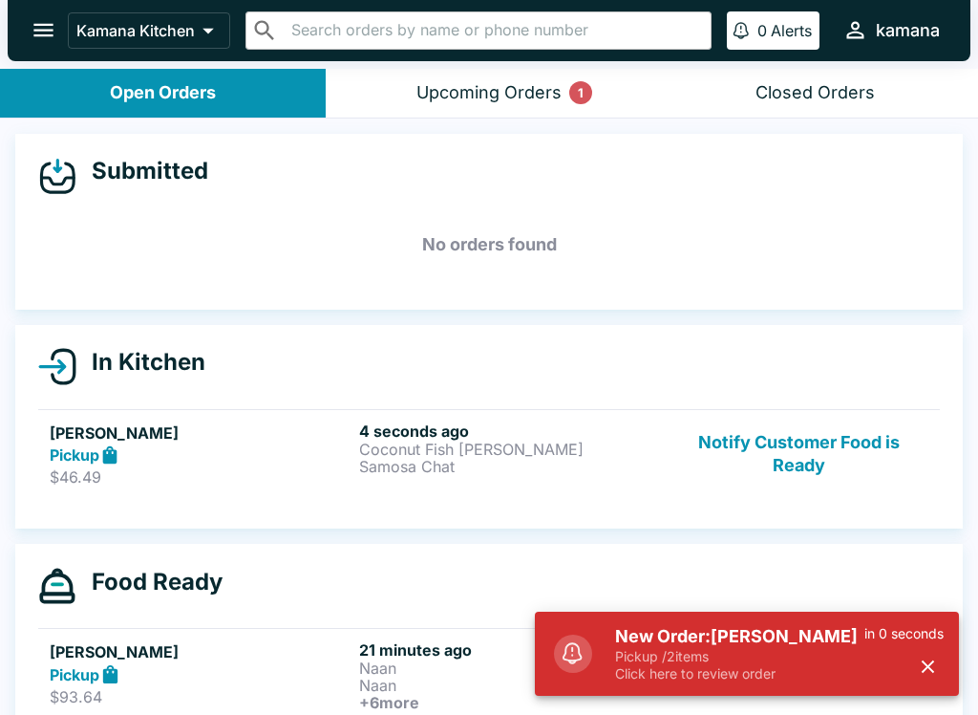
click at [464, 449] on p "Coconut Fish [PERSON_NAME]" at bounding box center [510, 448] width 302 height 17
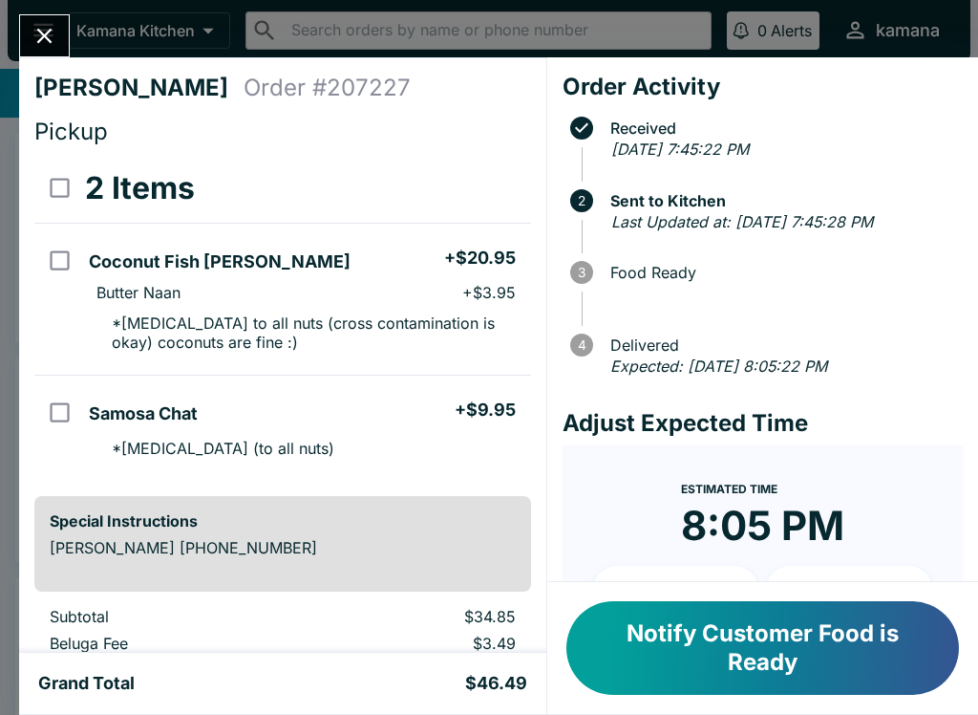
click at [53, 18] on button "Close" at bounding box center [44, 35] width 49 height 41
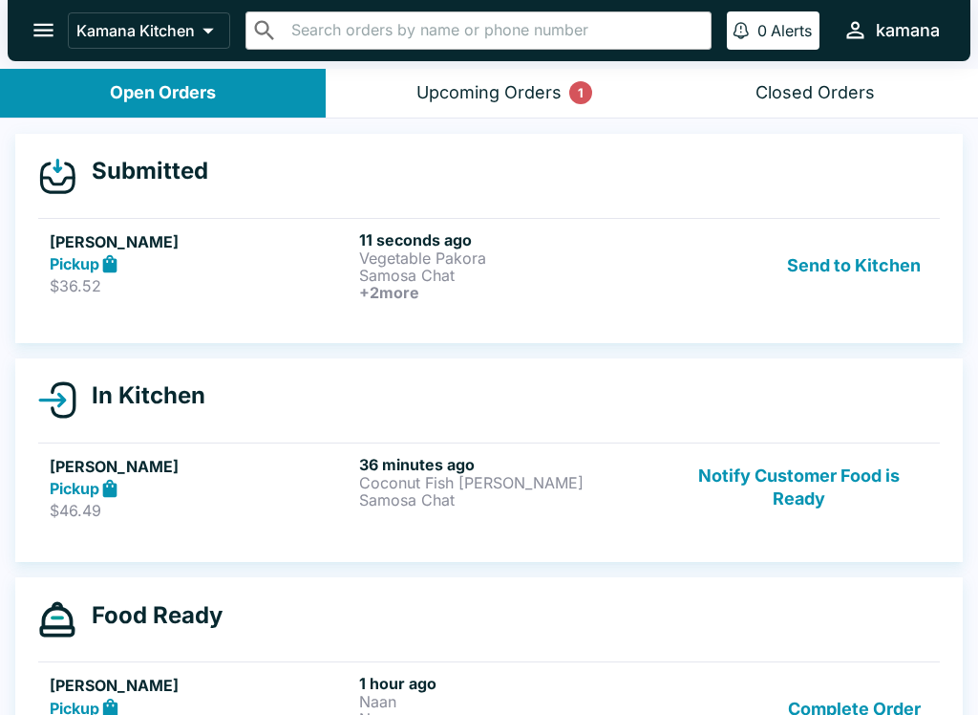
click at [482, 262] on p "Vegetable Pakora" at bounding box center [510, 257] width 302 height 17
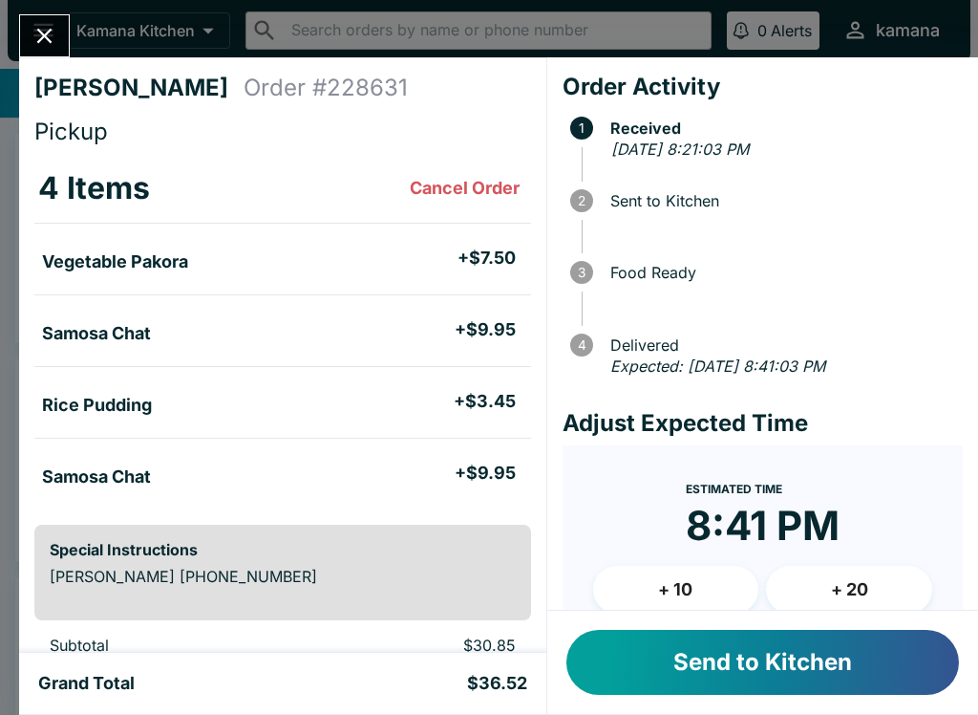
click at [35, 19] on button "Close" at bounding box center [44, 35] width 49 height 41
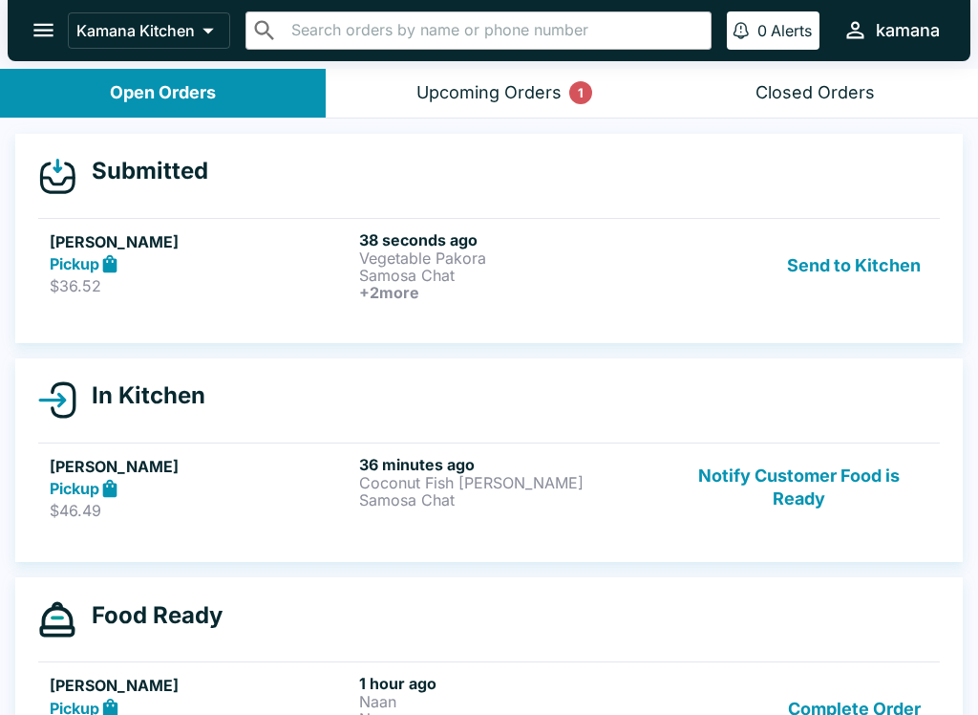
click at [412, 270] on p "Samosa Chat" at bounding box center [510, 275] width 302 height 17
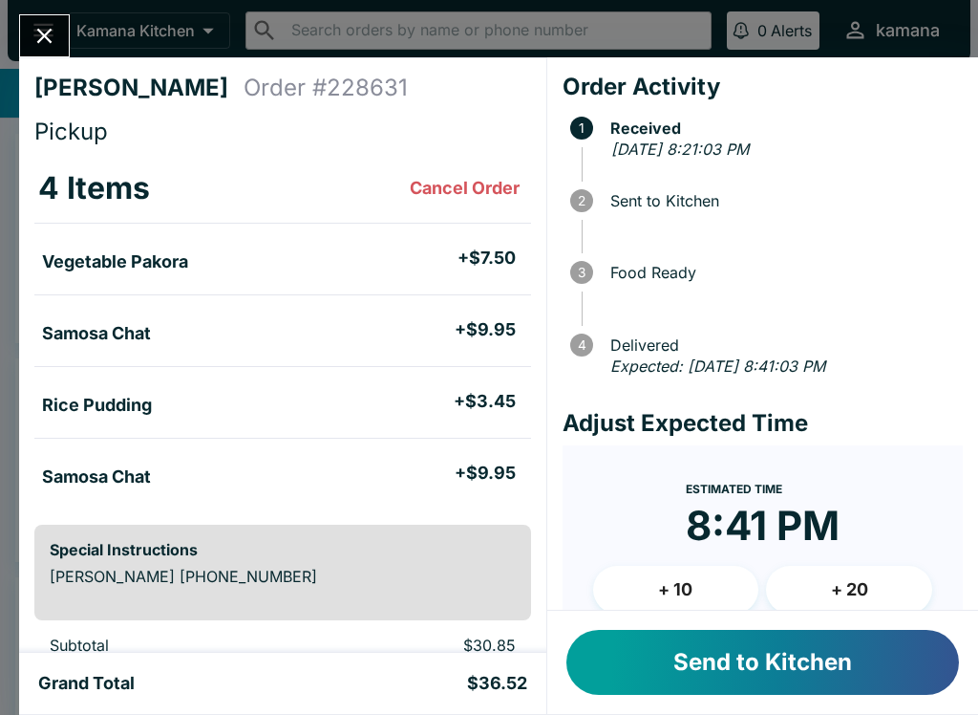
click at [44, 45] on icon "Close" at bounding box center [45, 36] width 26 height 26
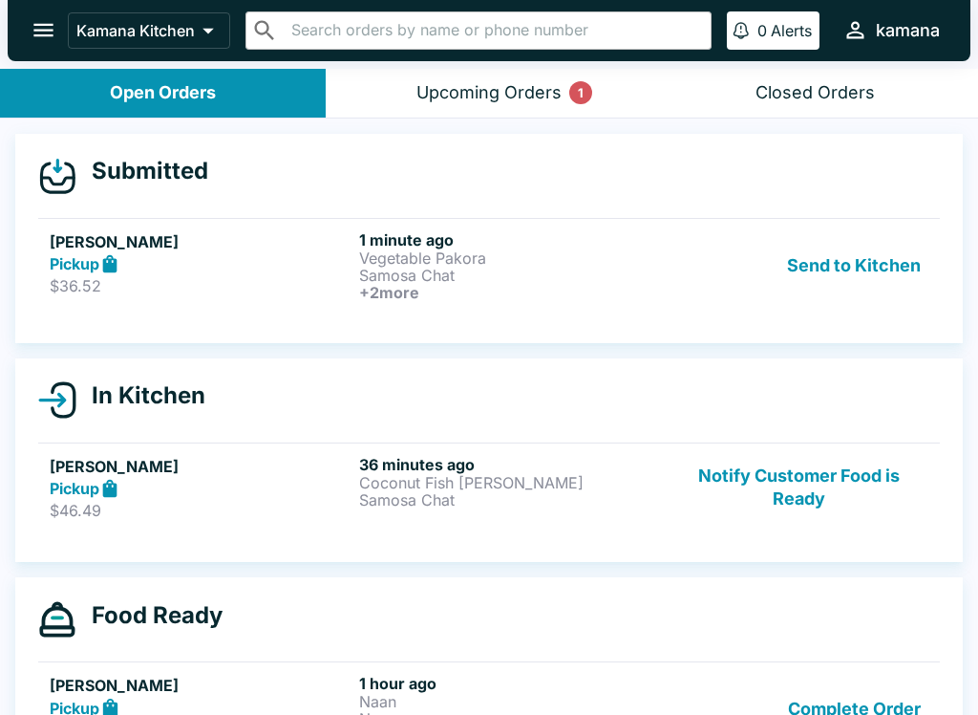
click at [863, 262] on button "Send to Kitchen" at bounding box center [854, 265] width 149 height 71
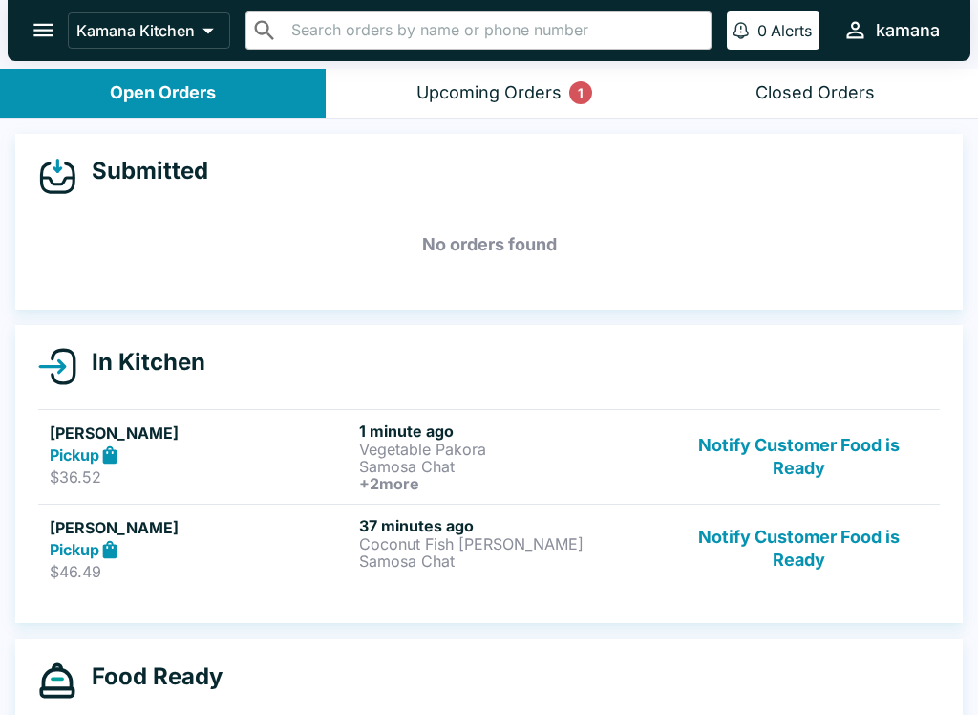
click at [691, 432] on button "Notify Customer Food is Ready" at bounding box center [799, 456] width 259 height 71
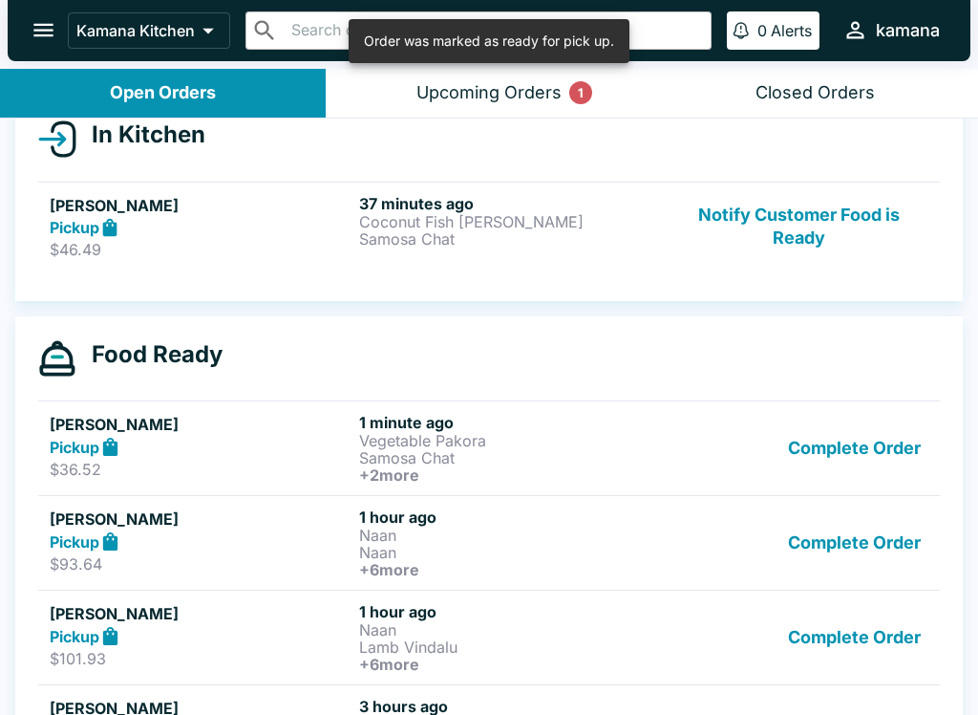
scroll to position [244, 0]
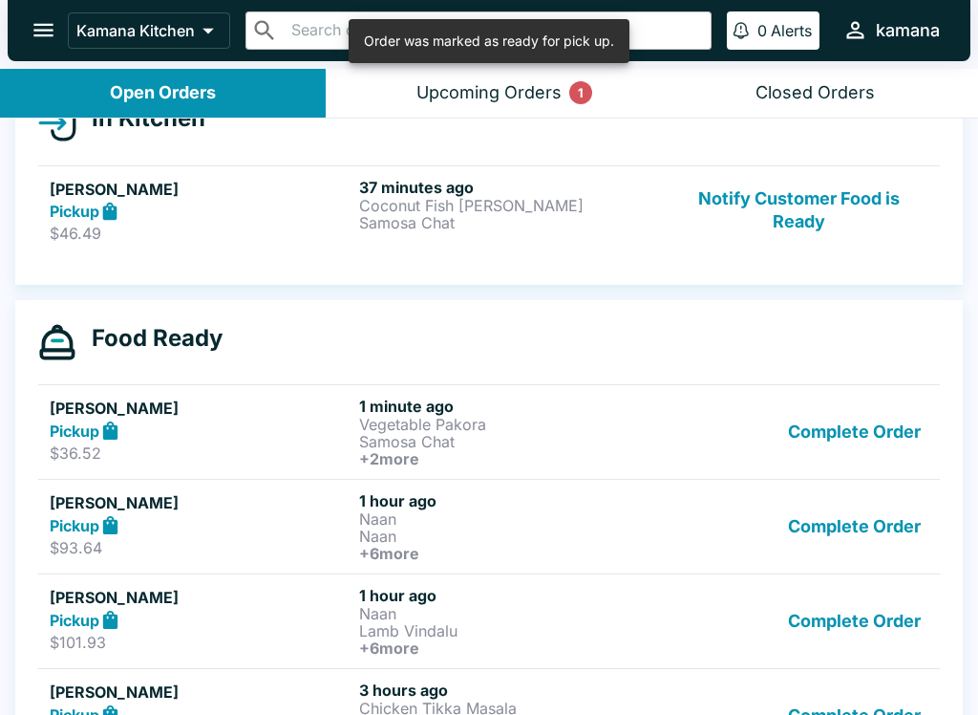
click at [178, 391] on link "[PERSON_NAME] Pickup $36.52 1 minute ago Vegetable Pakora Samosa Chat + 2 more …" at bounding box center [489, 431] width 902 height 95
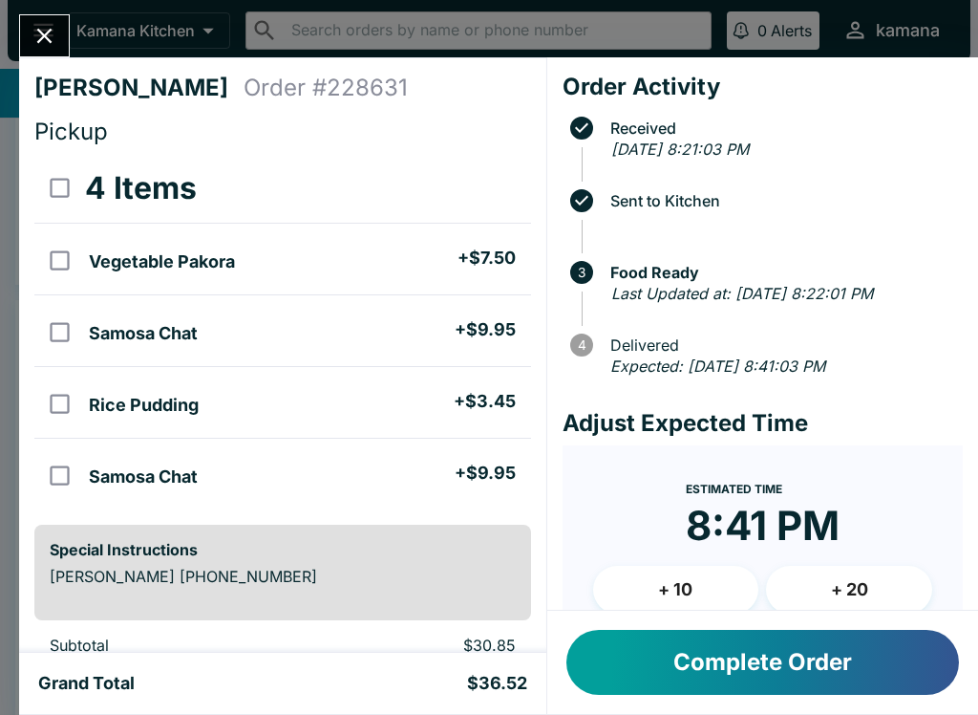
click at [901, 692] on button "Complete Order" at bounding box center [763, 662] width 393 height 65
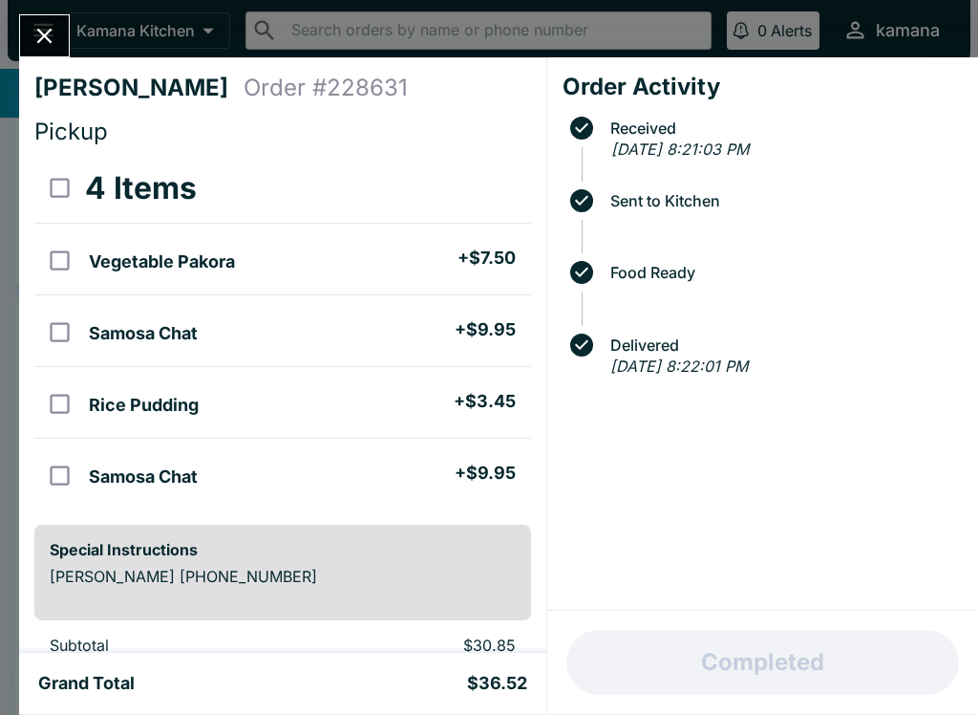
click at [908, 698] on div "Completed" at bounding box center [762, 661] width 431 height 103
click at [31, 21] on button "Close" at bounding box center [44, 35] width 49 height 41
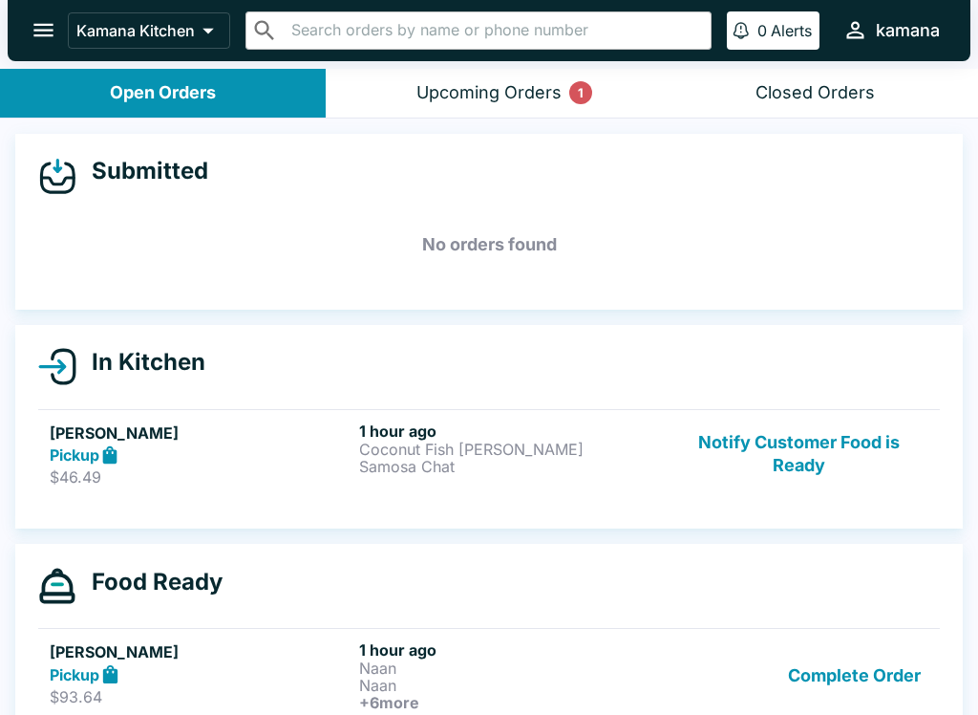
scroll to position [2, 0]
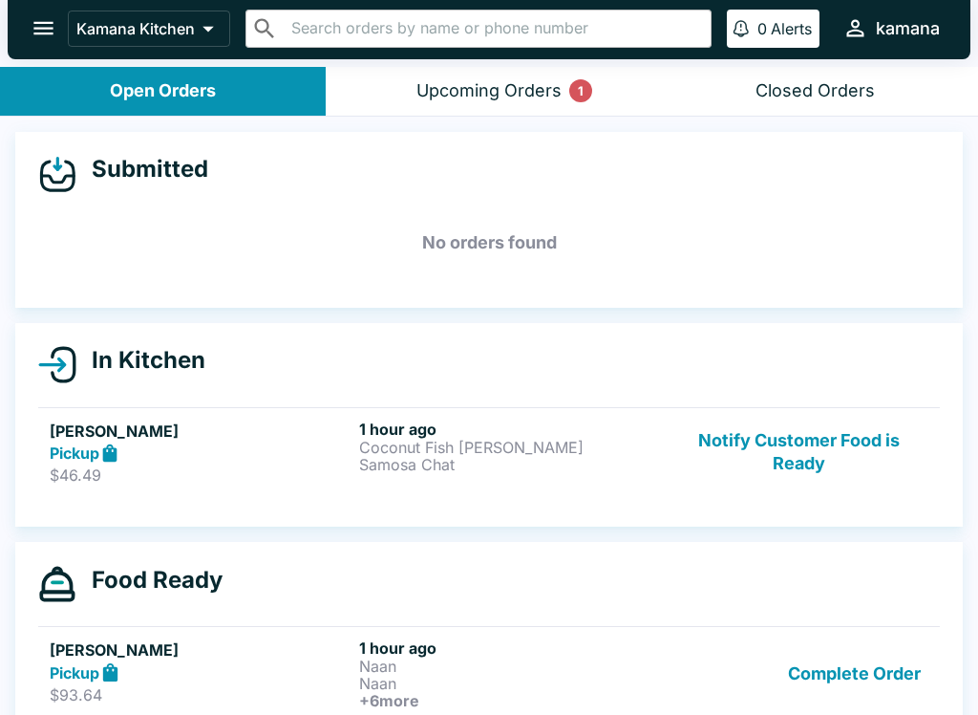
click at [57, 14] on button "open drawer" at bounding box center [43, 28] width 49 height 49
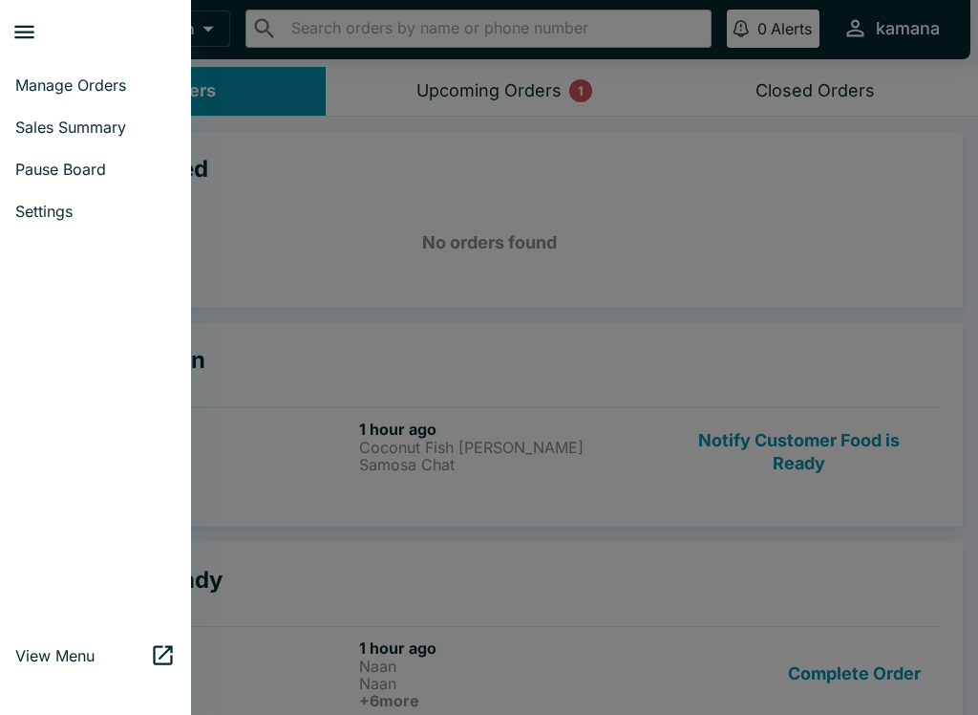
click at [71, 124] on span "Sales Summary" at bounding box center [95, 127] width 160 height 19
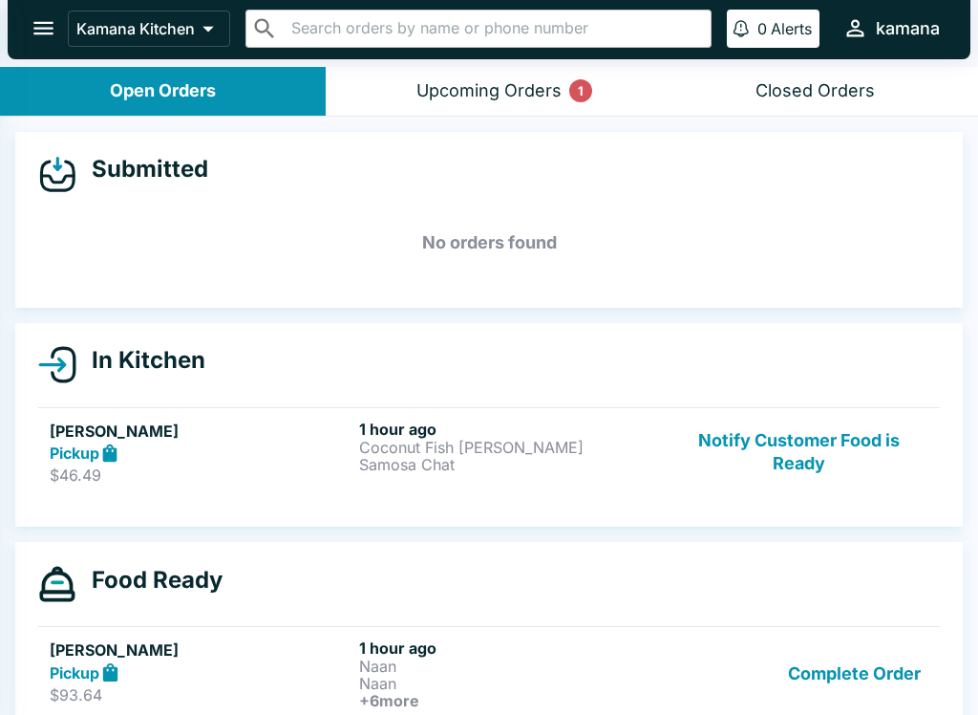
select select "03:00"
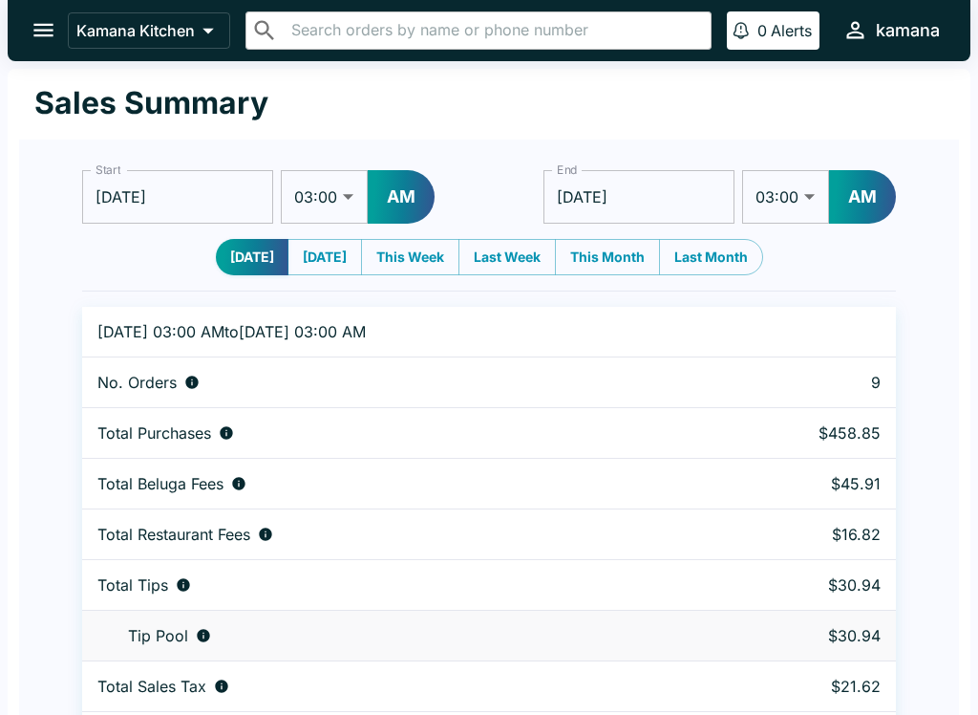
click at [31, 22] on icon "open drawer" at bounding box center [44, 30] width 26 height 26
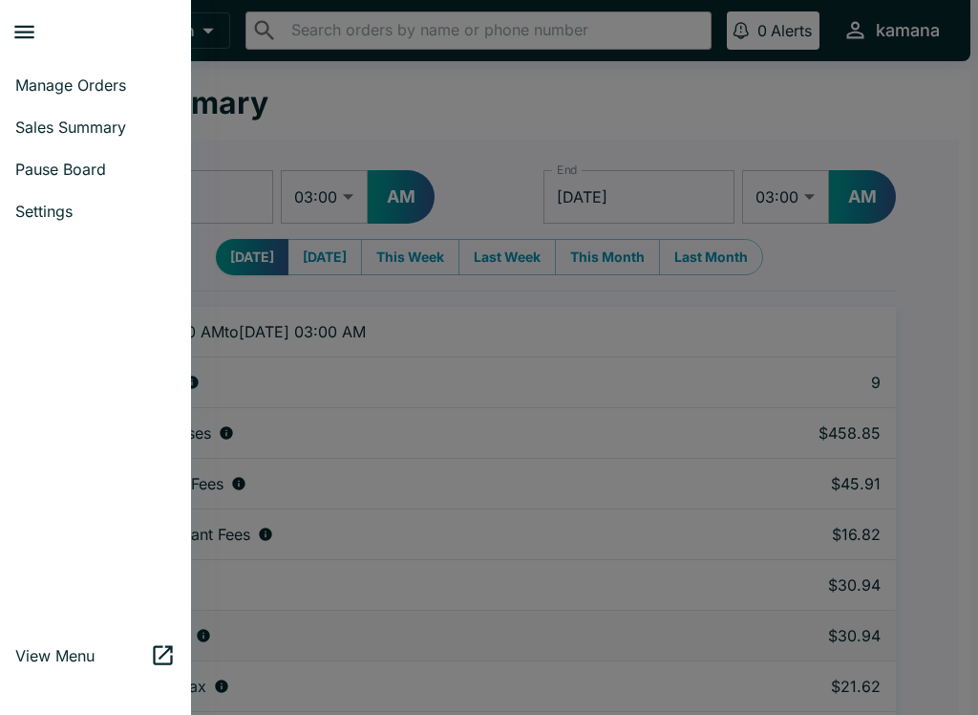
click at [26, 81] on span "Manage Orders" at bounding box center [95, 84] width 160 height 19
